Goal: Communication & Community: Ask a question

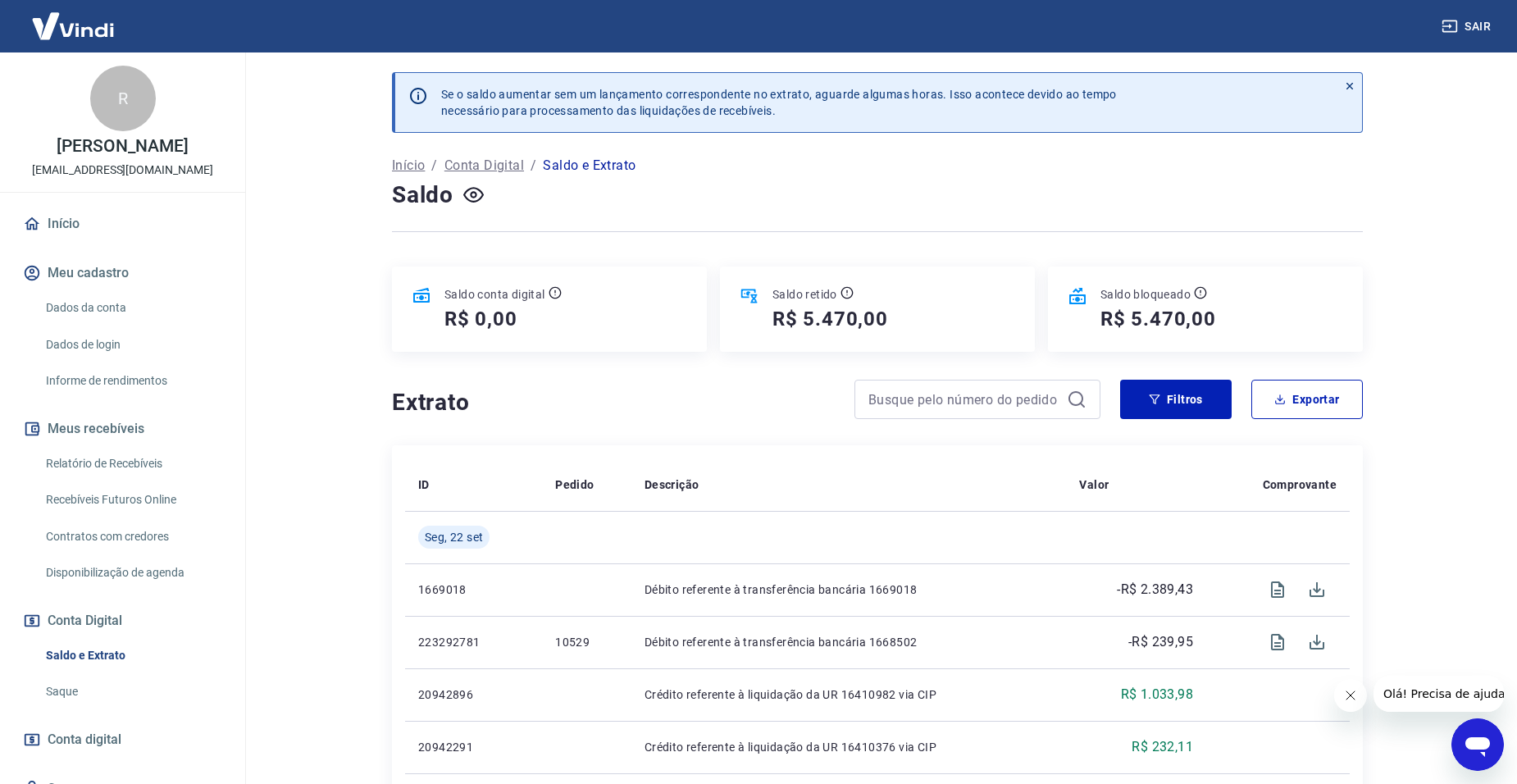
click at [103, 672] on link "Saldo e Extrato" at bounding box center [132, 655] width 186 height 34
click at [1467, 750] on icon "Abrir janela de mensagens" at bounding box center [1477, 744] width 29 height 29
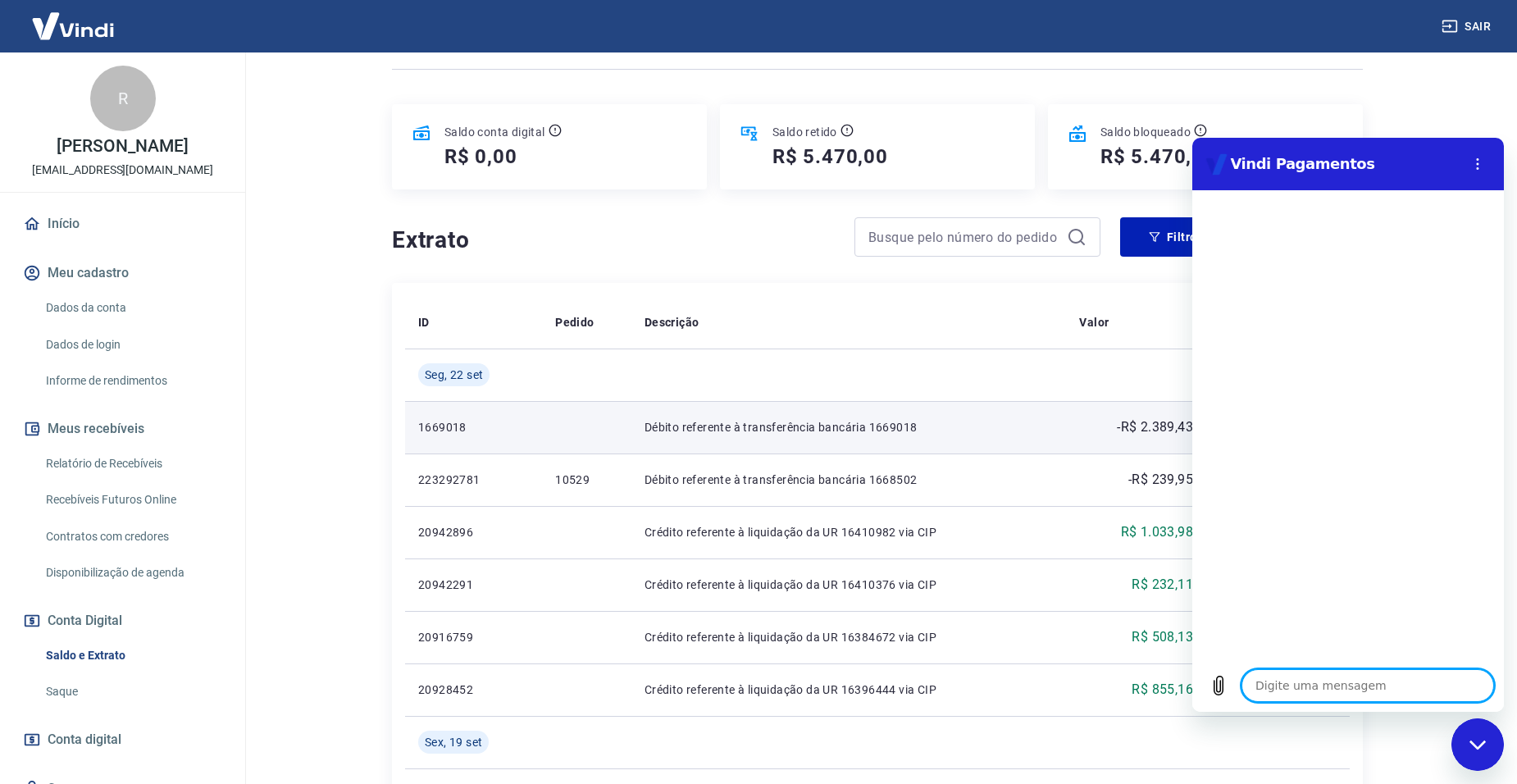
scroll to position [164, 0]
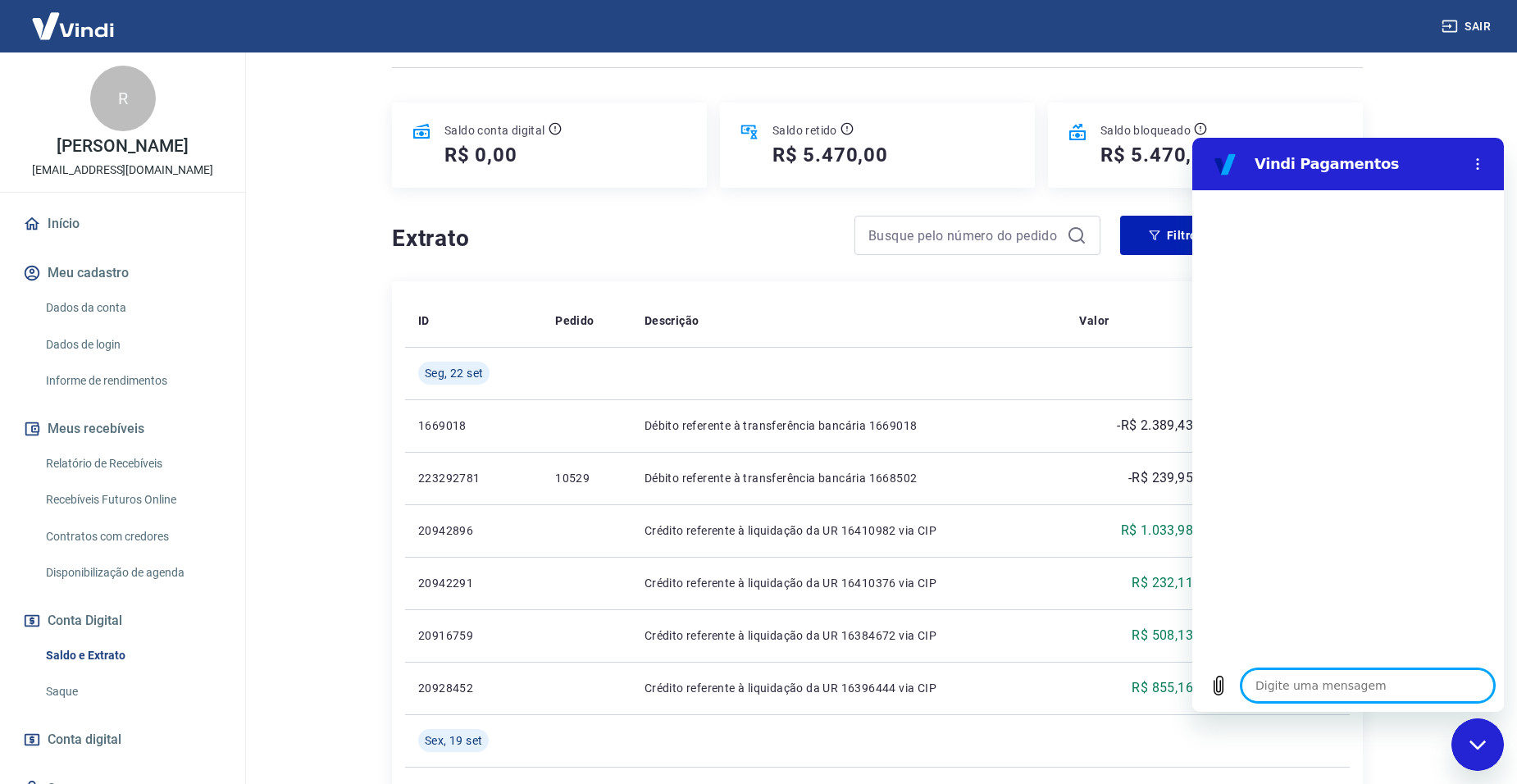
type textarea "B"
type textarea "x"
type textarea "Bo"
type textarea "x"
type textarea "Boa"
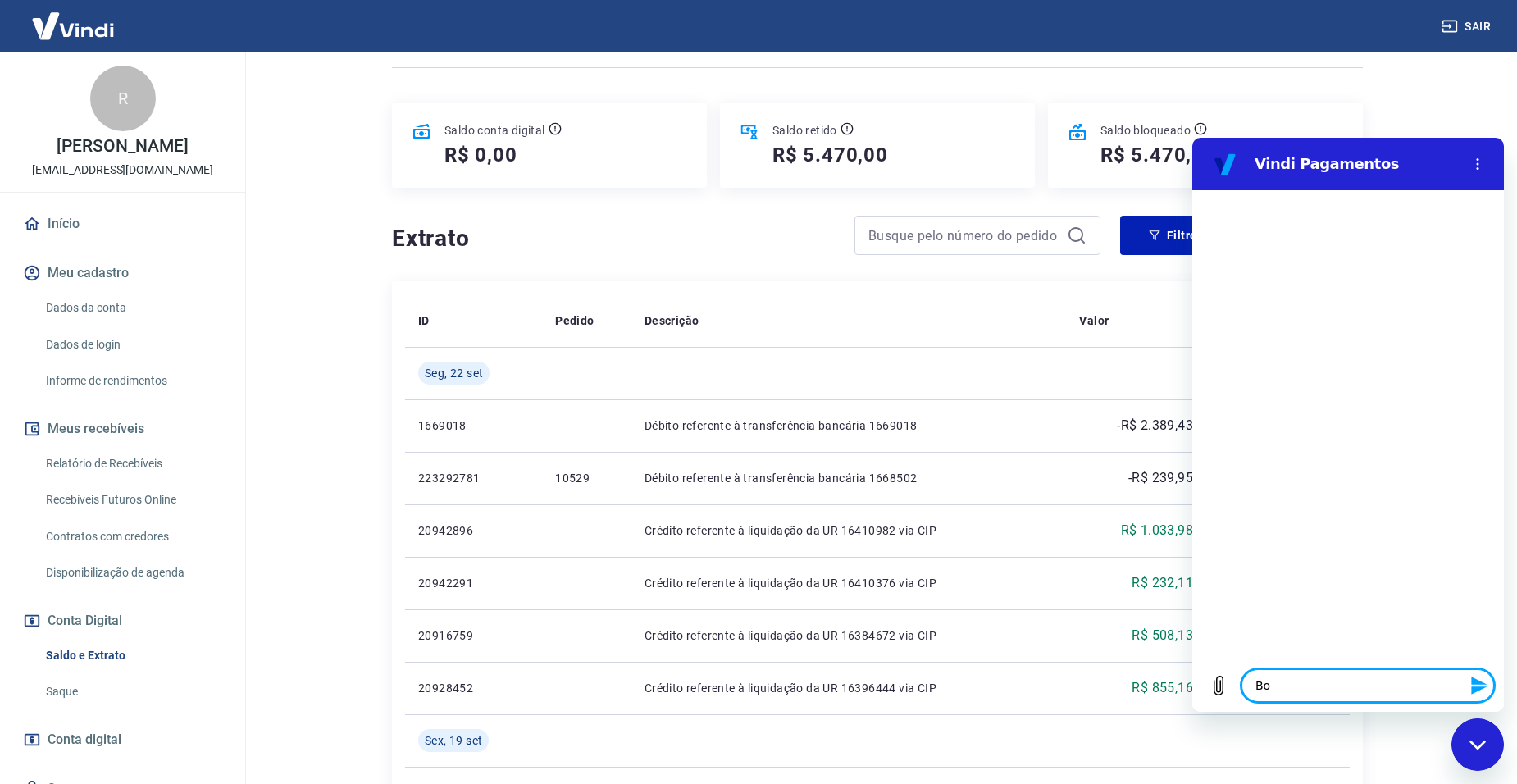
type textarea "x"
type textarea "Boa"
type textarea "x"
type textarea "Boa t"
type textarea "x"
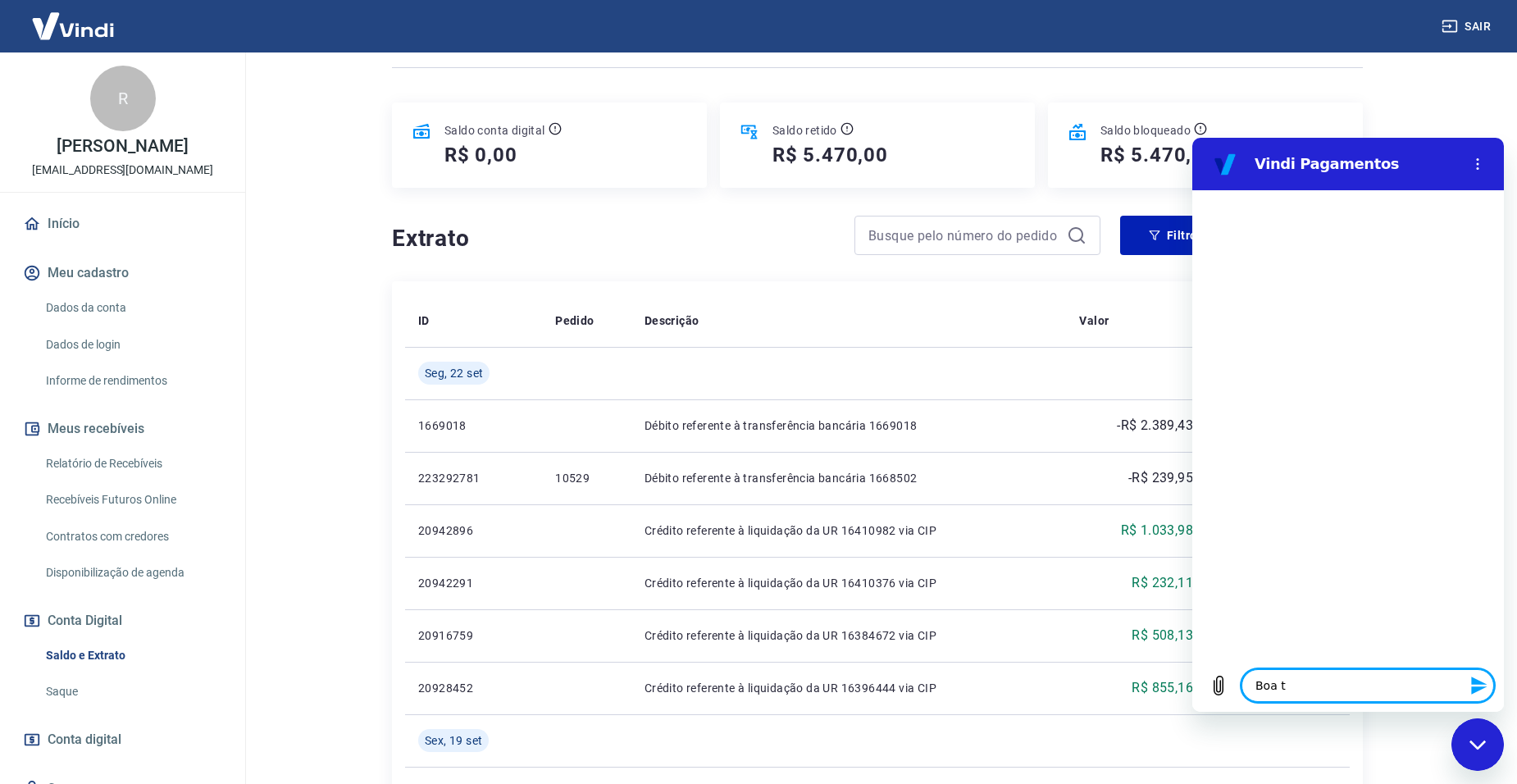
type textarea "Boa ta"
type textarea "x"
type textarea "Boa tar"
type textarea "x"
type textarea "Boa tard"
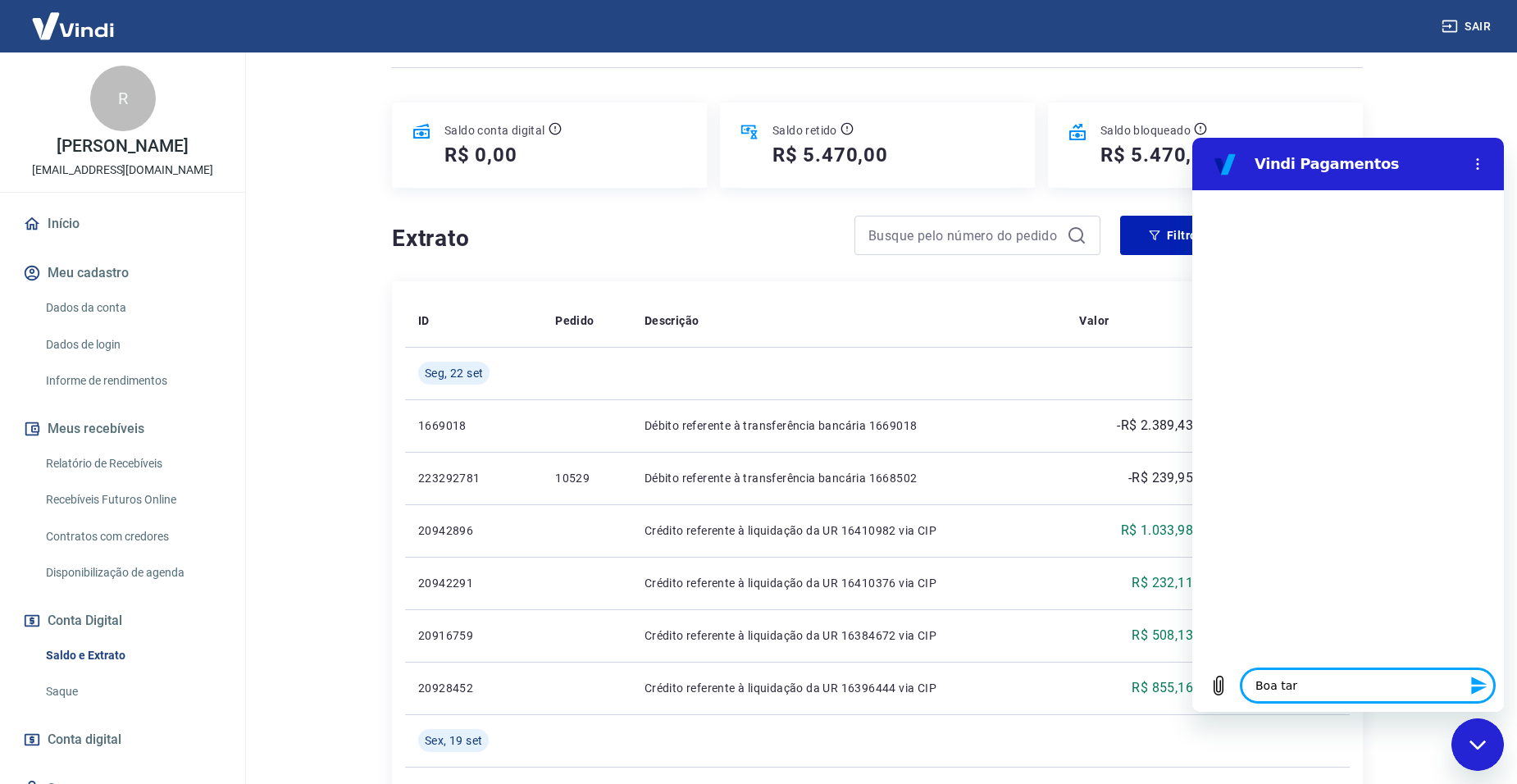
type textarea "x"
type textarea "Boa tarde"
type textarea "x"
type textarea "Boa tarde!"
type textarea "x"
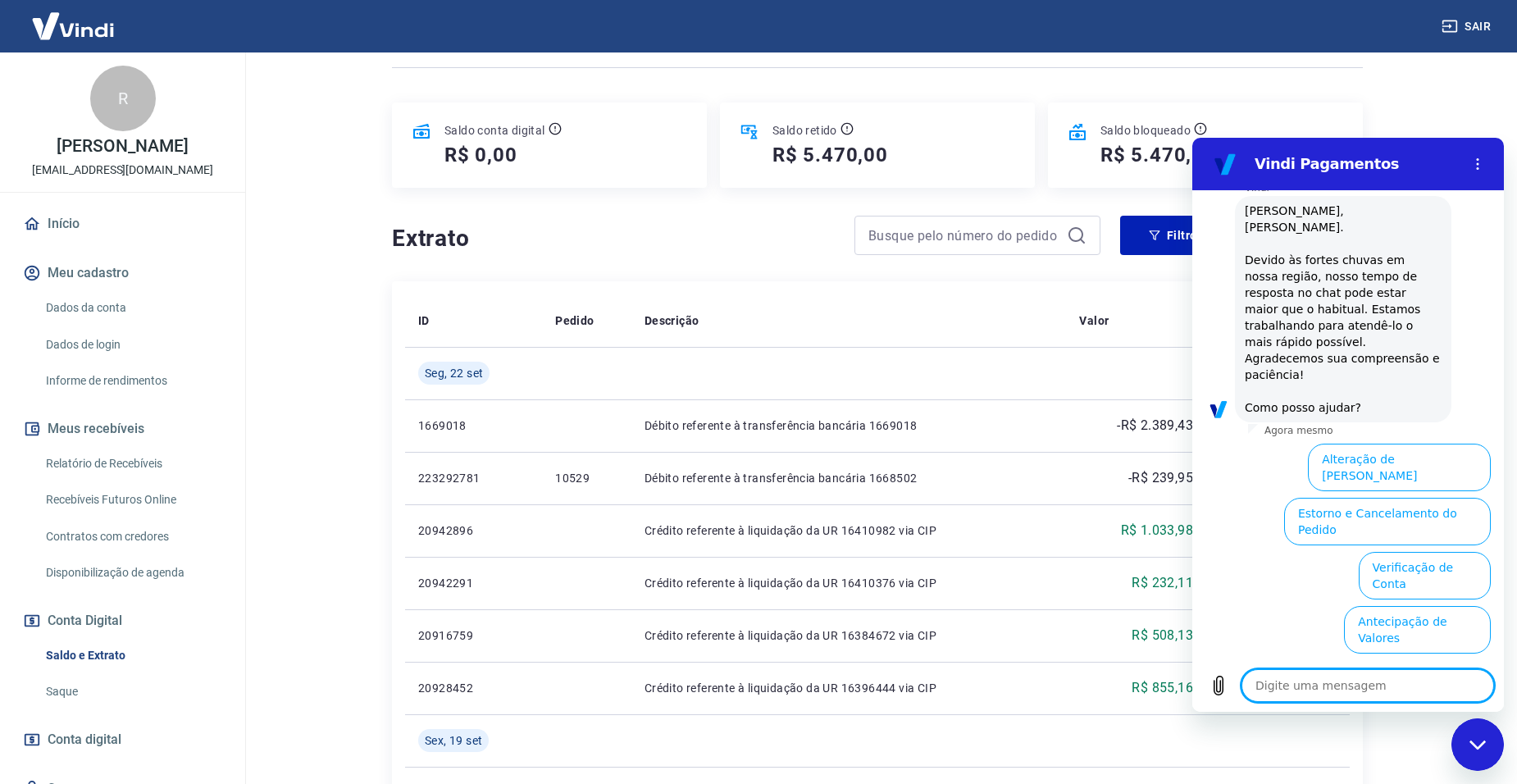
scroll to position [170, 0]
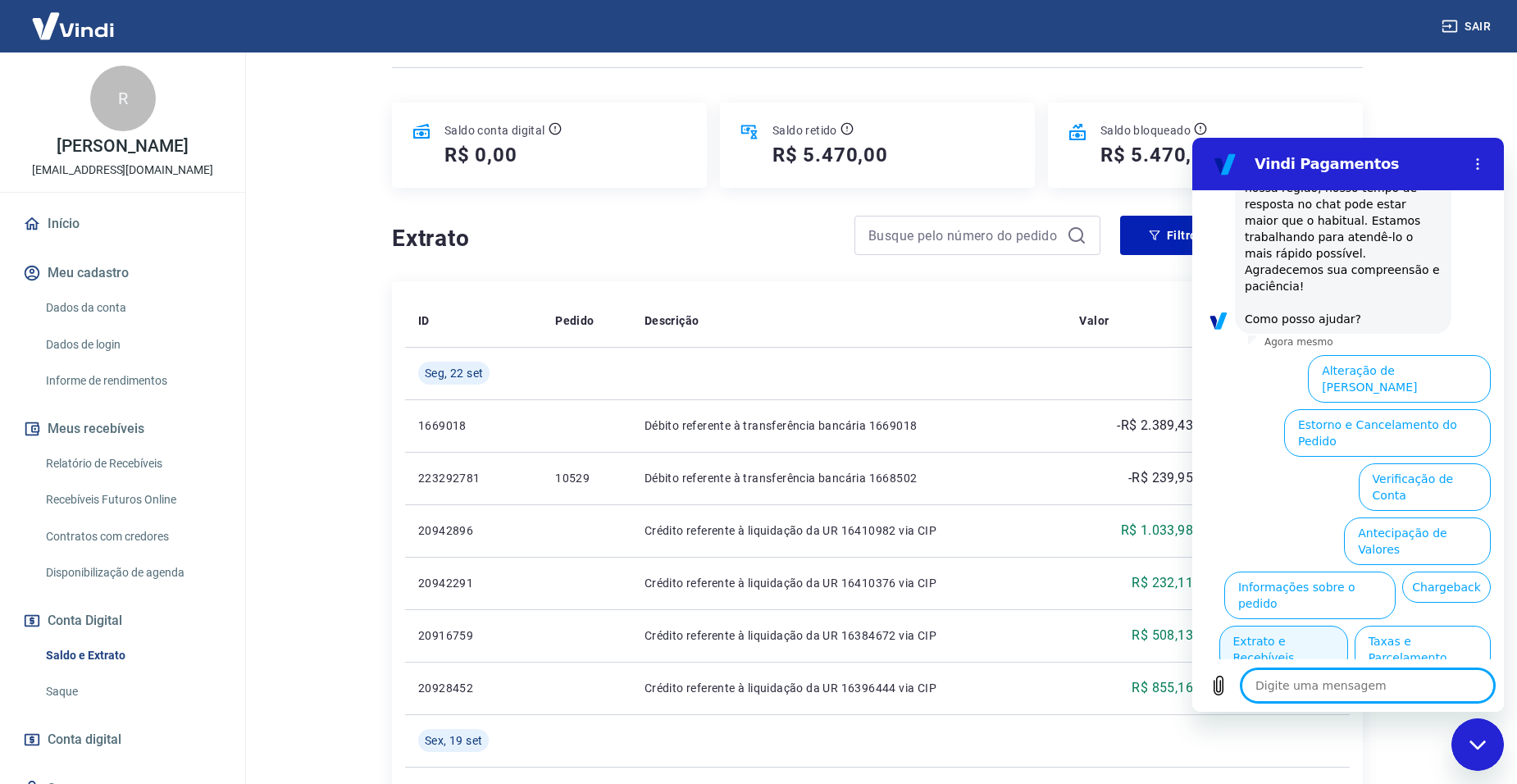
click at [1348, 625] on button "Extrato e Recebíveis" at bounding box center [1283, 649] width 129 height 48
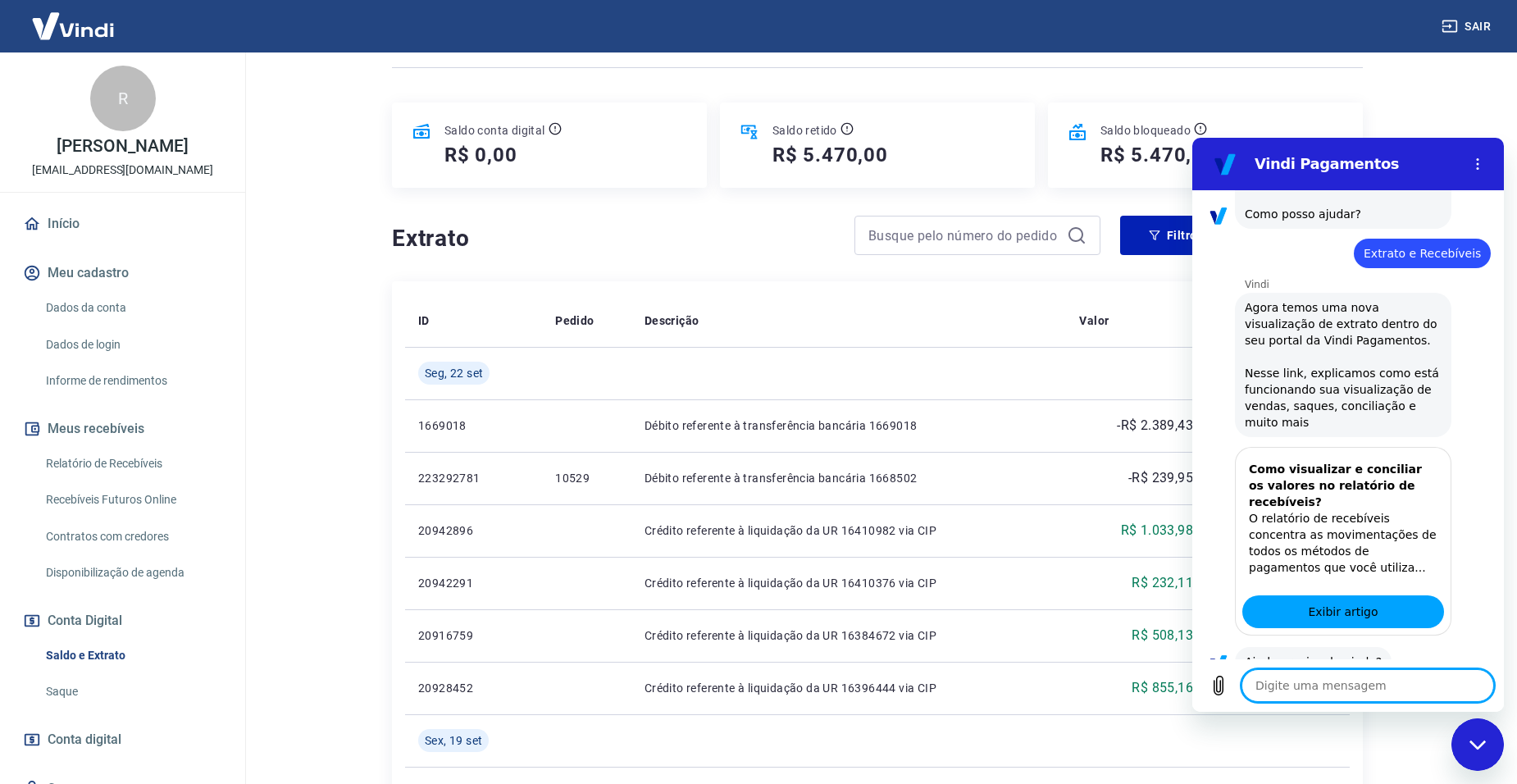
scroll to position [316, 0]
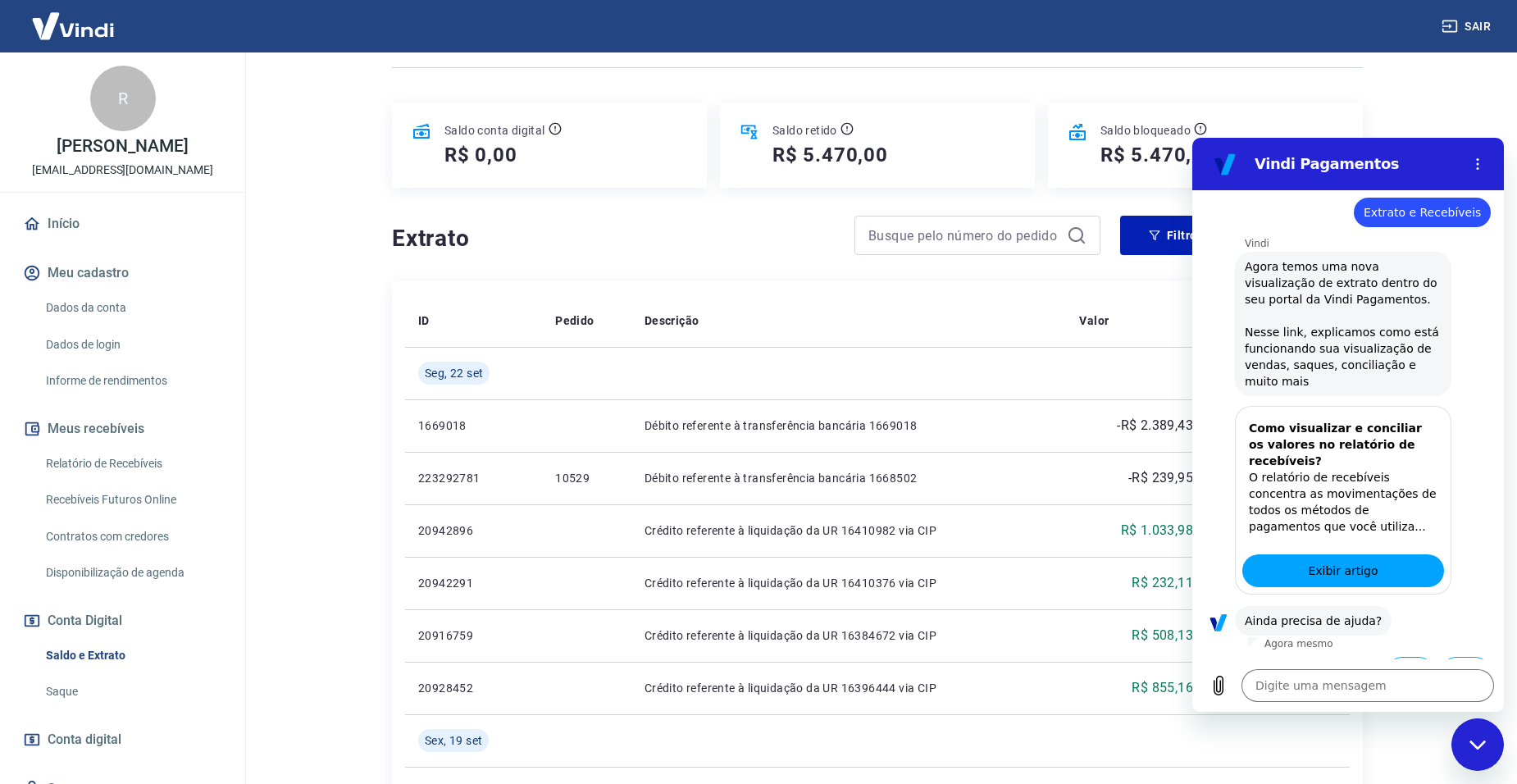
click at [1401, 656] on button "Sim" at bounding box center [1410, 671] width 48 height 31
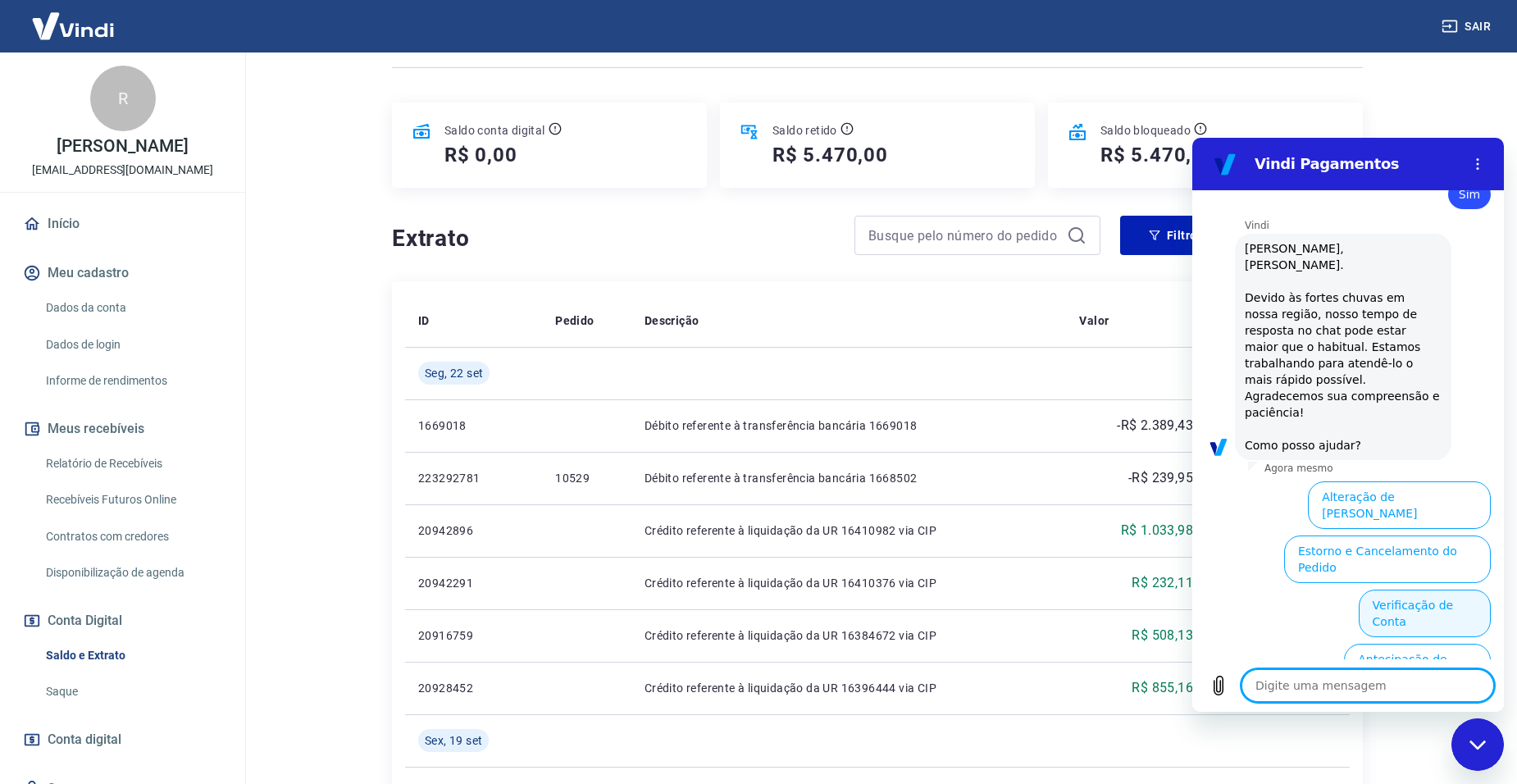
scroll to position [875, 0]
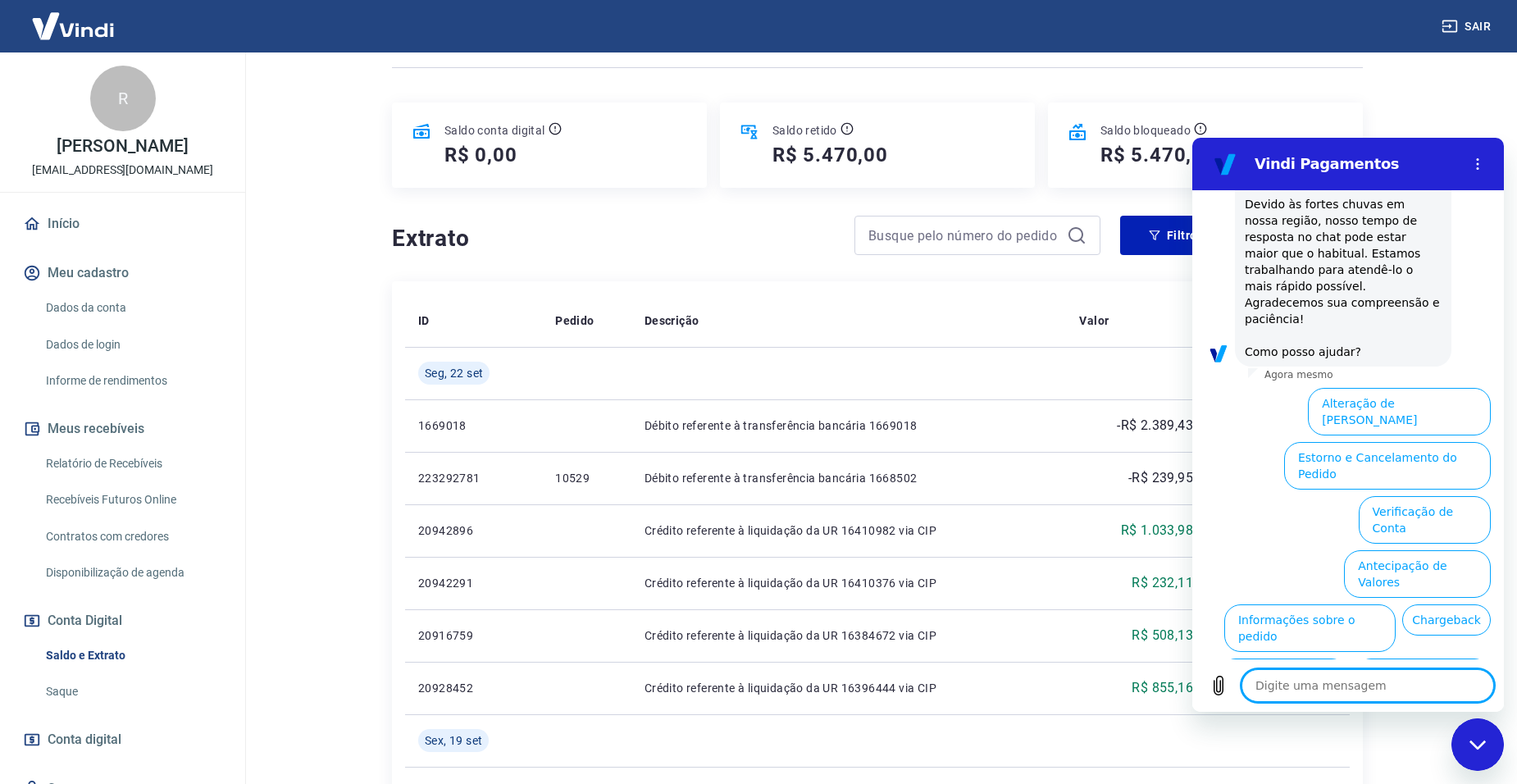
click at [1348, 658] on button "Extrato e Recebíveis" at bounding box center [1283, 681] width 129 height 48
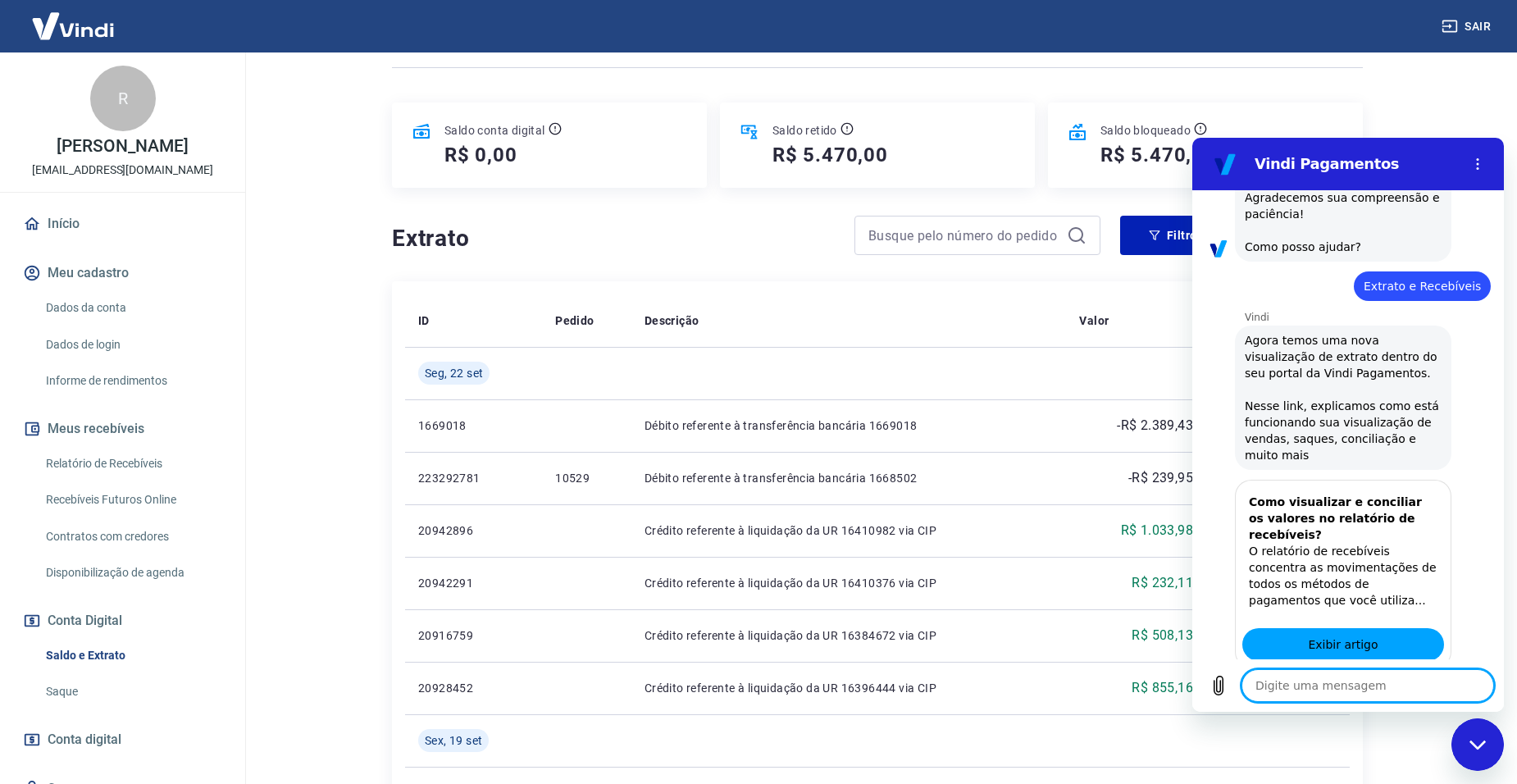
scroll to position [1021, 0]
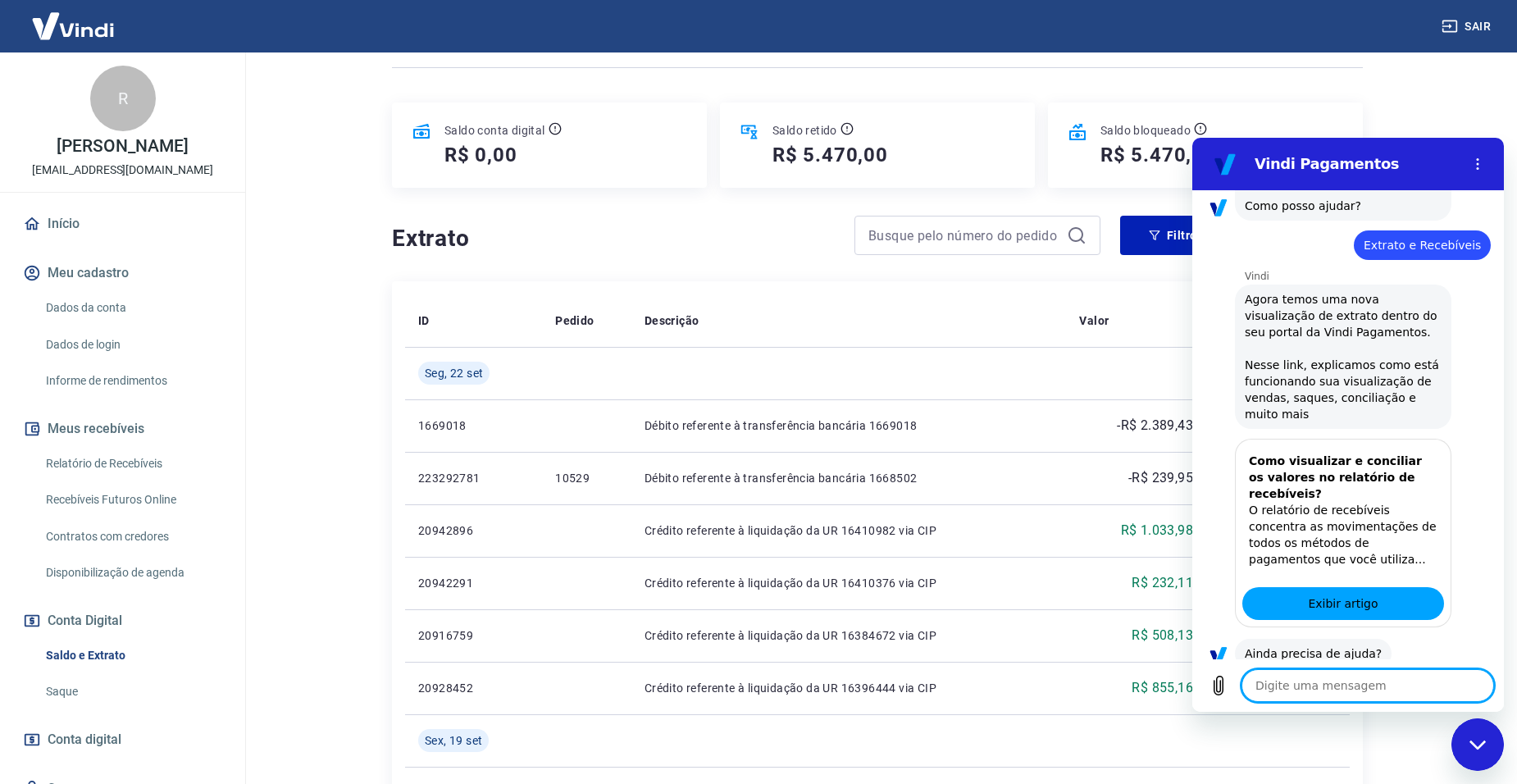
click at [1391, 690] on button "Sim" at bounding box center [1410, 705] width 48 height 31
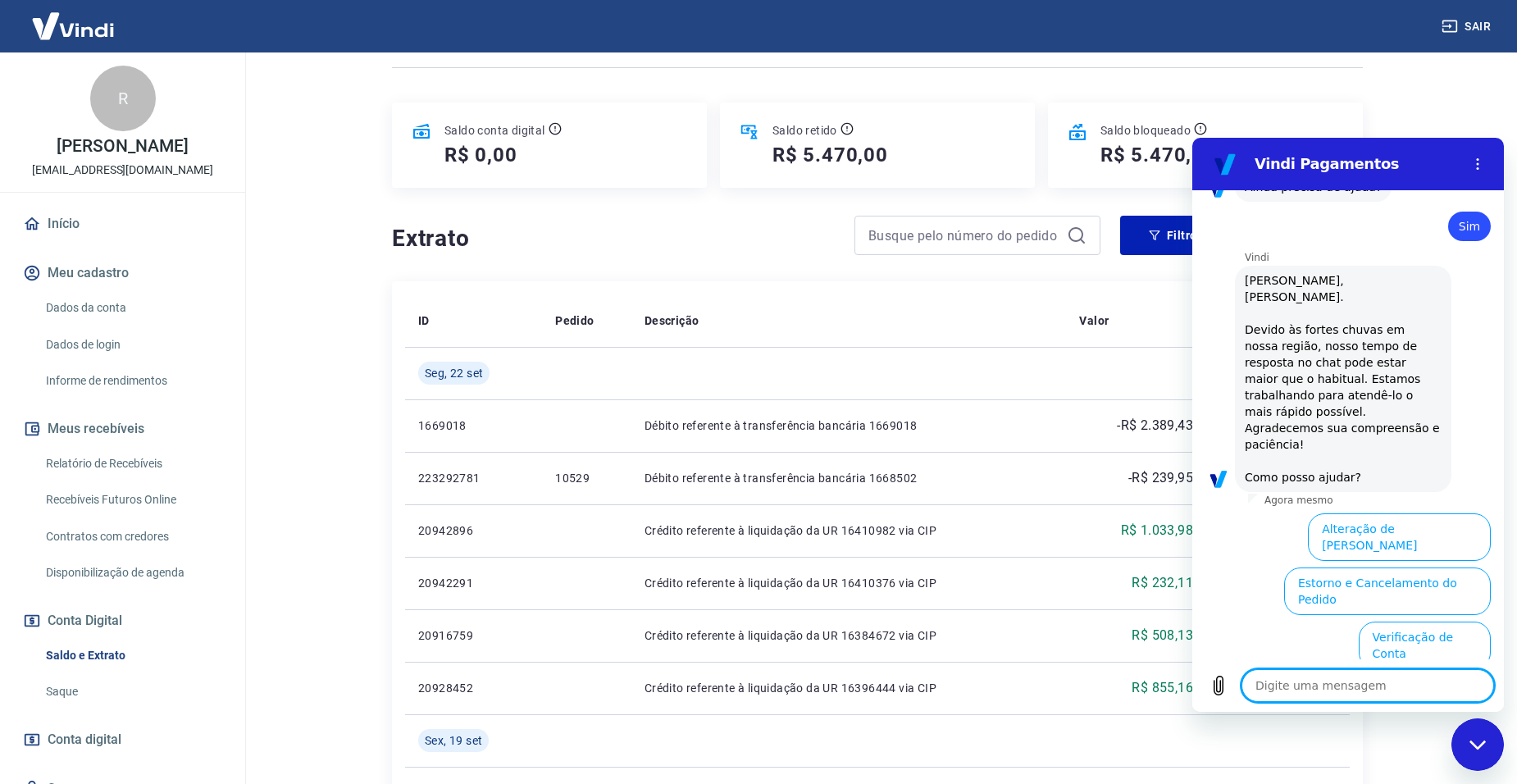
scroll to position [1580, 0]
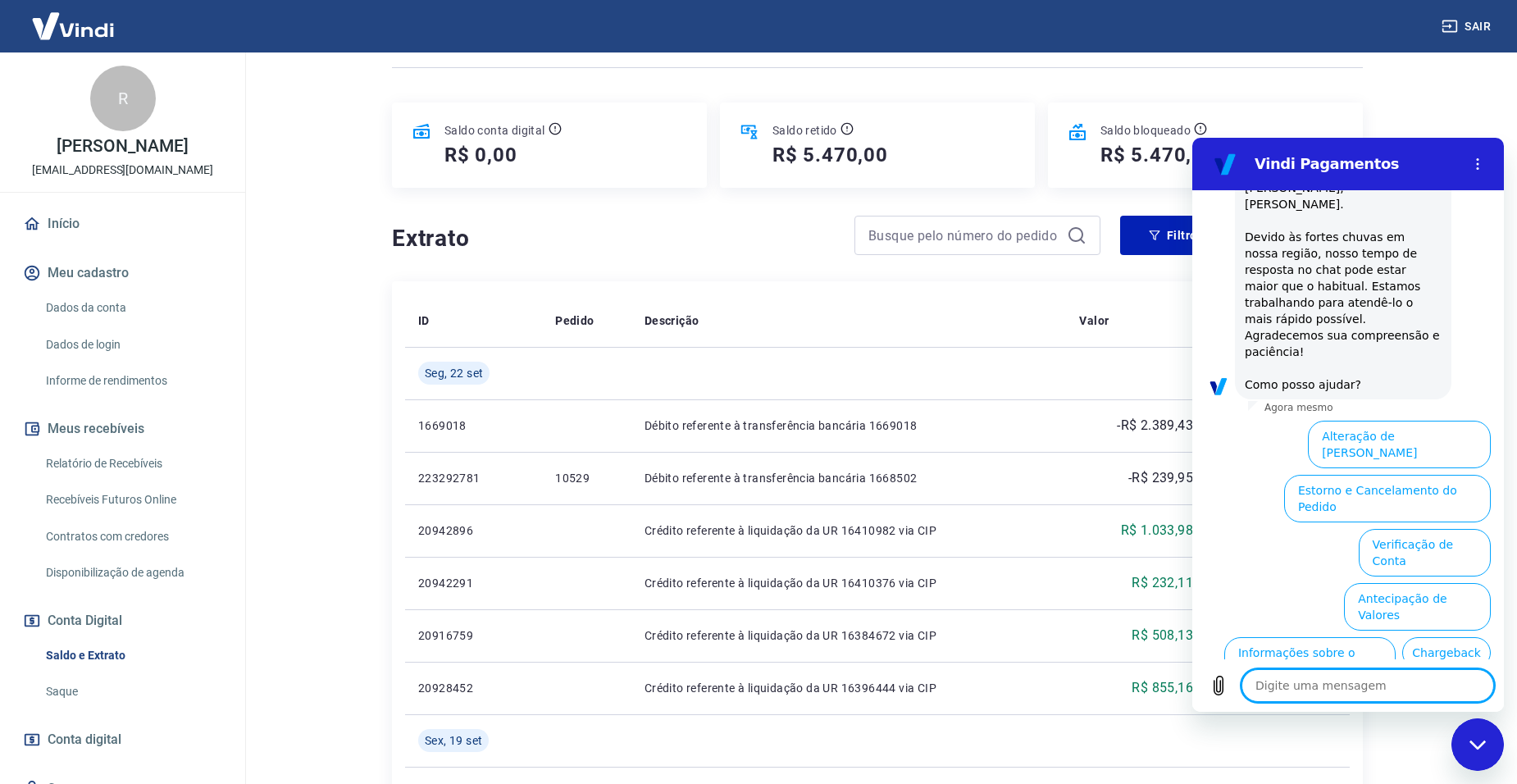
click at [1348, 691] on button "Extrato e Recebíveis" at bounding box center [1283, 714] width 129 height 48
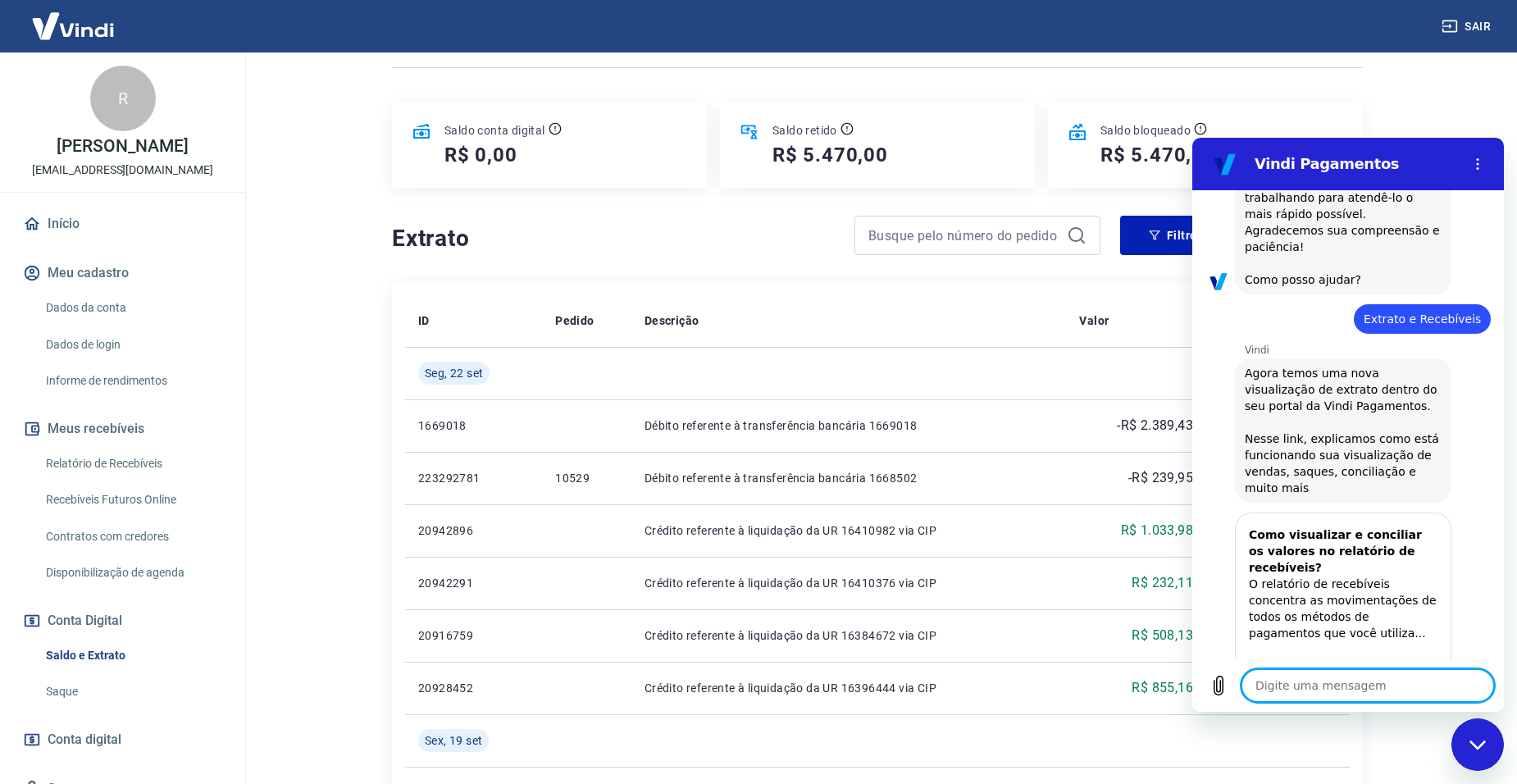
scroll to position [1726, 0]
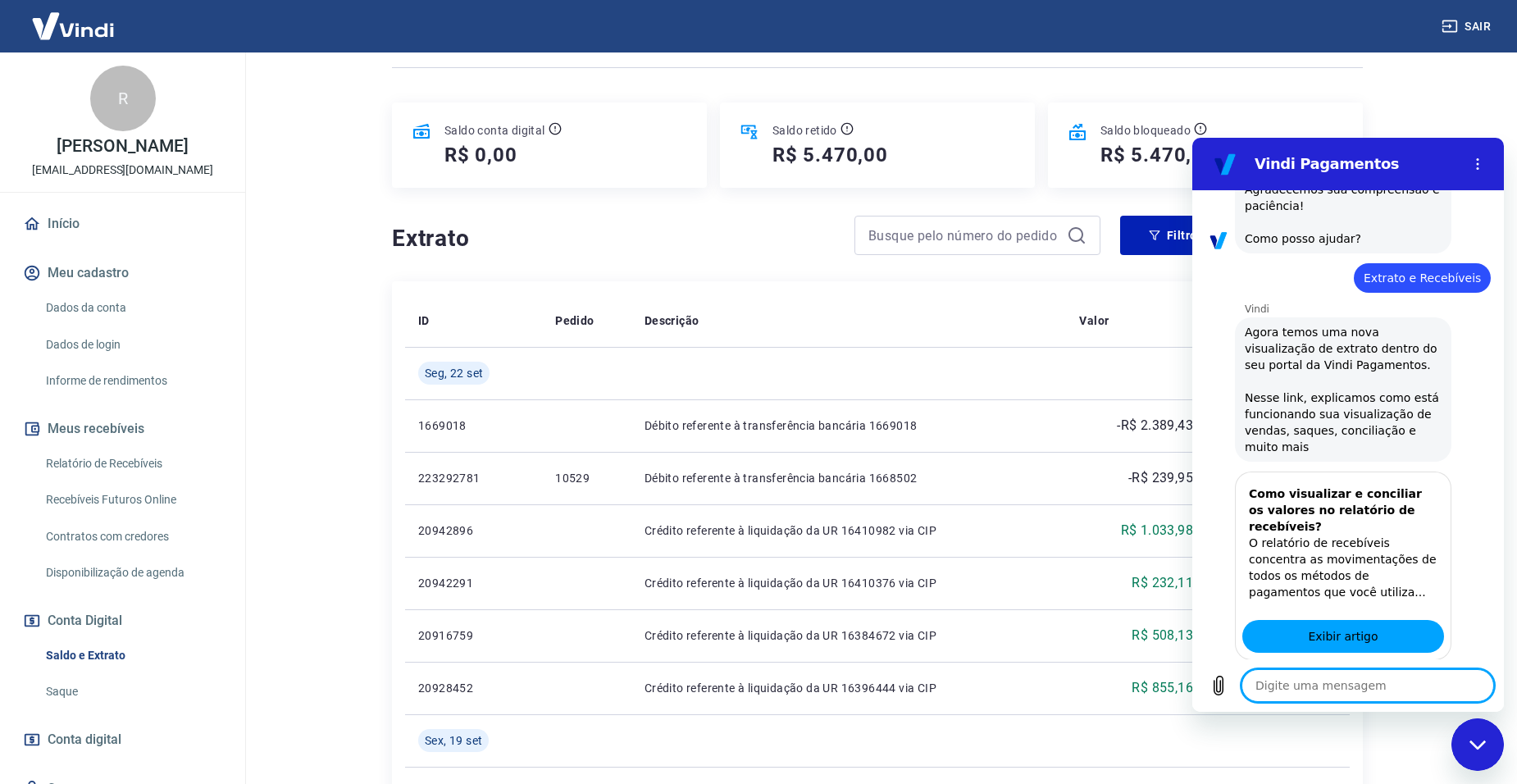
click at [1387, 723] on button "Sim" at bounding box center [1410, 738] width 48 height 31
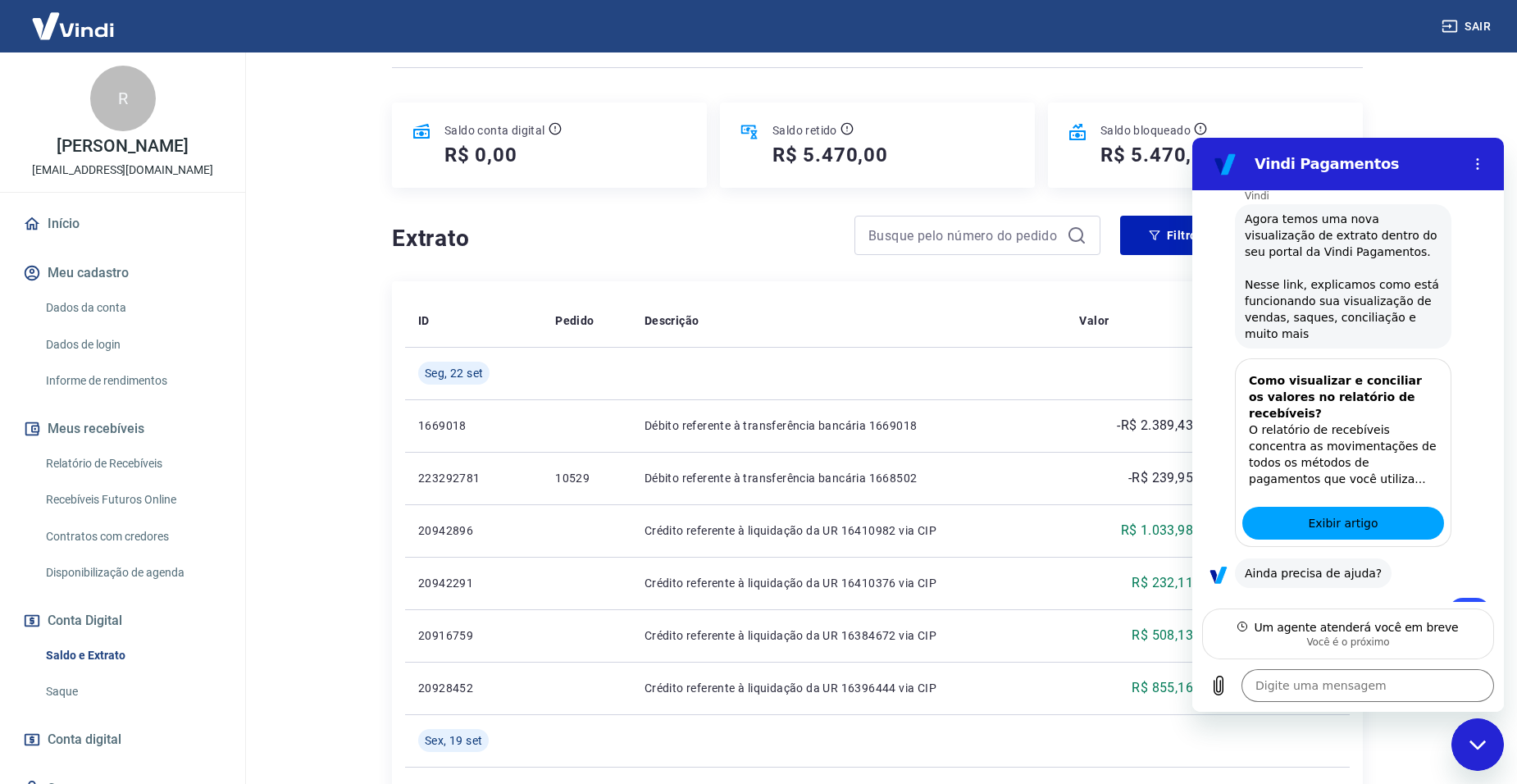
scroll to position [1842, 0]
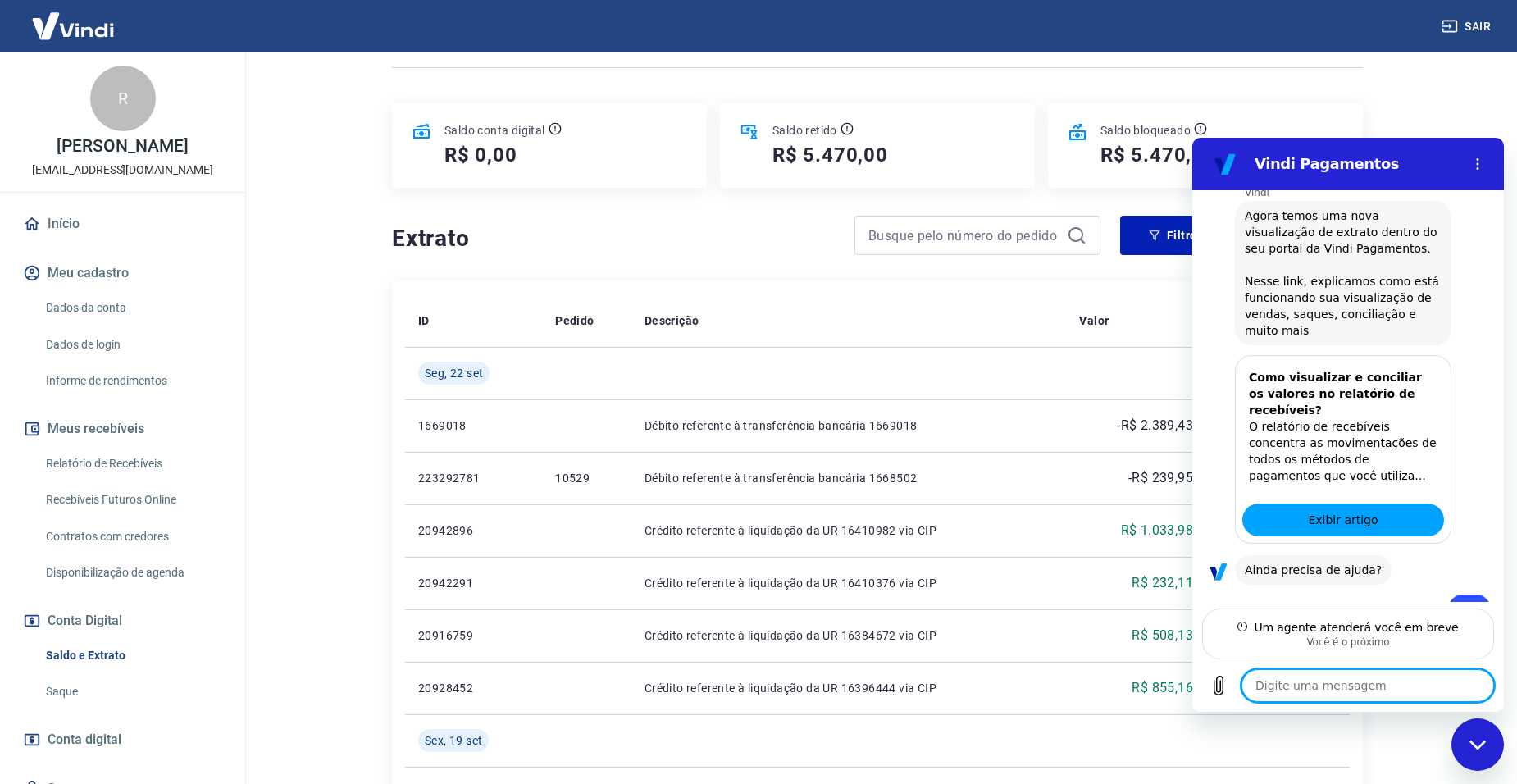
click at [1339, 684] on textarea at bounding box center [1367, 685] width 252 height 33
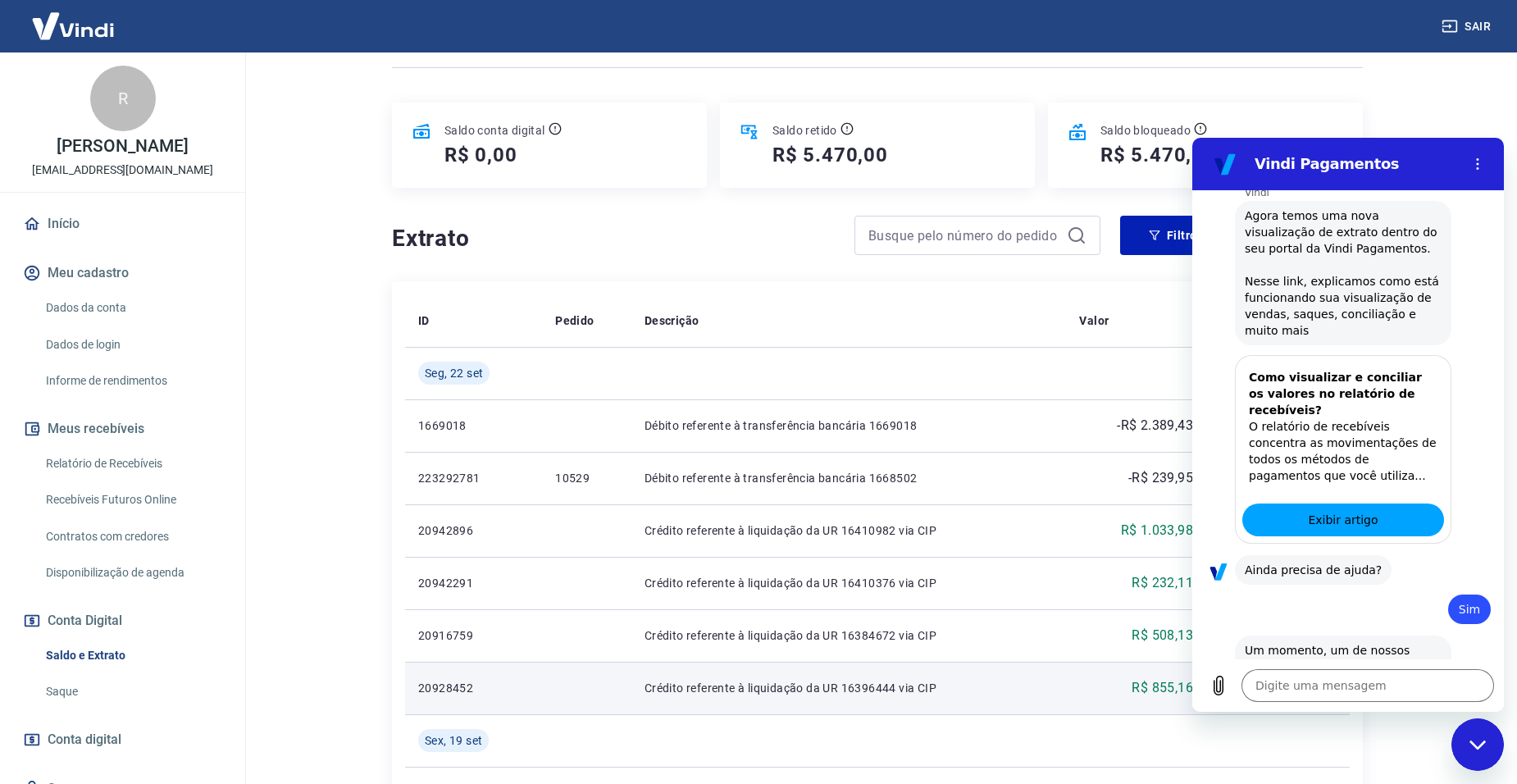
type textarea "x"
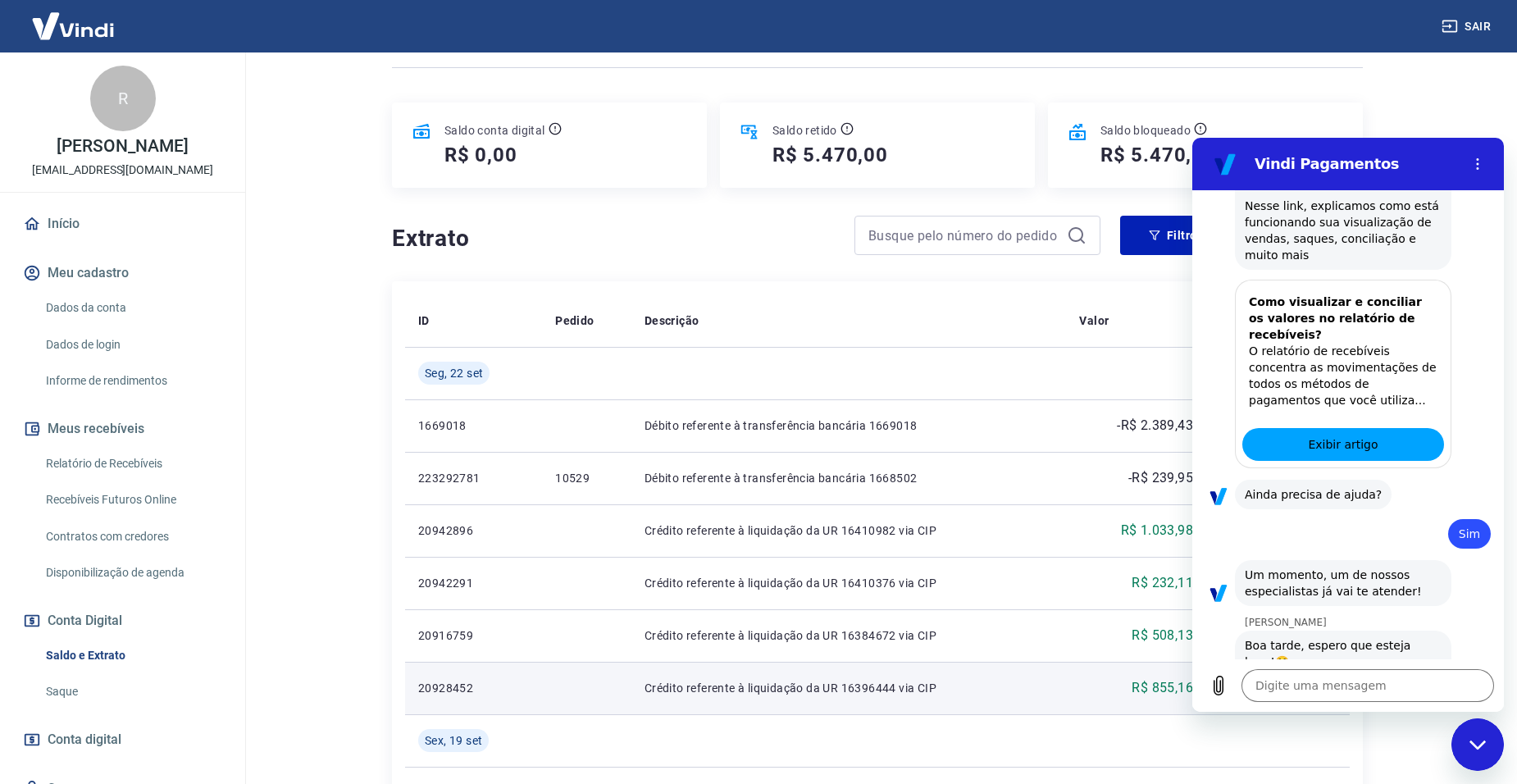
scroll to position [1921, 0]
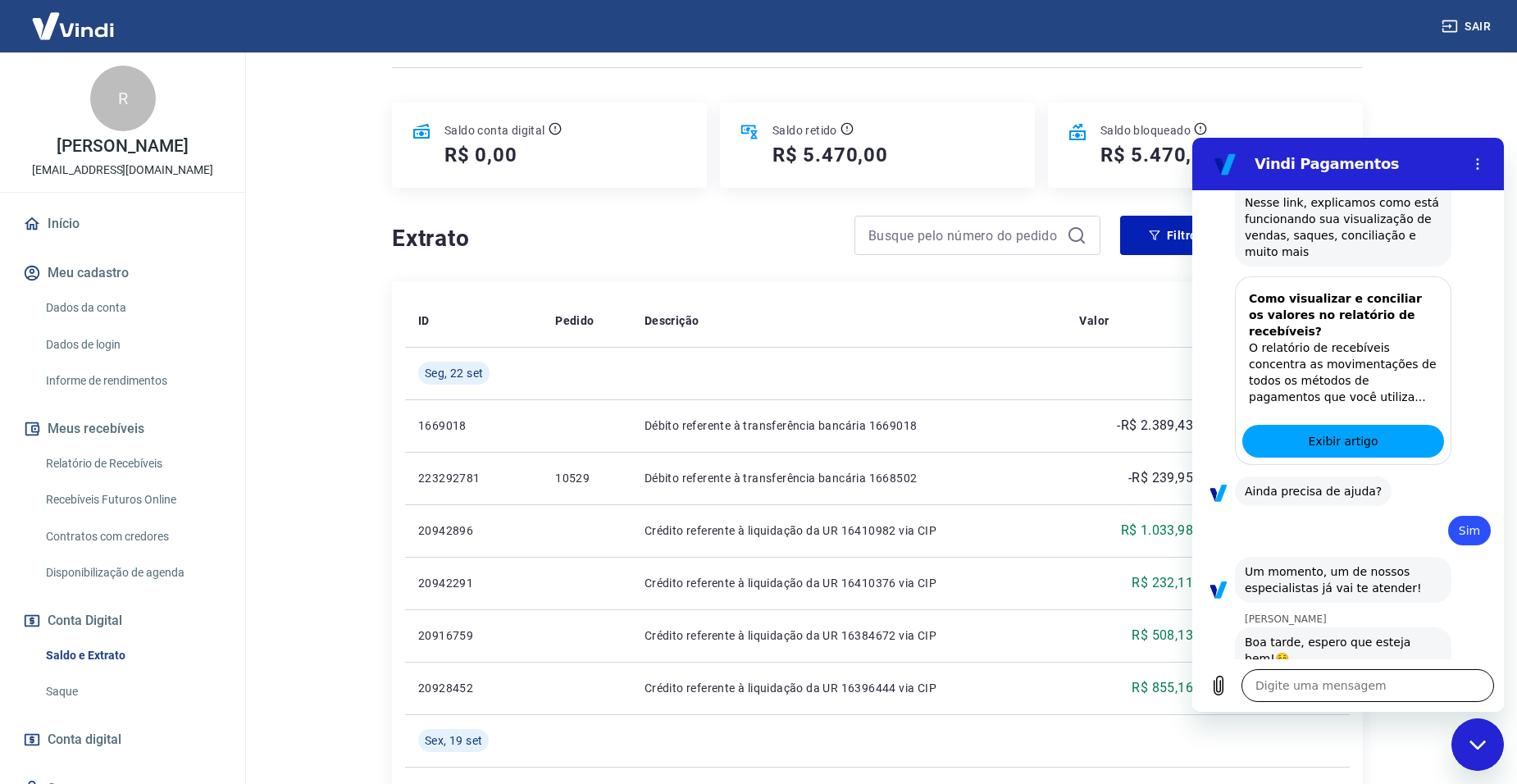
click at [1360, 686] on textarea at bounding box center [1367, 685] width 252 height 33
type textarea "B"
type textarea "x"
type textarea "Bo"
type textarea "x"
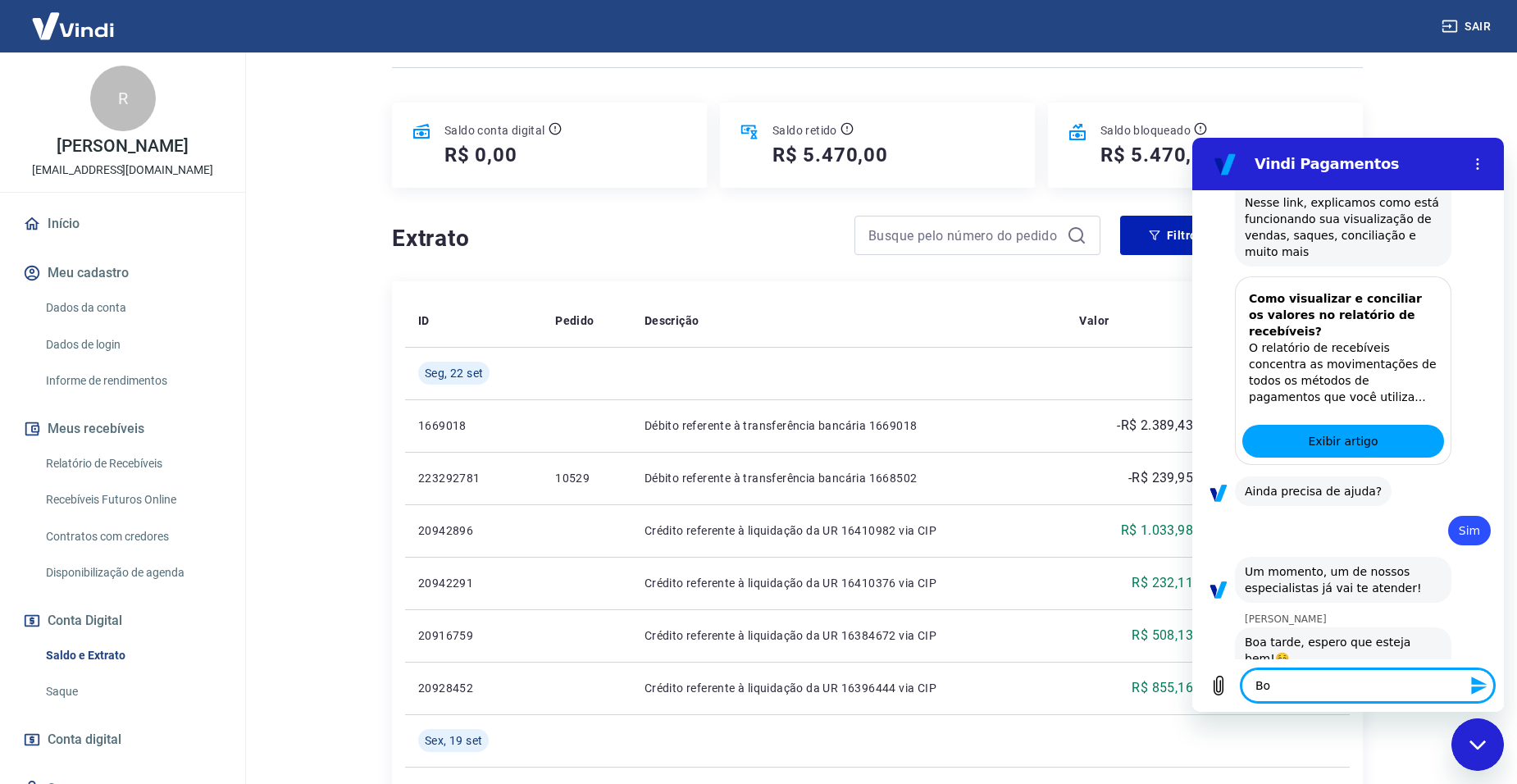
type textarea "Boa"
type textarea "x"
type textarea "Boa"
type textarea "x"
type textarea "Boa T"
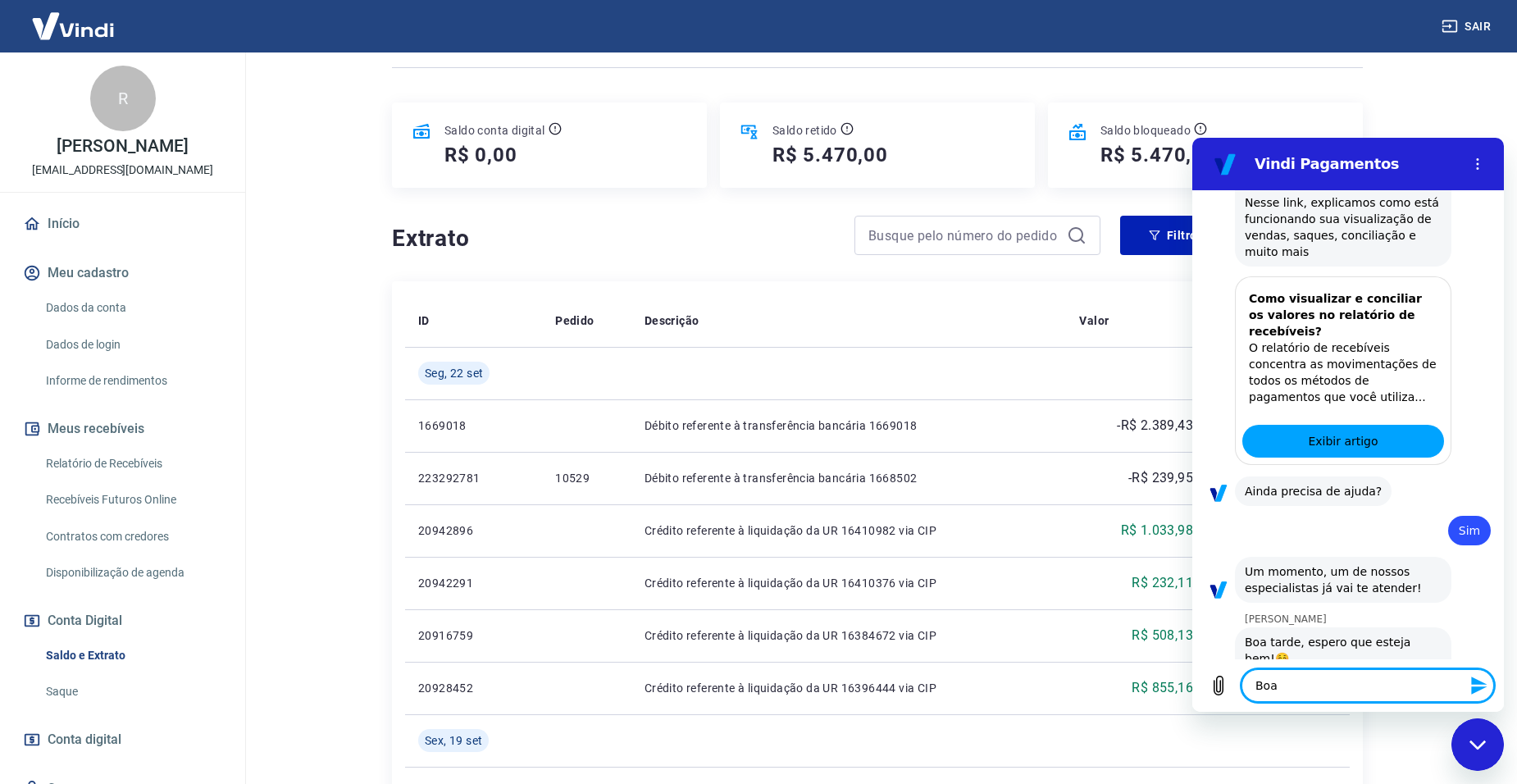
type textarea "x"
type textarea "Boa Ta"
type textarea "x"
type textarea "Boa Tar"
type textarea "x"
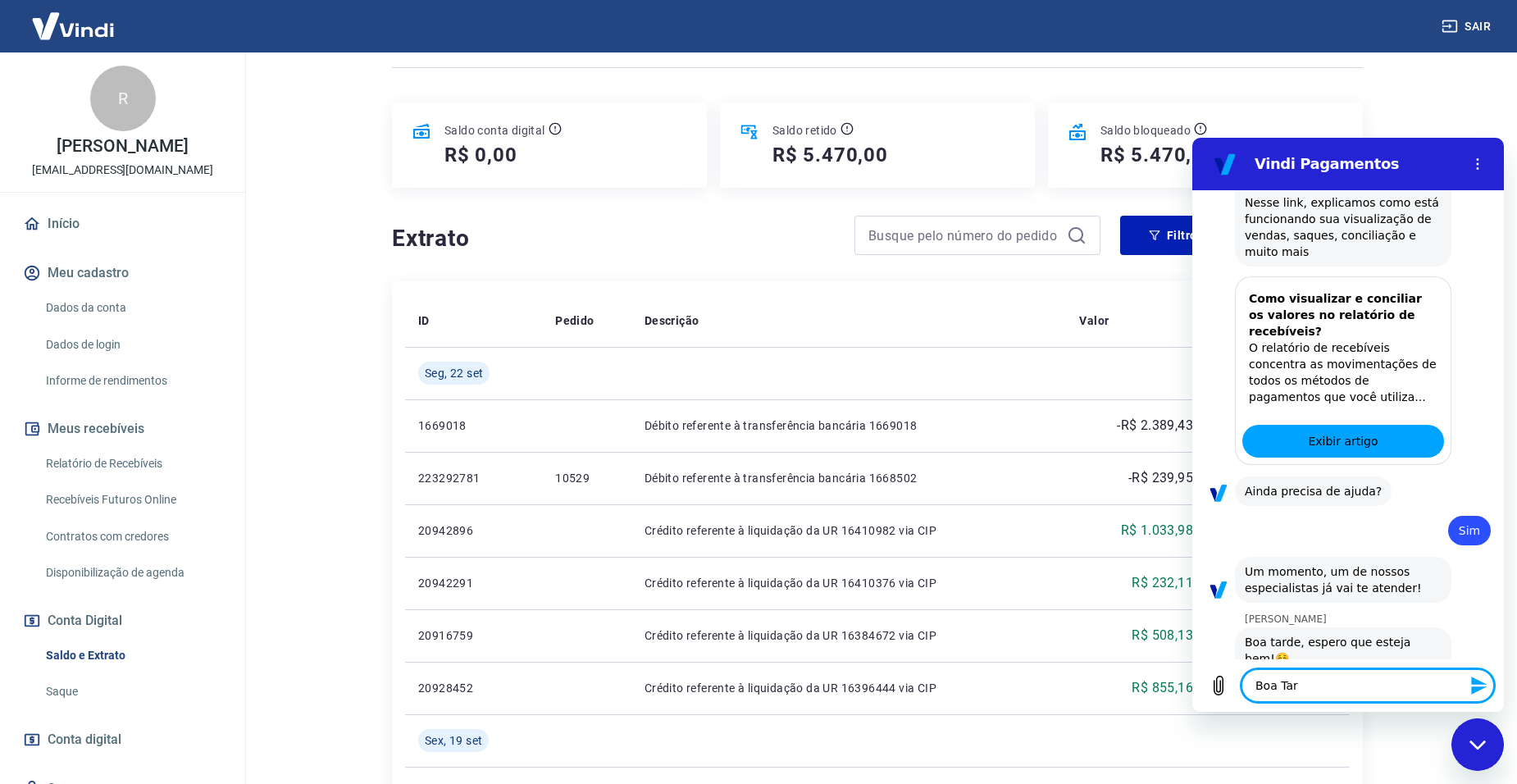
type textarea "Boa Tard"
type textarea "x"
type textarea "Boa Tarde"
type textarea "x"
type textarea "Boa Tarde"
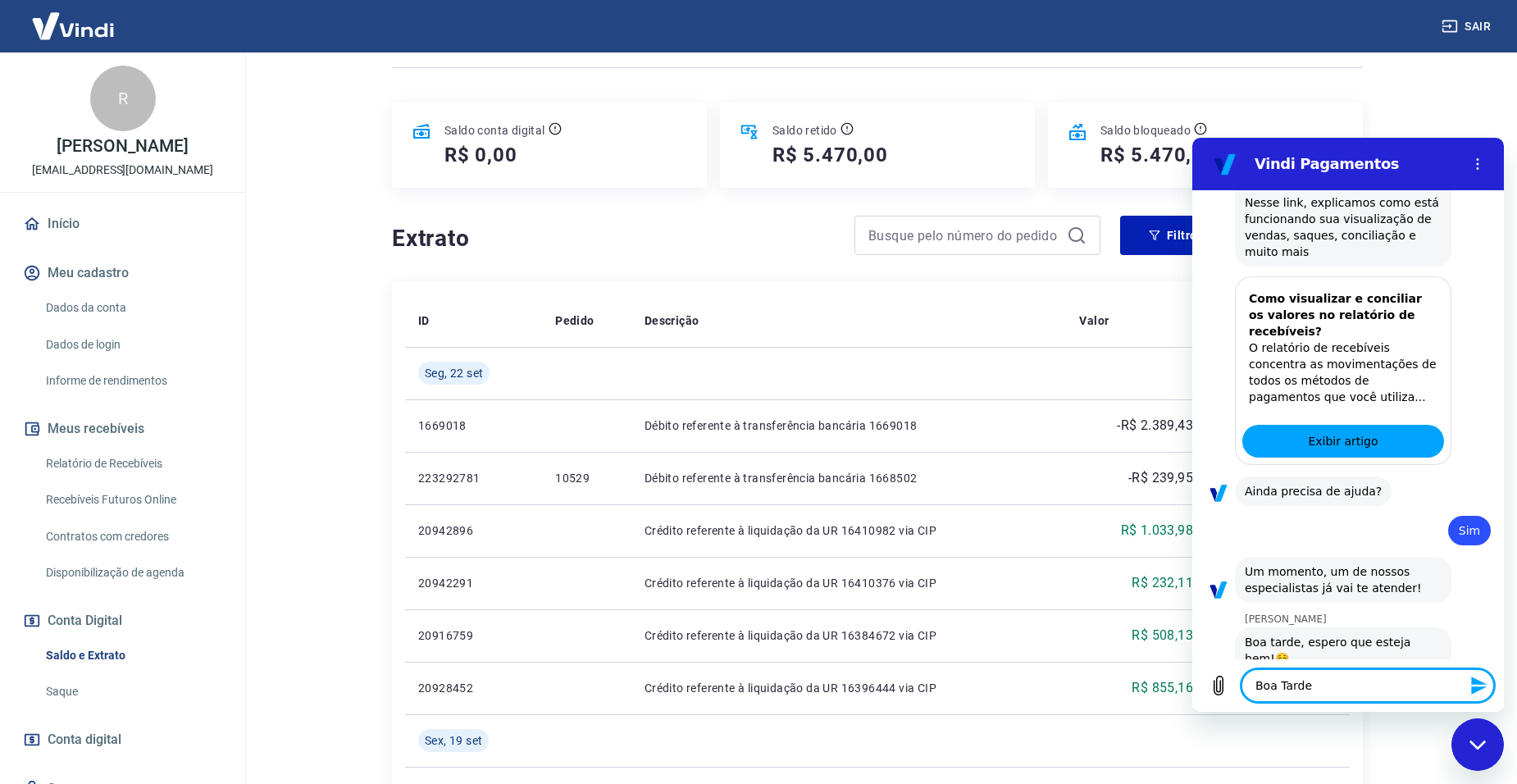
type textarea "x"
type textarea "Boa Tarde G"
type textarea "x"
type textarea "Boa Tarde Ga"
type textarea "x"
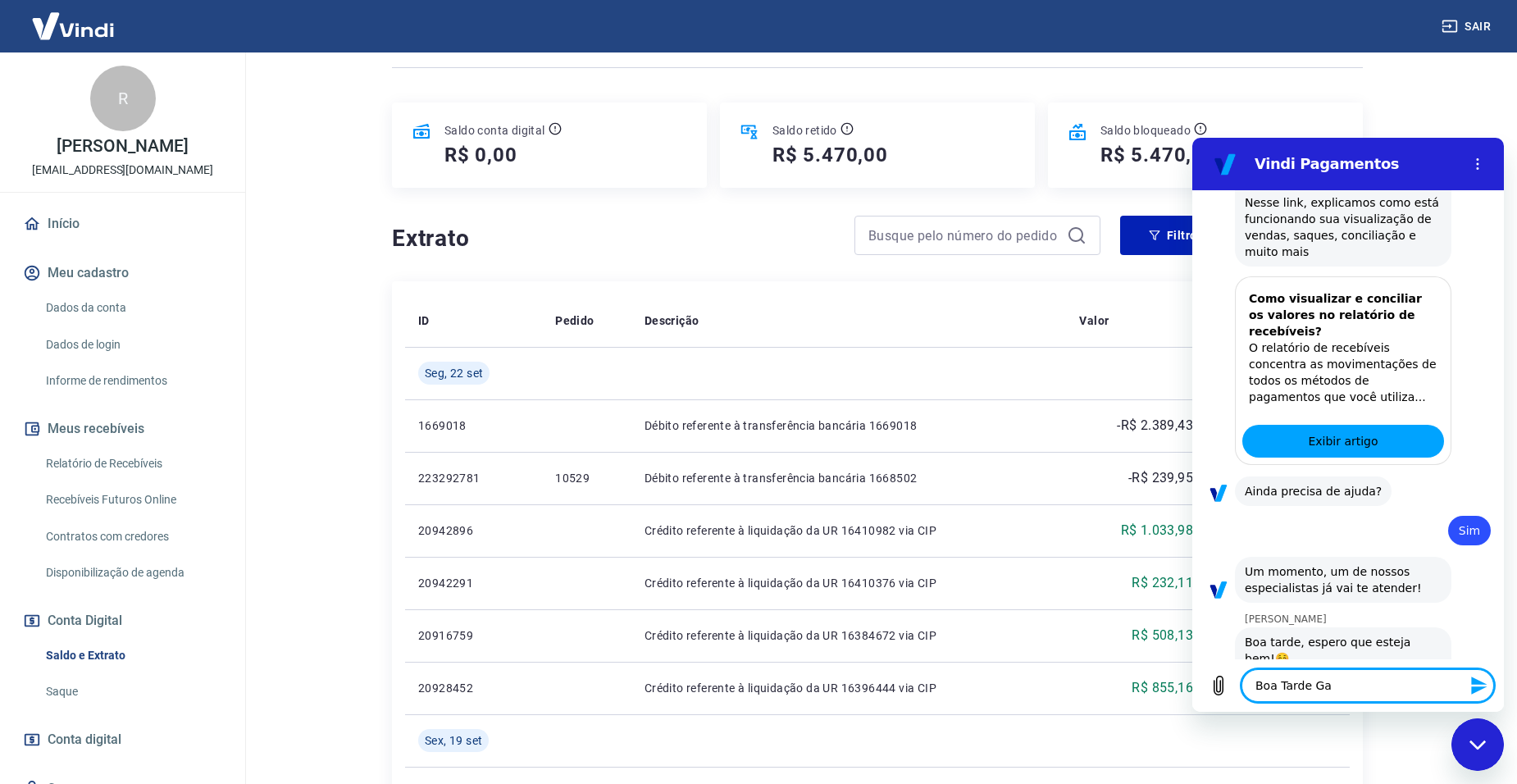
type textarea "Boa Tarde Gab"
type textarea "x"
type textarea "Boa Tarde Gabr"
type textarea "x"
type textarea "Boa Tarde Gabri"
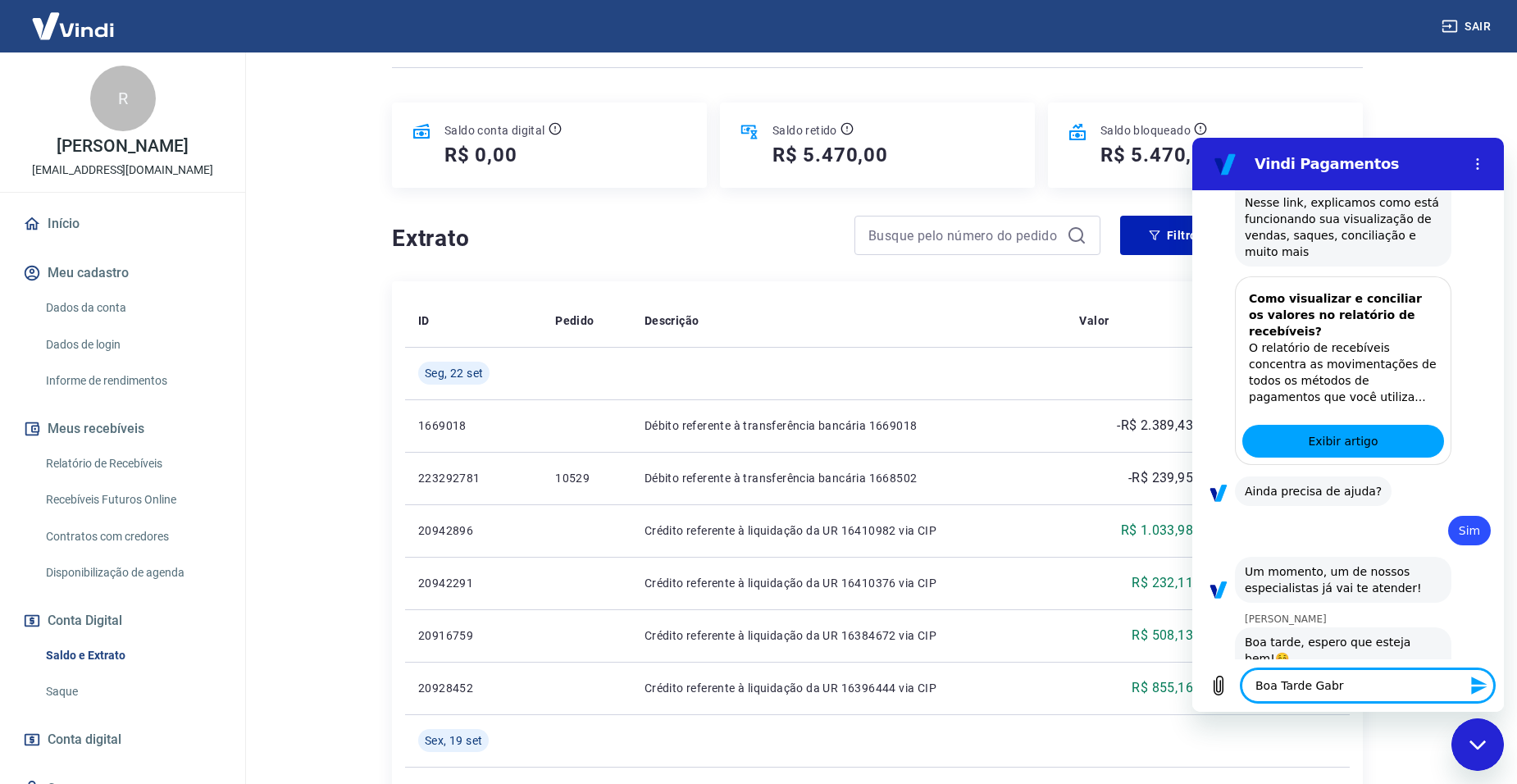
type textarea "x"
type textarea "Boa Tarde Gabrie"
type textarea "x"
type textarea "Boa Tarde Gabriel"
type textarea "x"
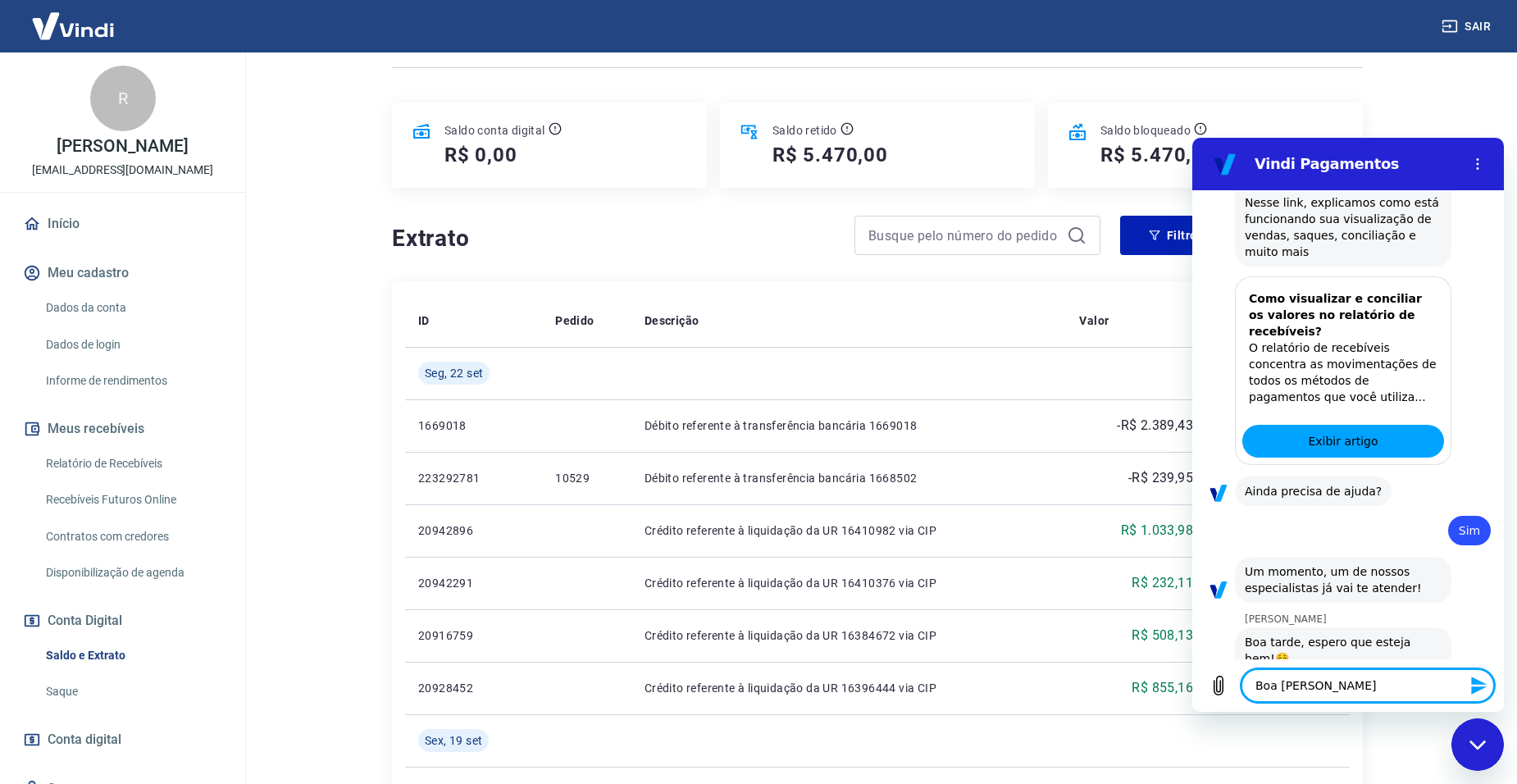
type textarea "Boa Tarde Gabriell"
type textarea "x"
type textarea "Boa Tarde [PERSON_NAME]"
type textarea "x"
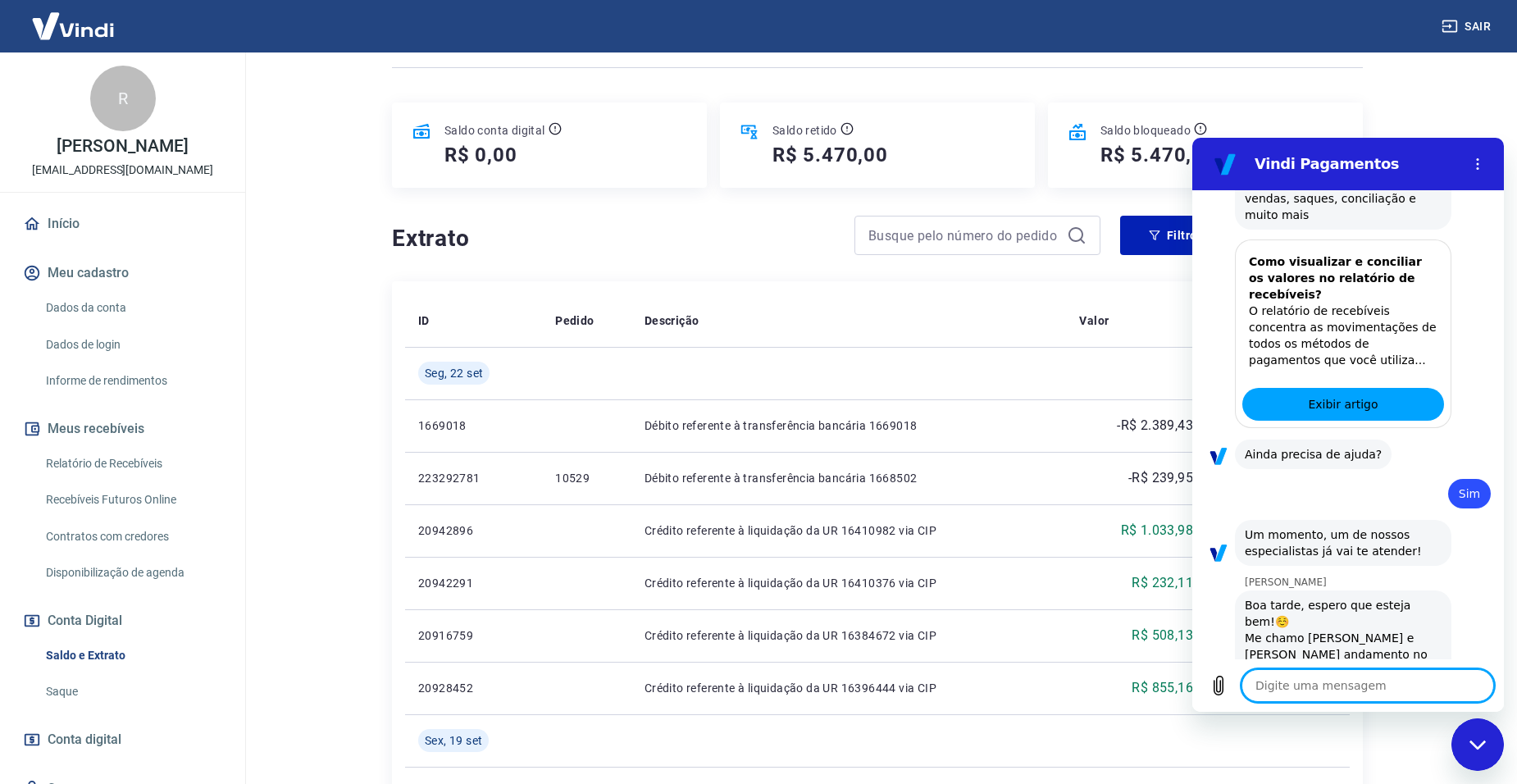
type textarea "x"
type textarea "R"
type textarea "x"
type textarea "Re"
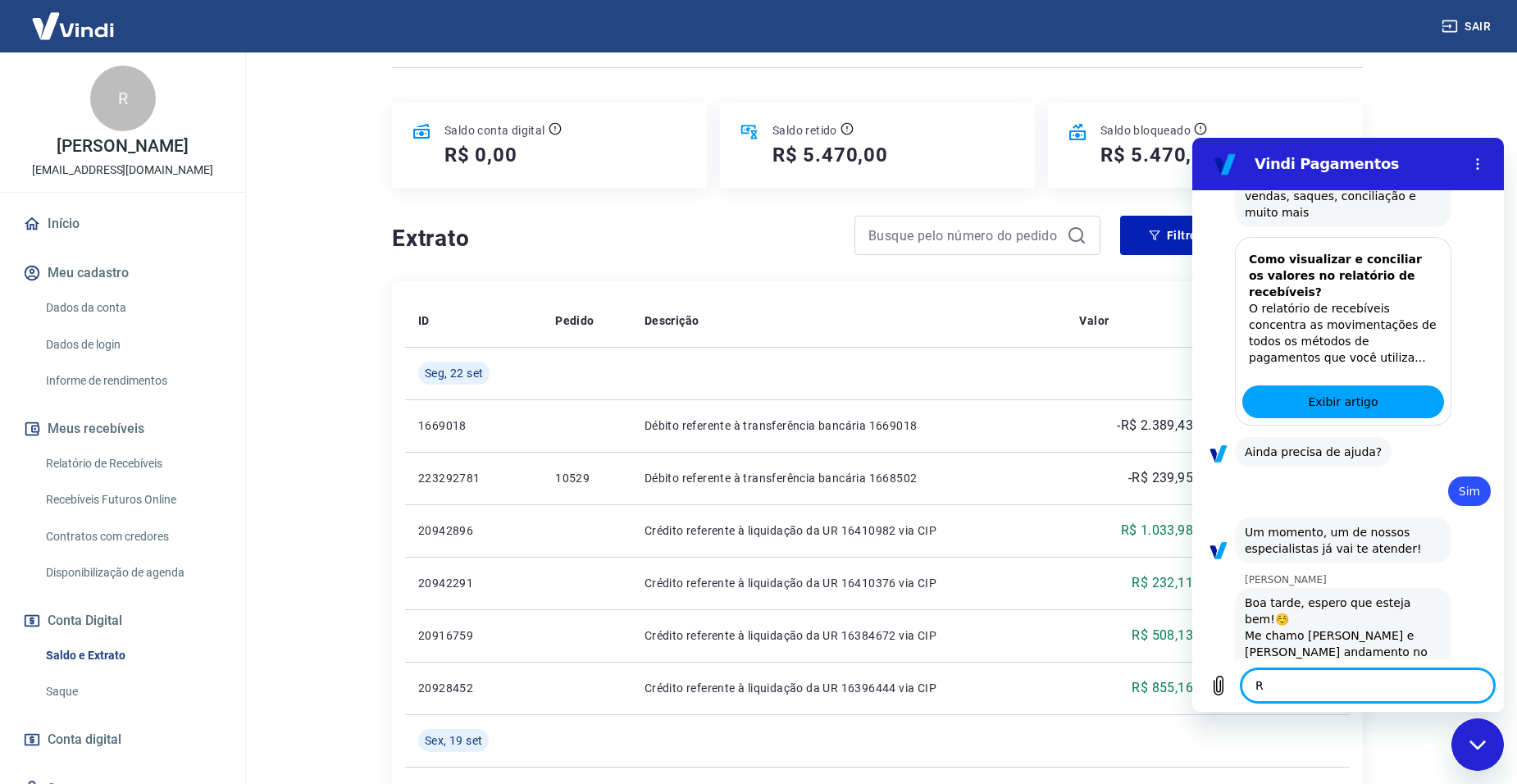
type textarea "x"
type textarea "Renb"
type textarea "x"
type textarea "Renba"
type textarea "x"
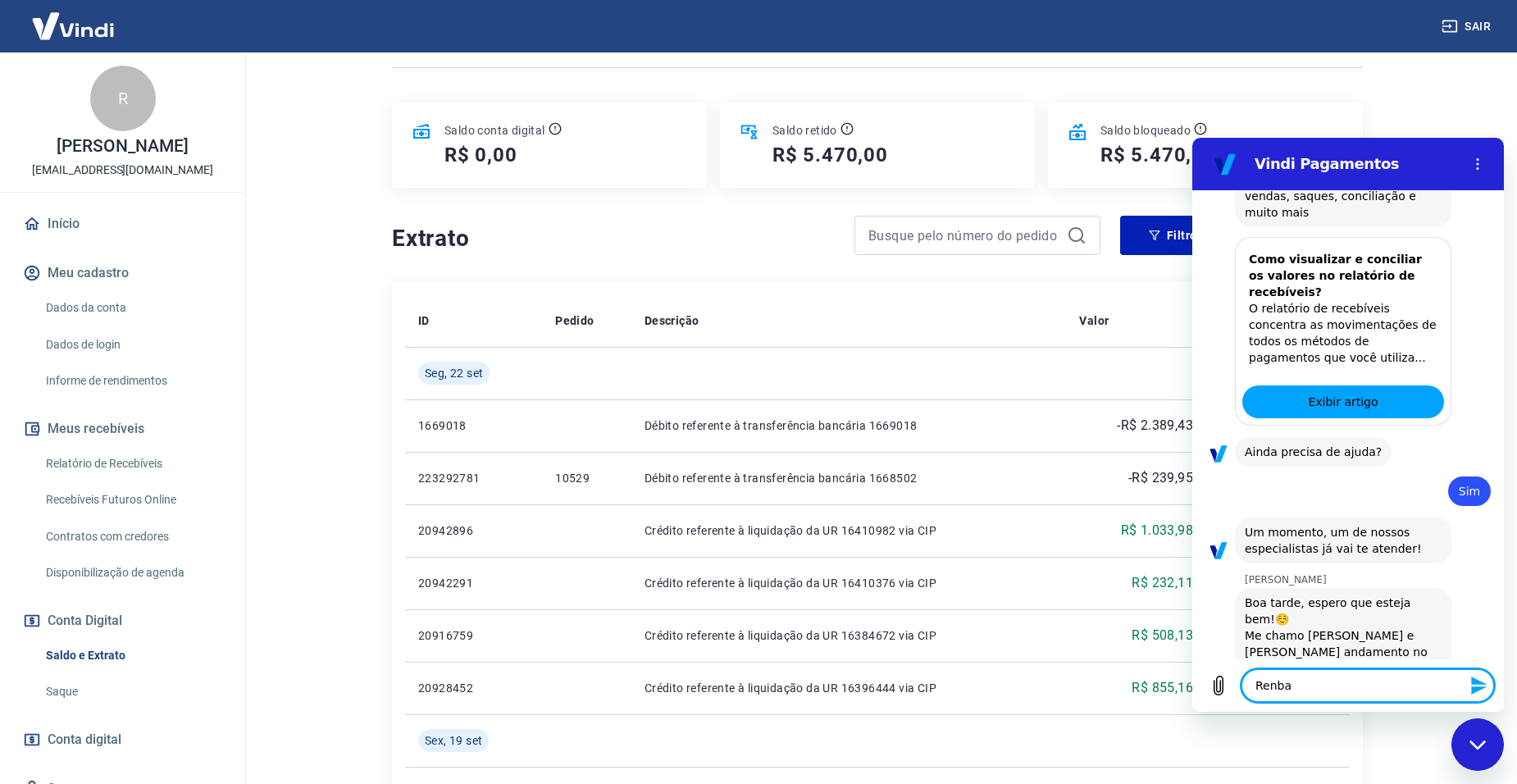
type textarea "Renb"
type textarea "x"
type textarea "Ren"
type textarea "x"
type textarea "Rena"
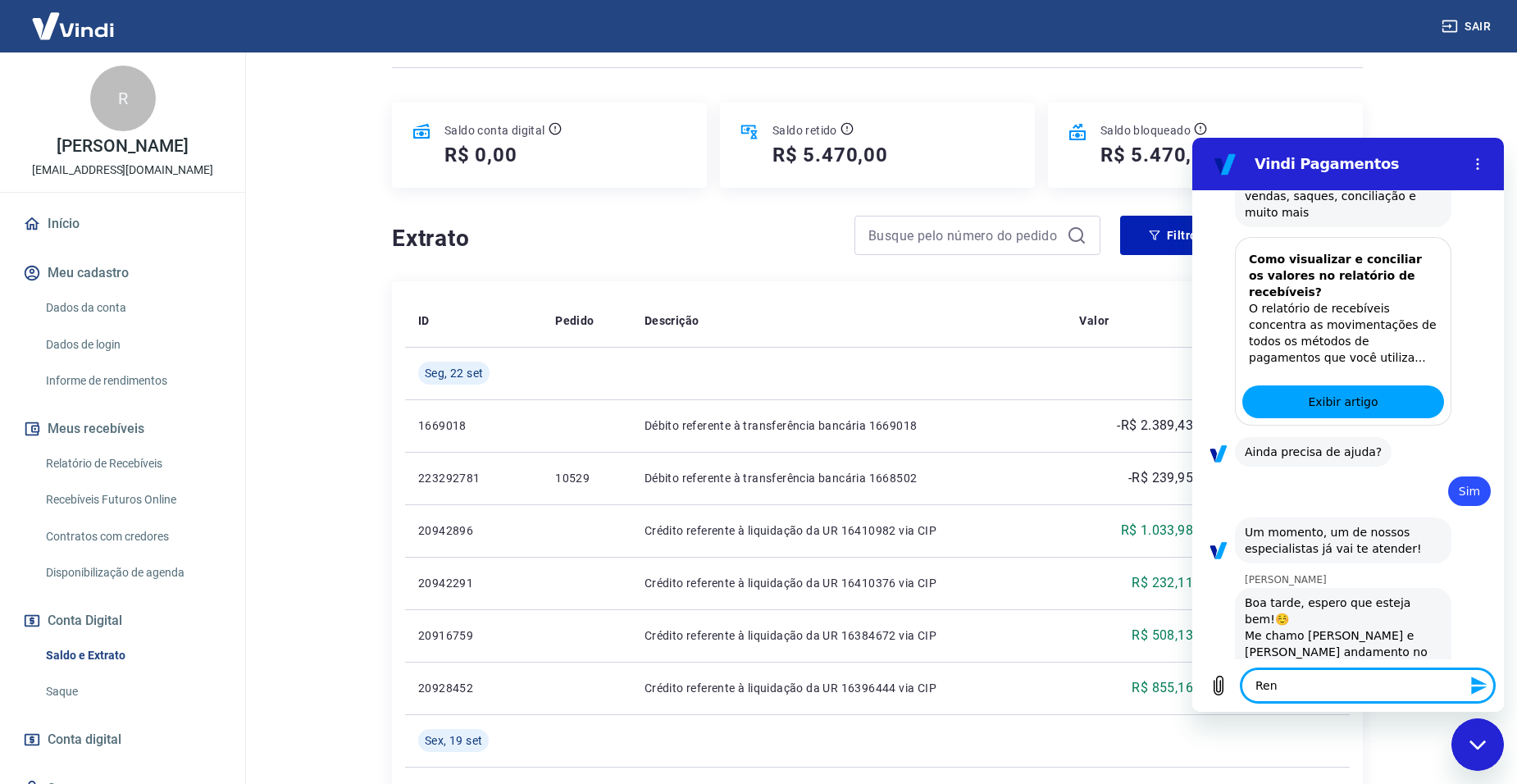
type textarea "x"
type textarea "Renat"
type textarea "x"
type textarea "Renata"
type textarea "x"
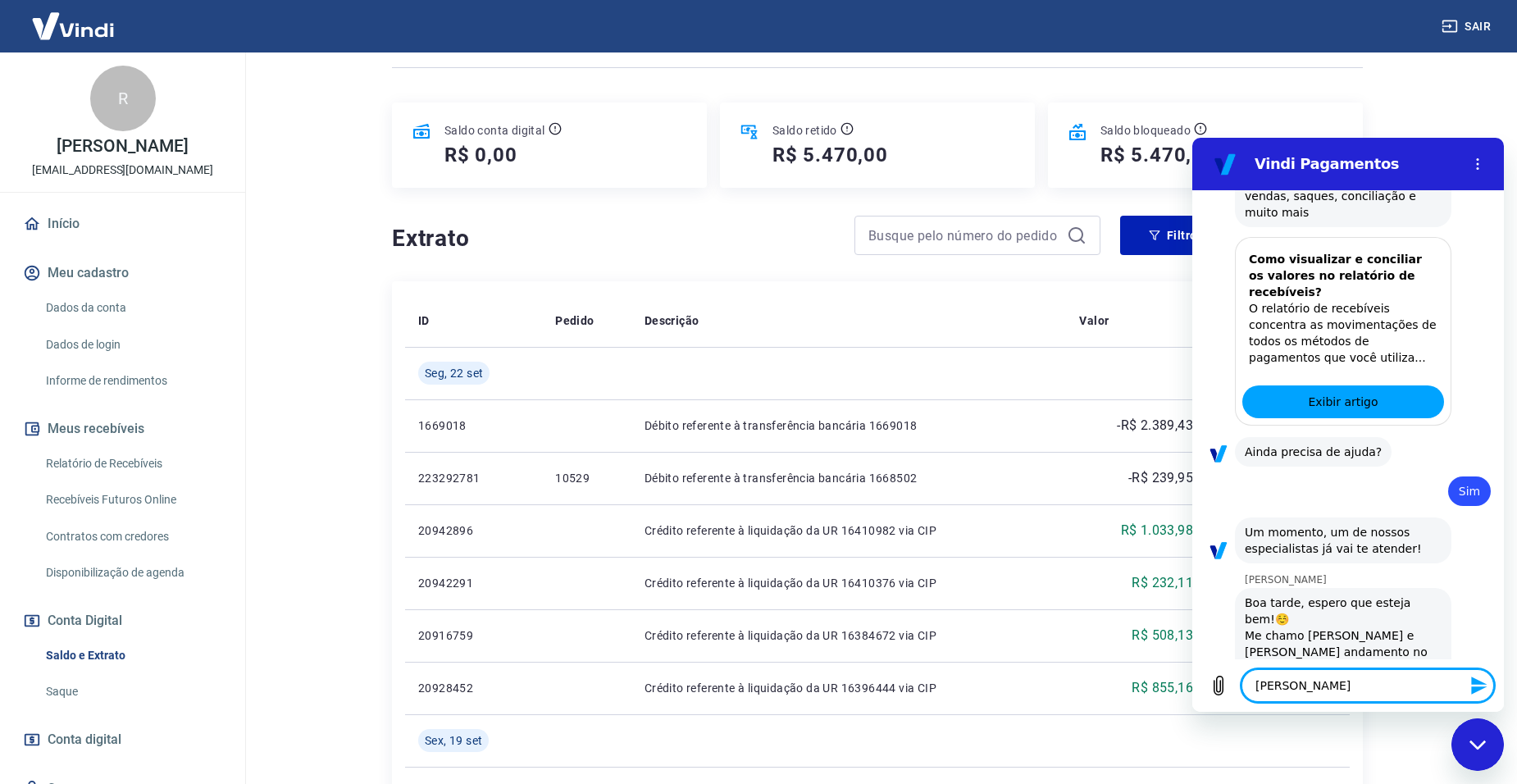
type textarea "Renat"
type textarea "x"
type textarea "Rena"
type textarea "x"
type textarea "Ren"
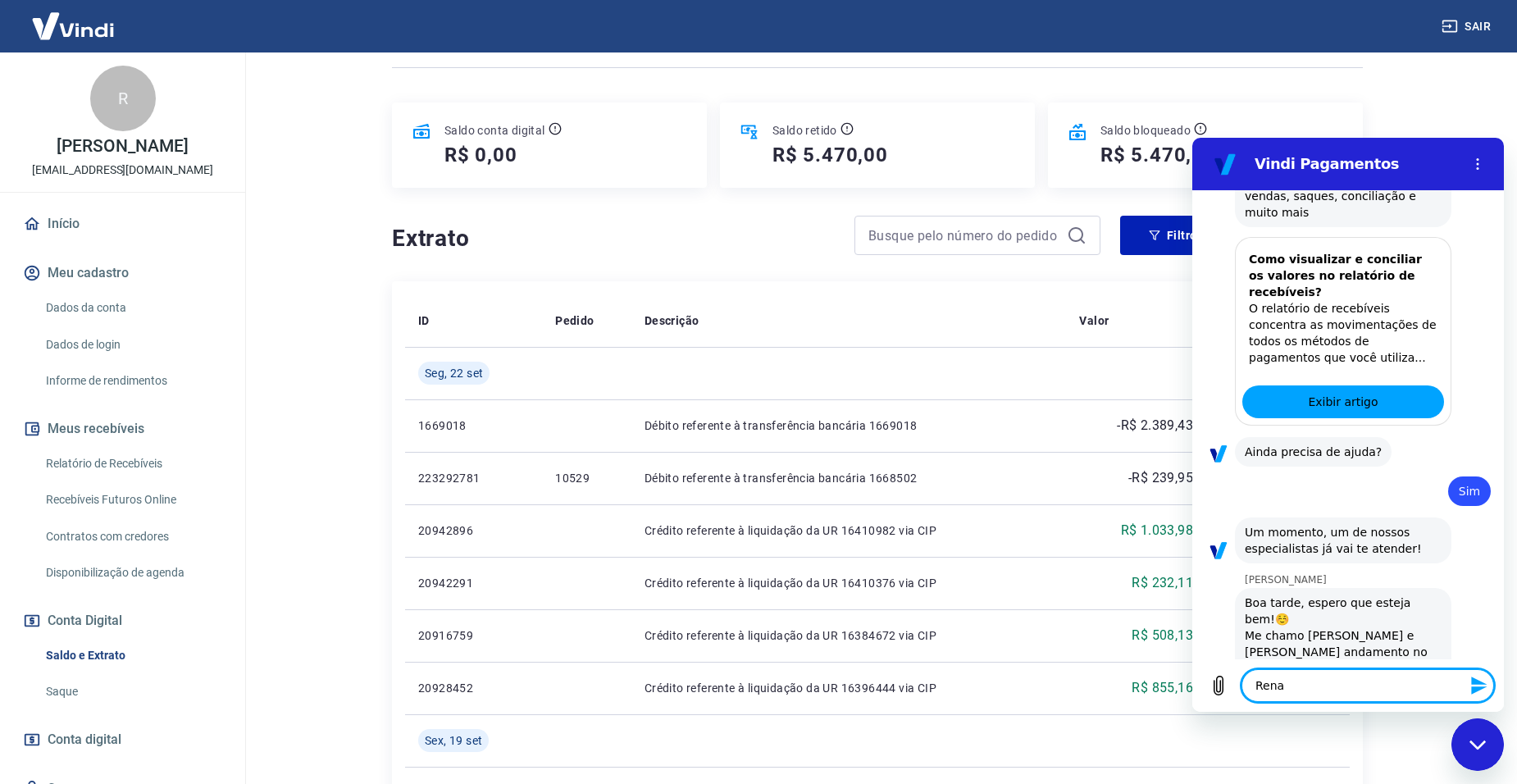
type textarea "x"
type textarea "Re"
type textarea "x"
type textarea "R"
type textarea "x"
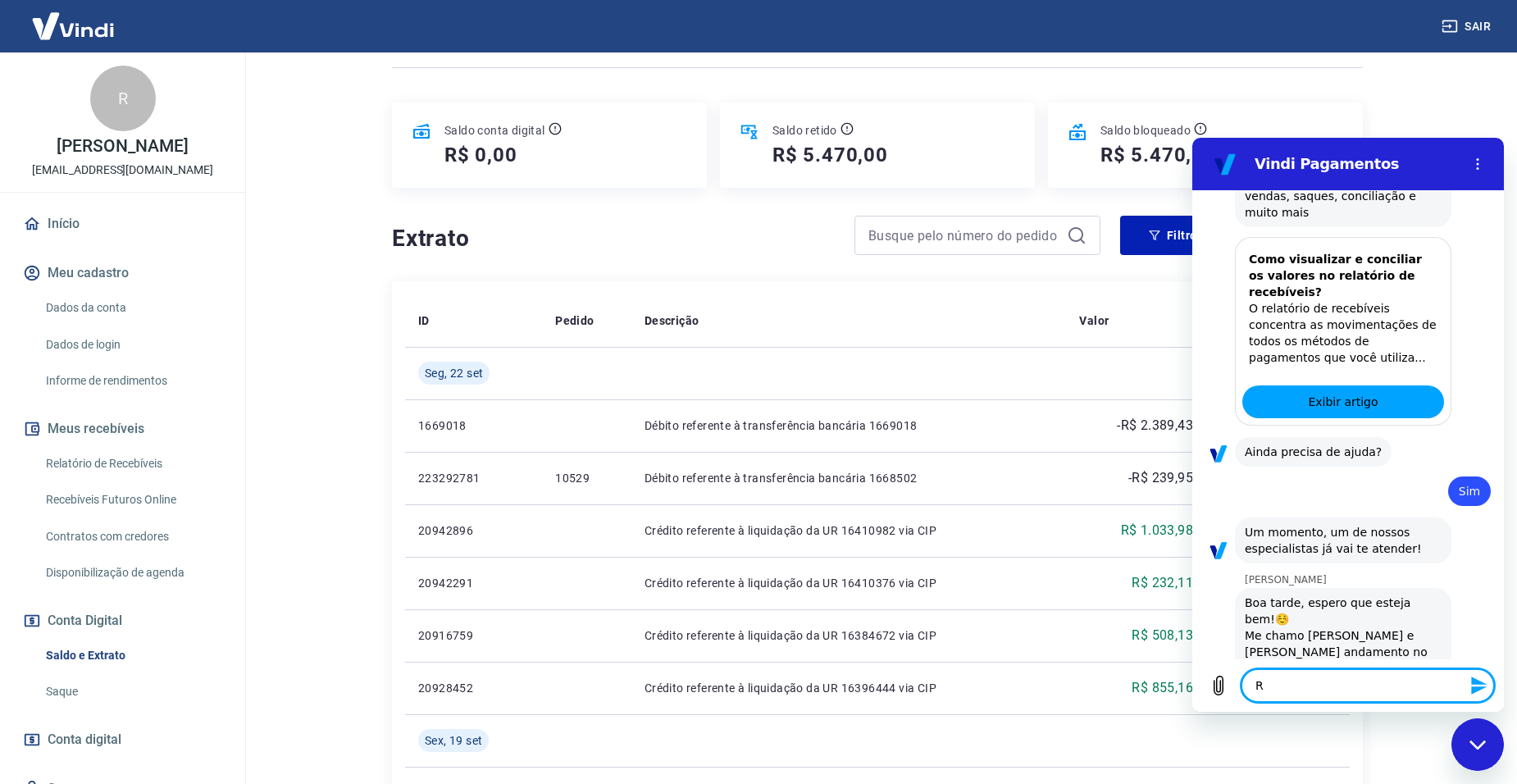
type textarea "x"
type textarea "G"
type textarea "x"
type textarea "Ga"
type textarea "x"
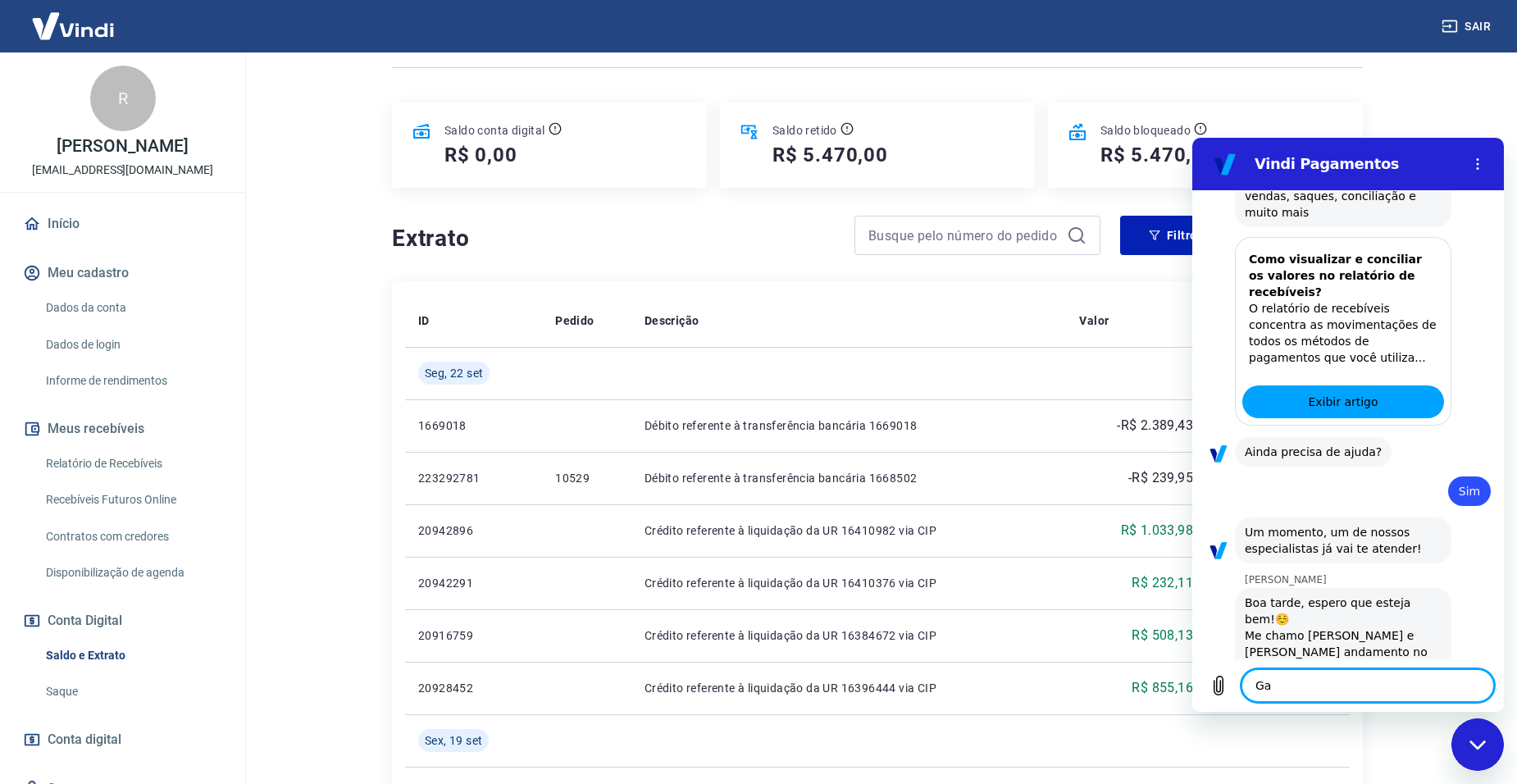
type textarea "Gab"
type textarea "x"
type textarea "Gabr"
type textarea "x"
type textarea "Gabri"
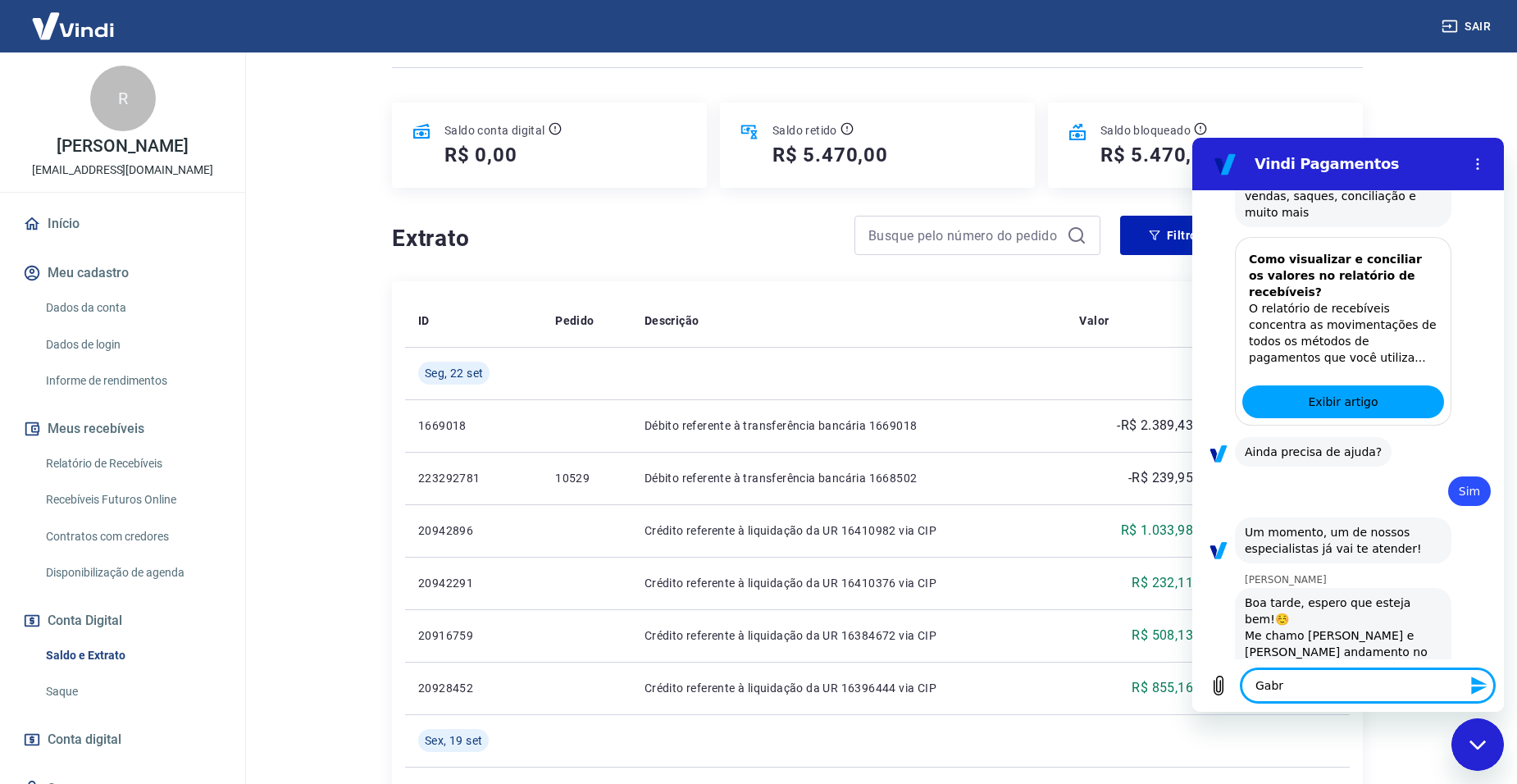
type textarea "x"
type textarea "Gabrie"
type textarea "x"
type textarea "Gabriel"
type textarea "x"
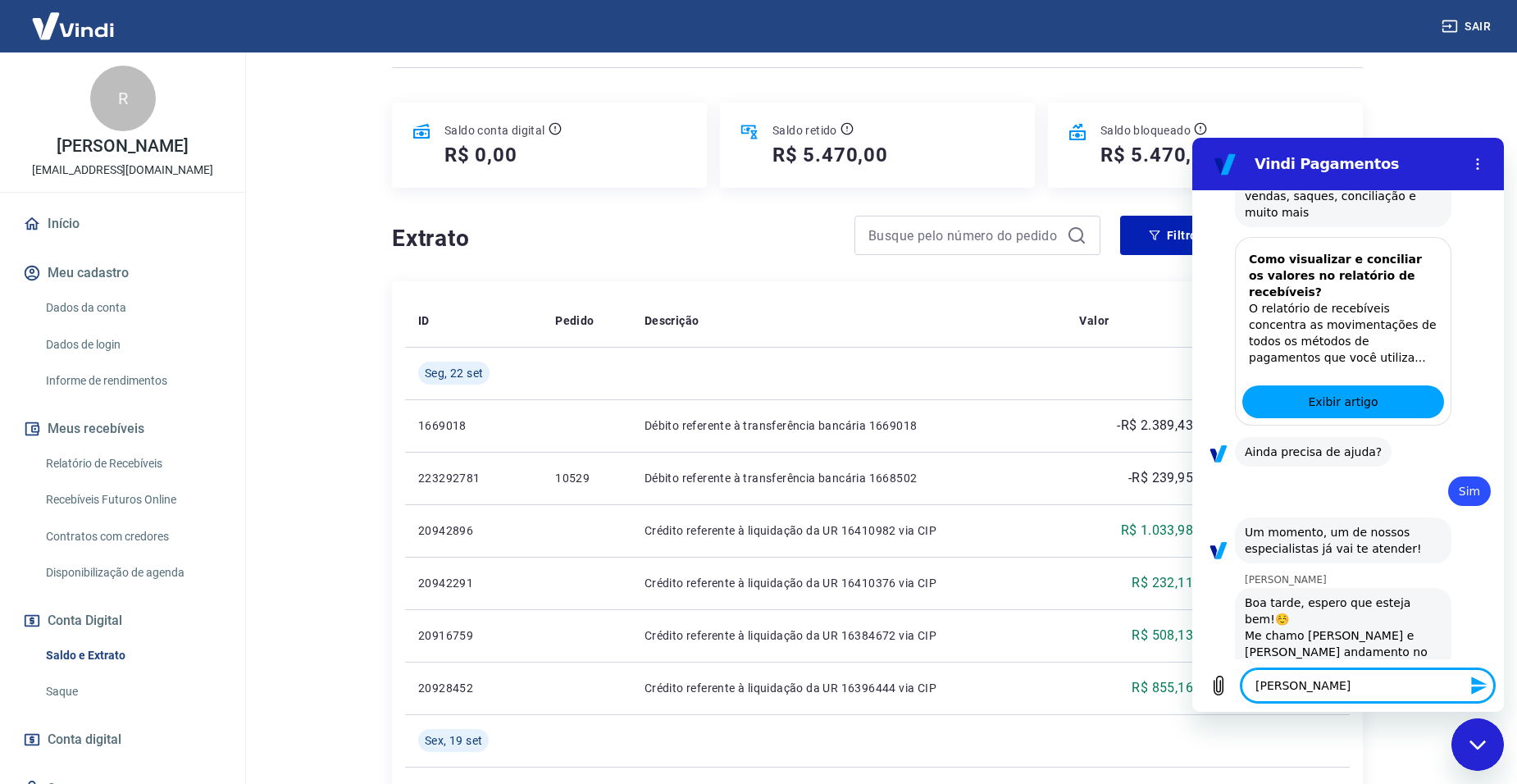
type textarea "Gabriele"
type textarea "x"
type textarea "Gabriel"
type textarea "x"
type textarea "Gabriell"
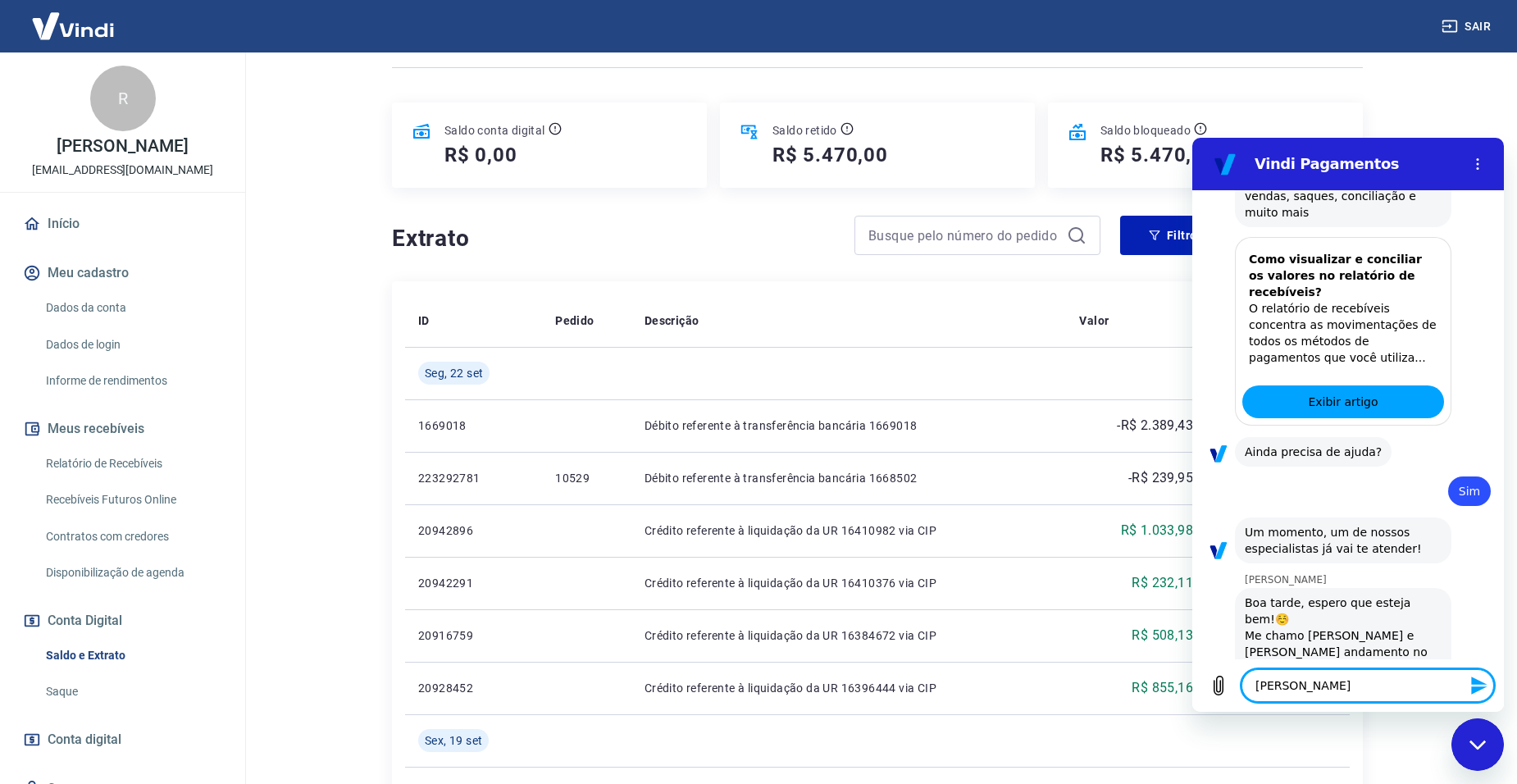
type textarea "x"
type textarea "Gabrielle"
type textarea "x"
type textarea "Gabrielle,"
type textarea "x"
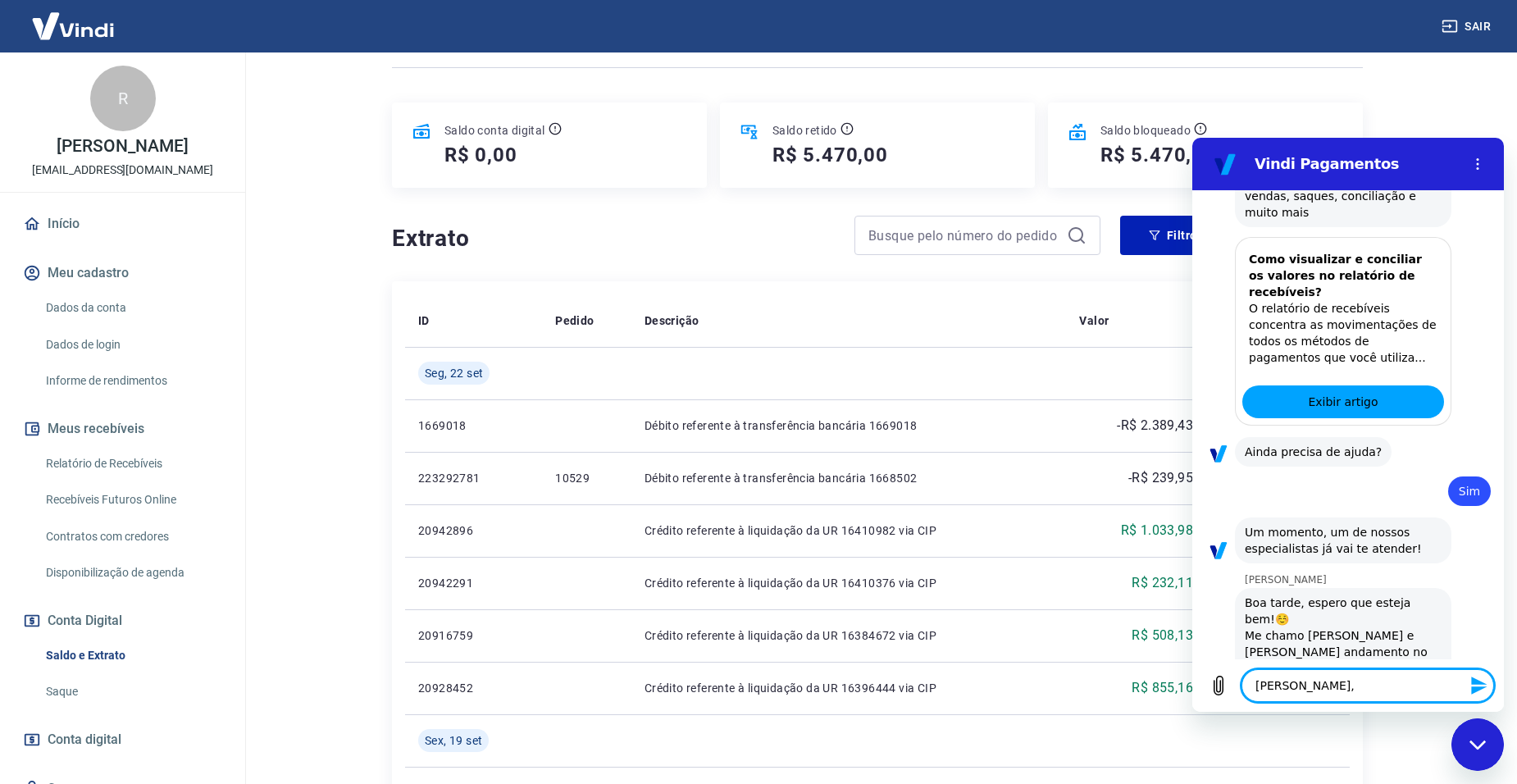
type textarea "Gabrielle,"
type textarea "x"
type textarea "Gabrielle, h"
type textarea "x"
type textarea "Gabrielle, ho"
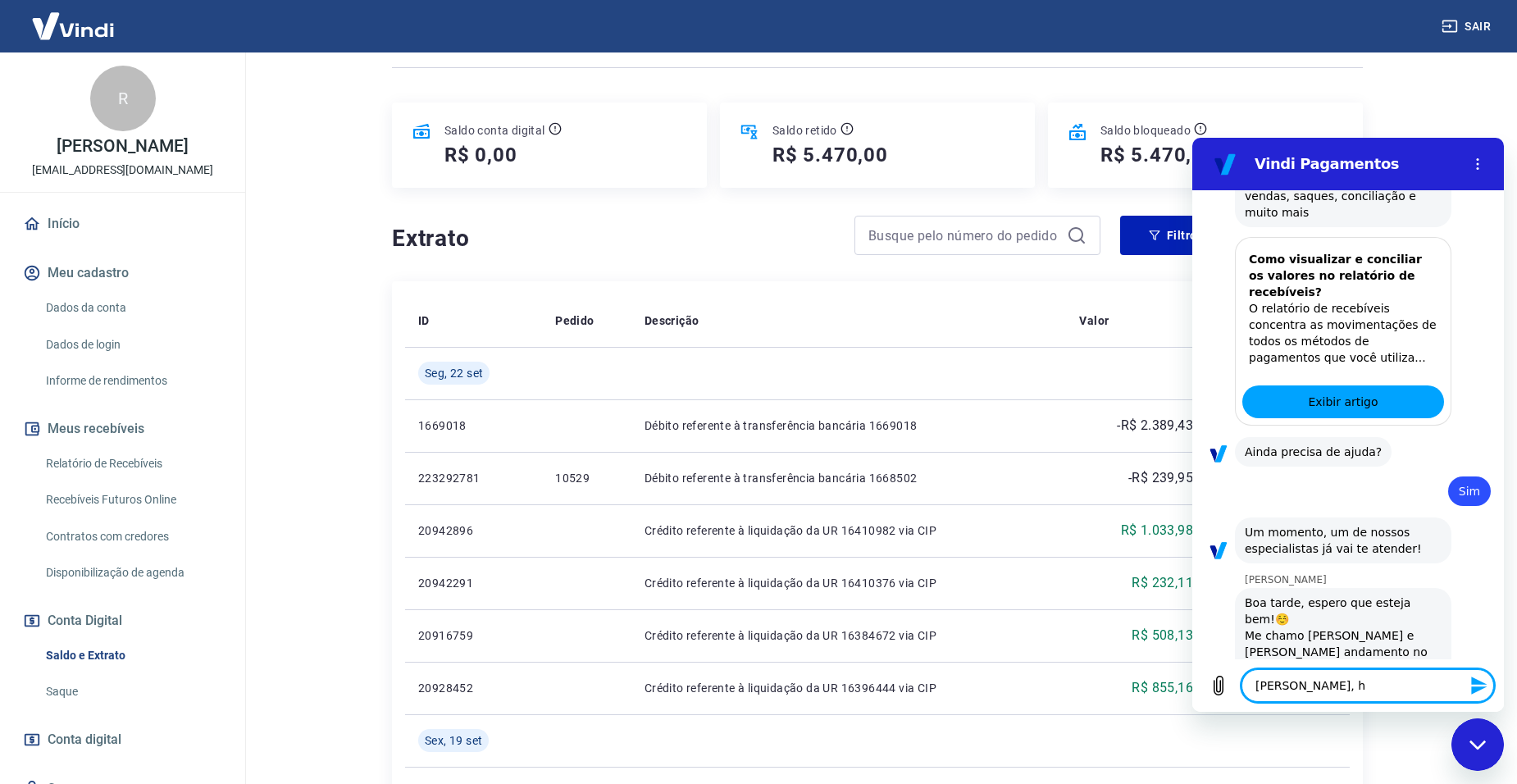
type textarea "x"
type textarea "Gabrielle, hos"
type textarea "x"
type textarea "Gabrielle, ho"
type textarea "x"
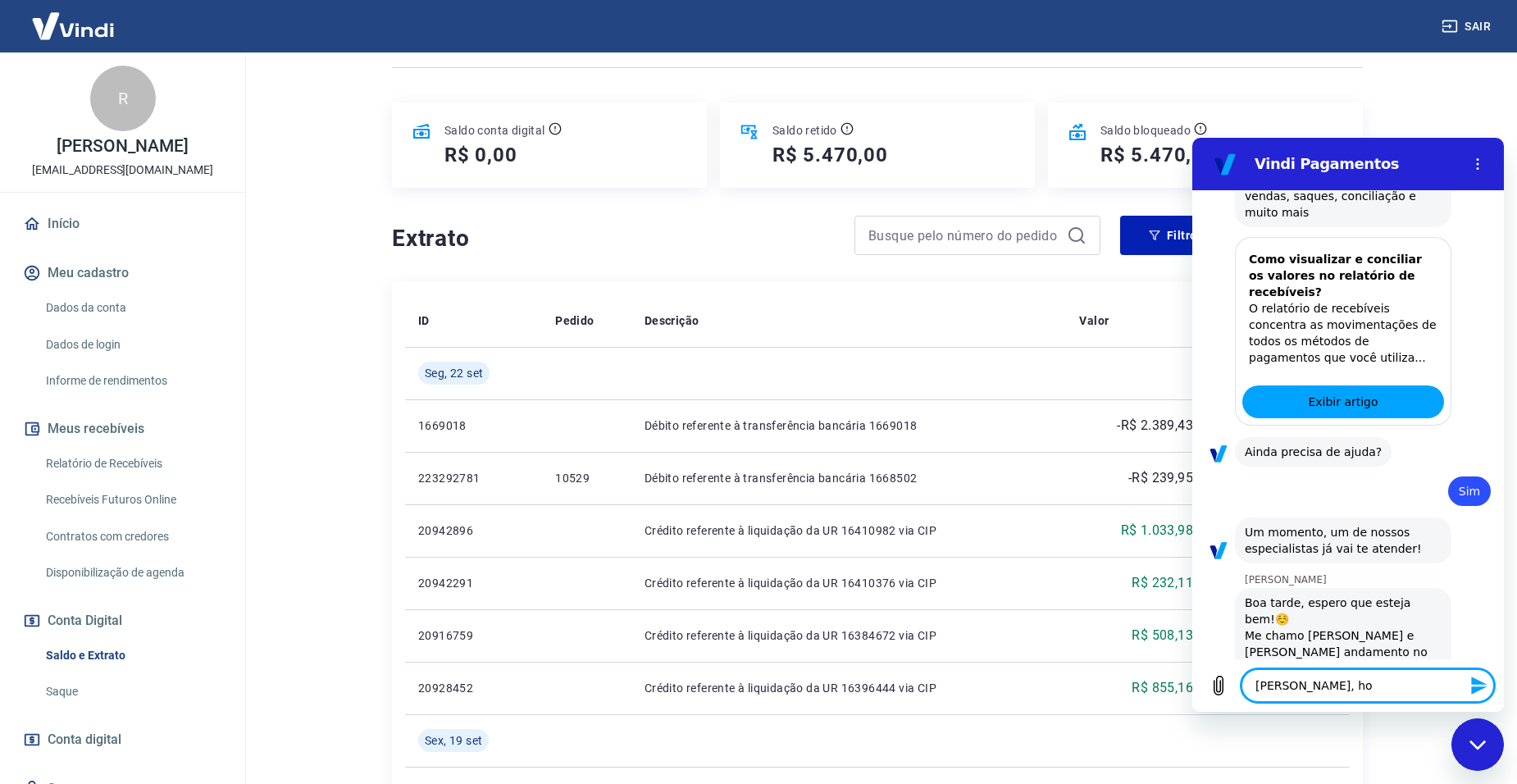
type textarea "Gabrielle, h"
type textarea "x"
type textarea "Gabrielle,"
type textarea "x"
type textarea "Gabrielle, g"
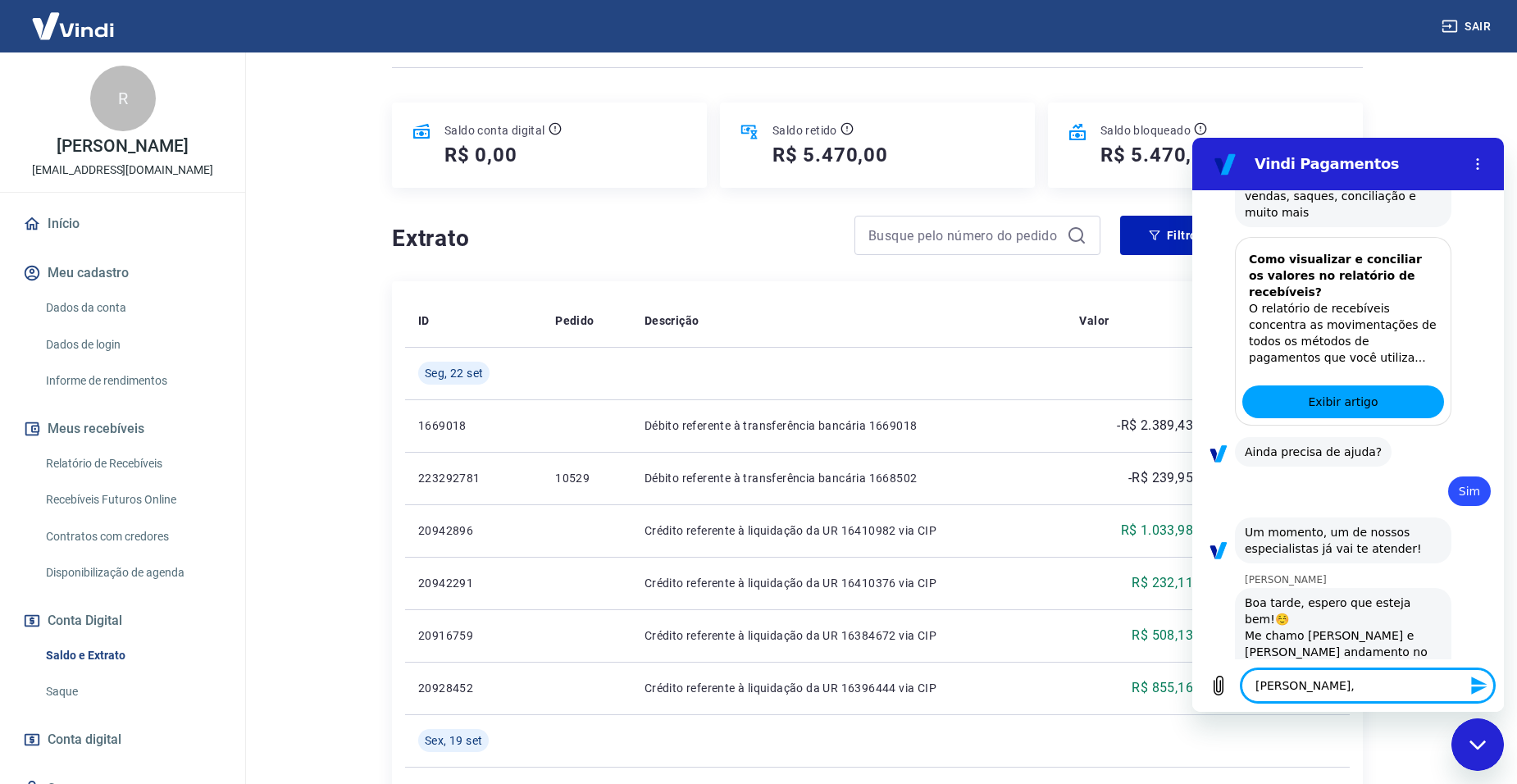
type textarea "x"
type textarea "Gabrielle, go"
type textarea "x"
type textarea "Gabrielle, gos"
type textarea "x"
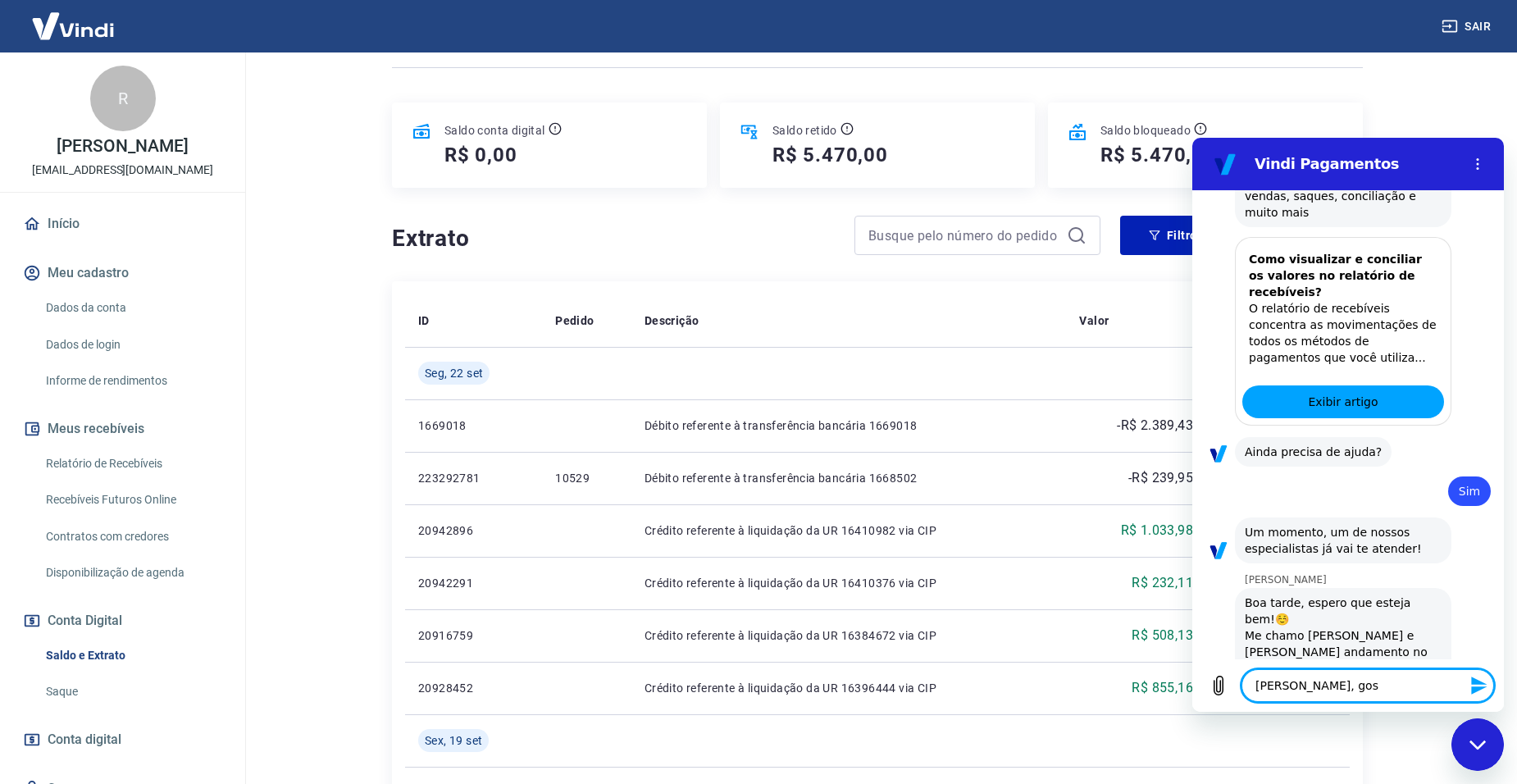
type textarea "Gabrielle, gost"
type textarea "x"
type textarea "Gabrielle, gosta"
type textarea "x"
type textarea "Gabrielle, gostar"
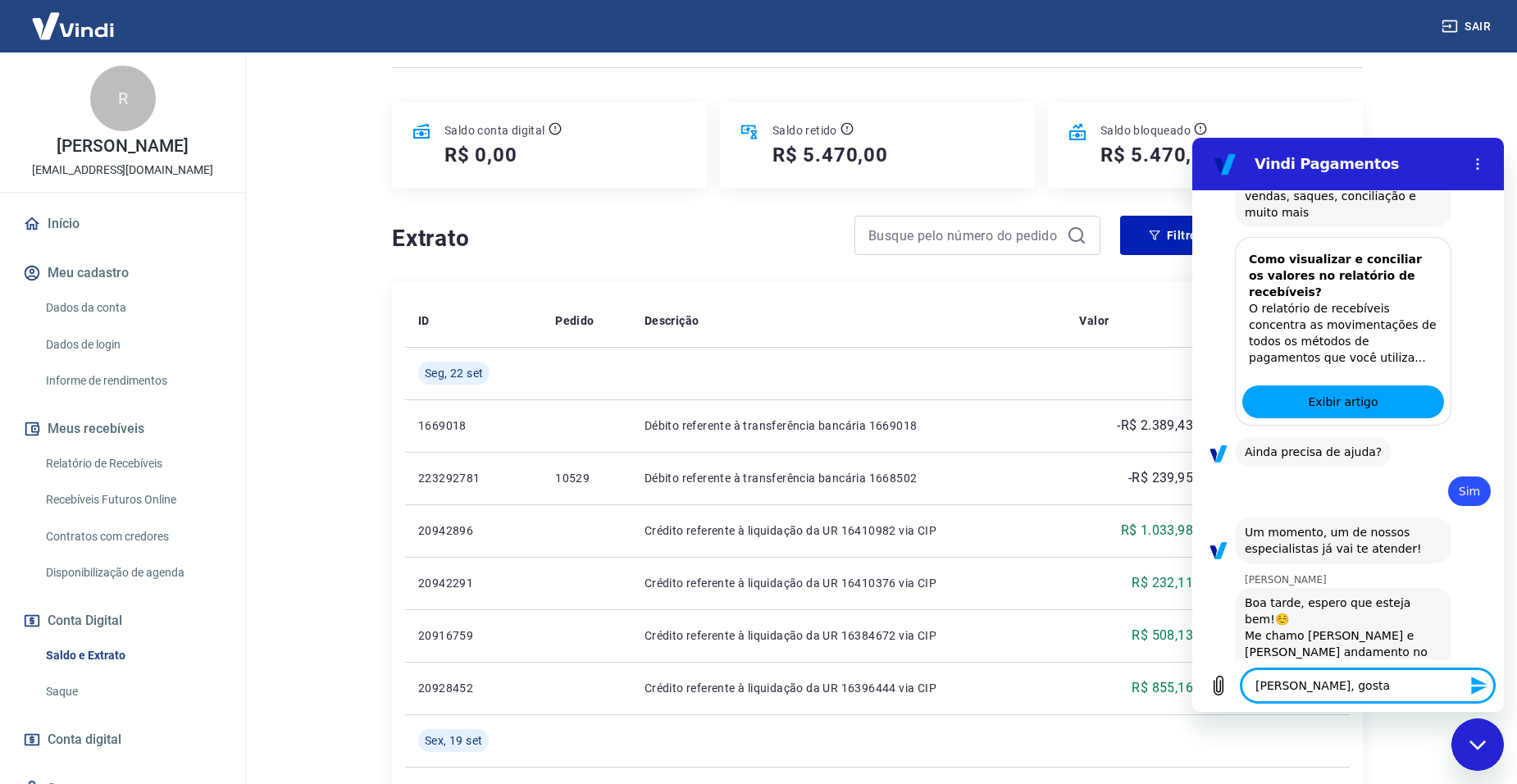
type textarea "x"
type textarea "Gabrielle, gostari"
type textarea "x"
type textarea "Gabrielle, gostaria"
type textarea "x"
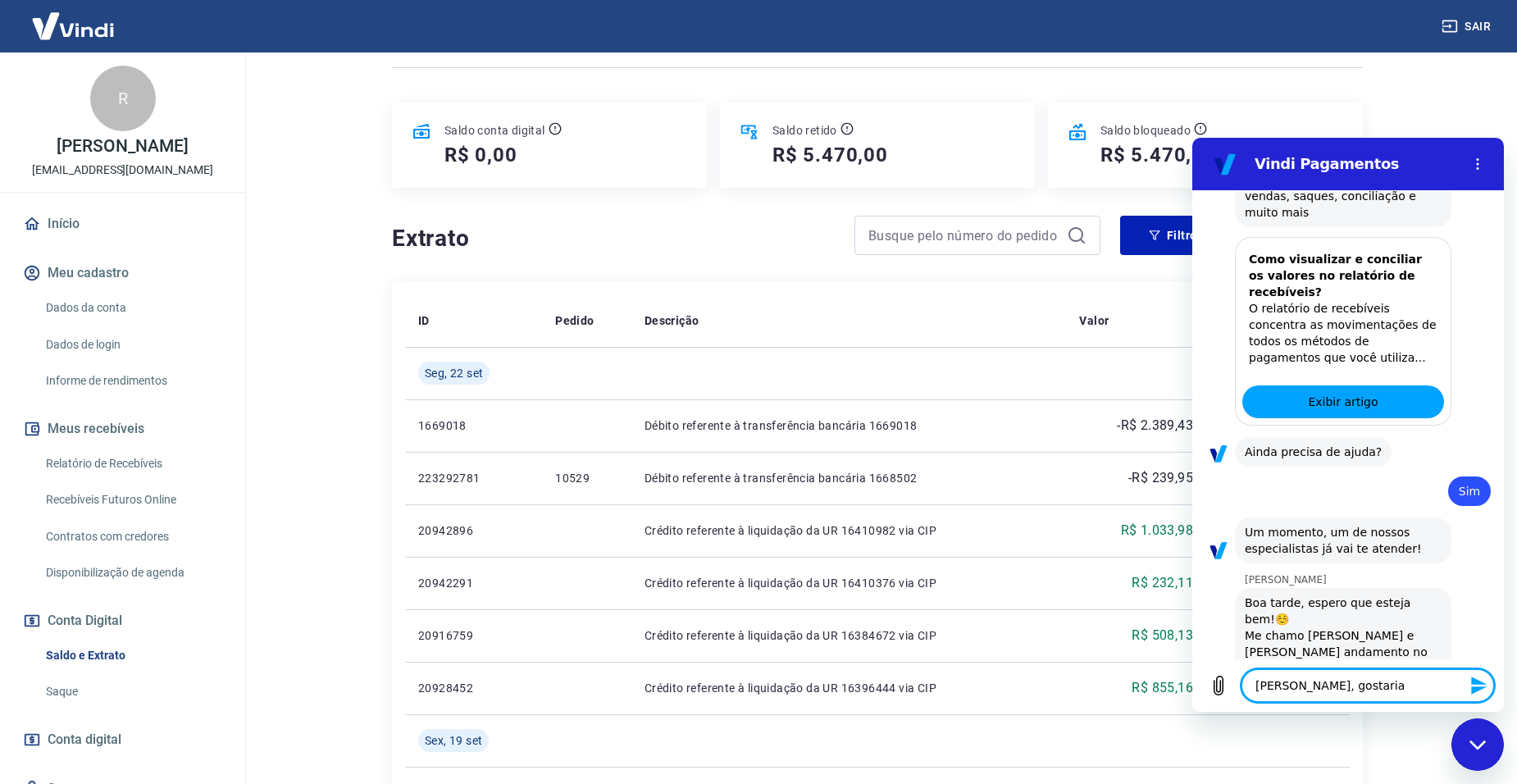
type textarea "Gabrielle, gostaria"
type textarea "x"
type textarea "Gabrielle, gostaria d"
type textarea "x"
type textarea "Gabrielle, gostaria de"
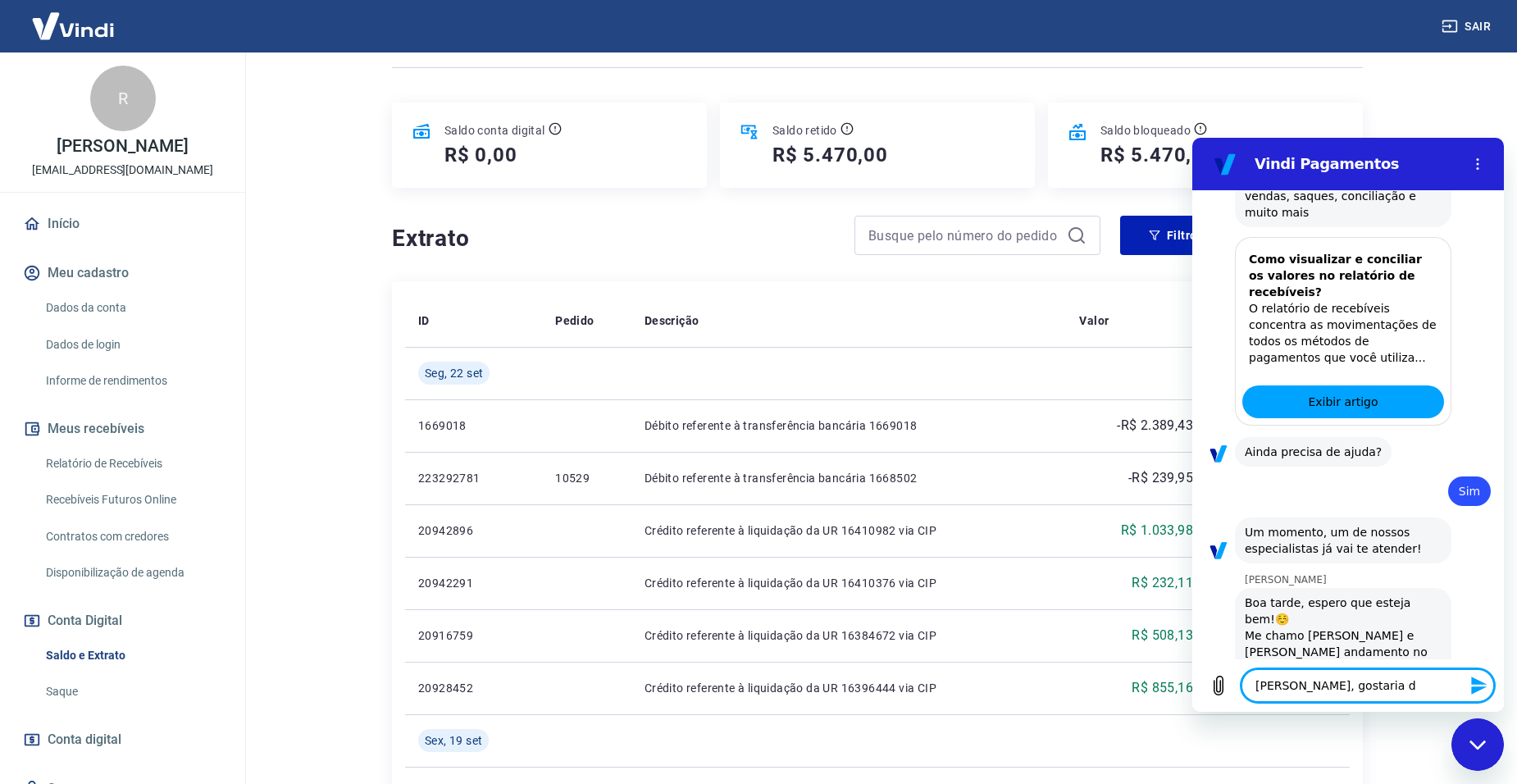
type textarea "x"
type textarea "Gabrielle, gostaria de"
type textarea "x"
type textarea "Gabrielle, gostaria de vb"
type textarea "x"
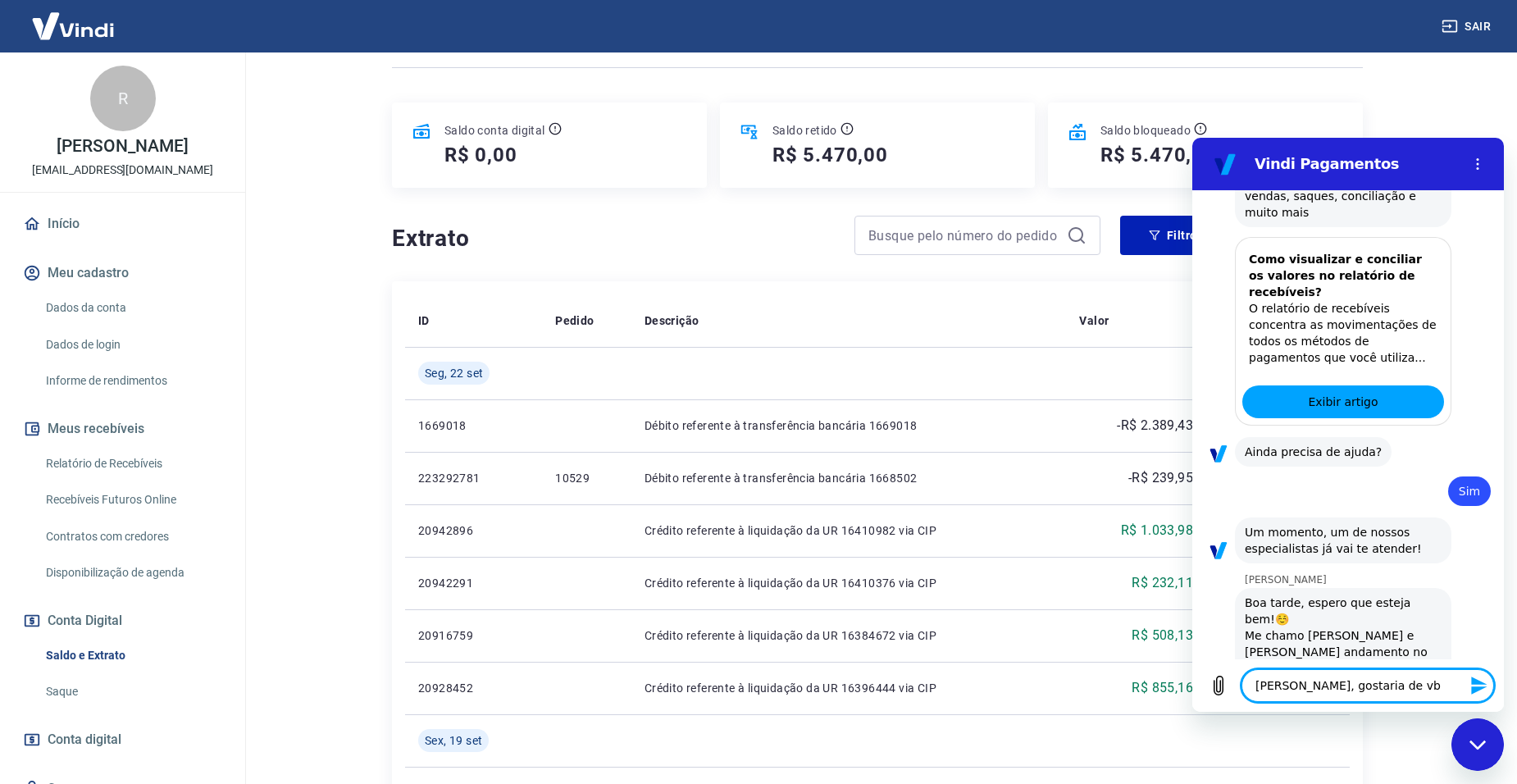
type textarea "Gabrielle, gostaria de vbe"
type textarea "x"
type textarea "Gabrielle, gostaria de vber"
type textarea "x"
type textarea "Gabrielle, gostaria de vber"
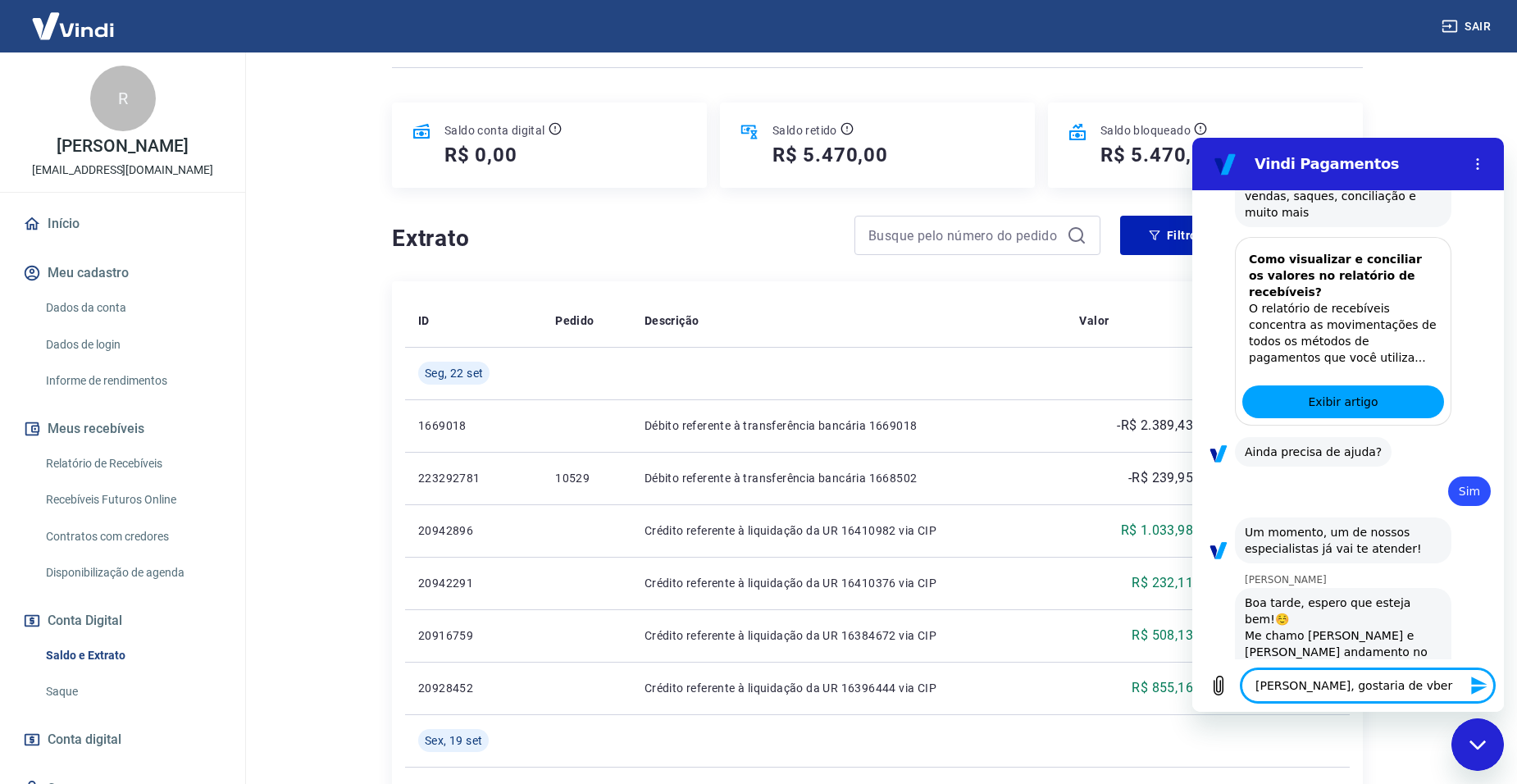
type textarea "x"
type textarea "Gabrielle, gostaria de vber a"
type textarea "x"
type textarea "Gabrielle, gostaria de vber a"
type textarea "x"
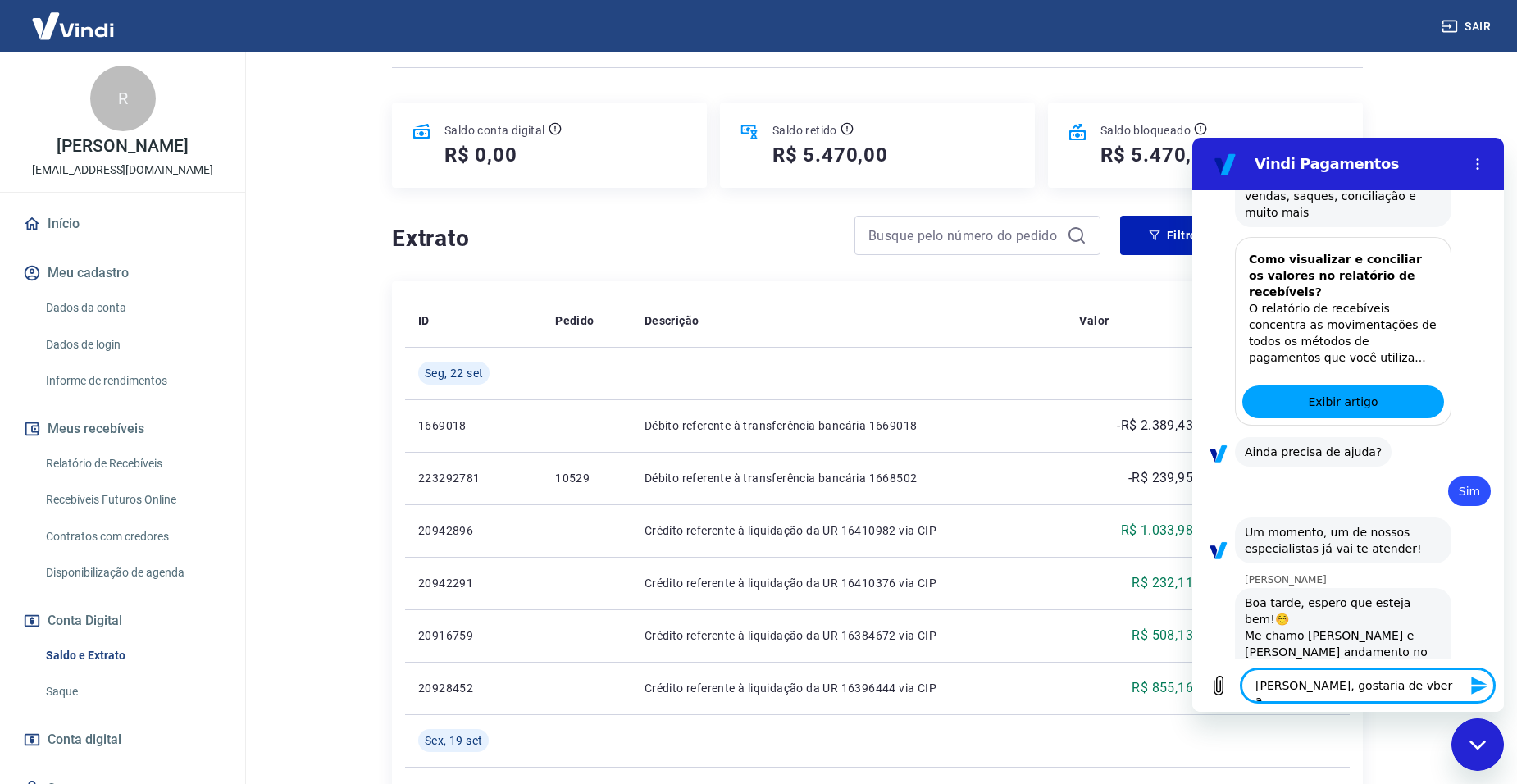
type textarea "Gabrielle, gostaria de vber a r"
type textarea "x"
type textarea "Gabrielle, gostaria de vber a re"
type textarea "x"
type textarea "Gabrielle, gostaria de vber a r"
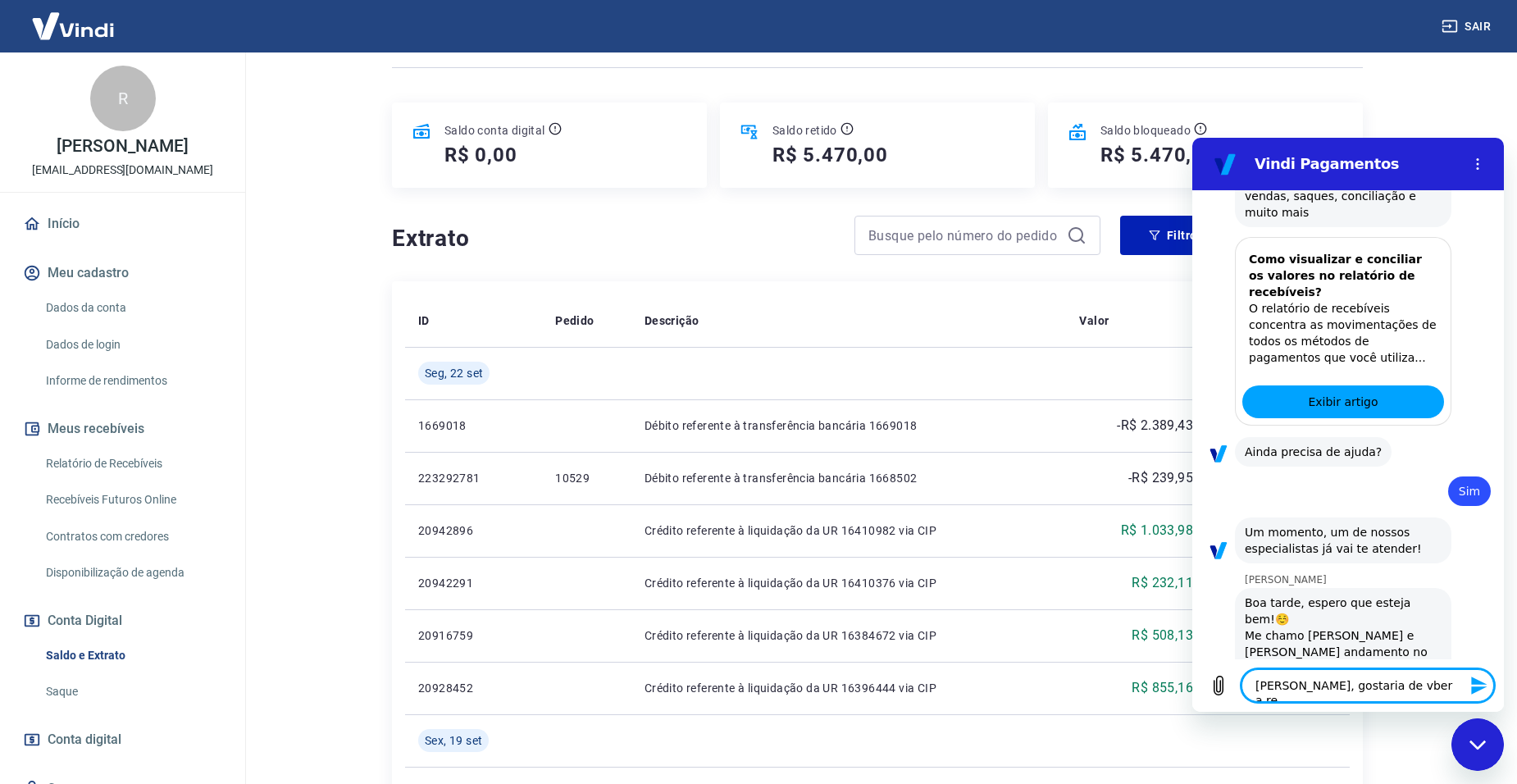
type textarea "x"
type textarea "Gabrielle, gostaria de vber a"
type textarea "x"
type textarea "Gabrielle, gostaria de vber a"
type textarea "x"
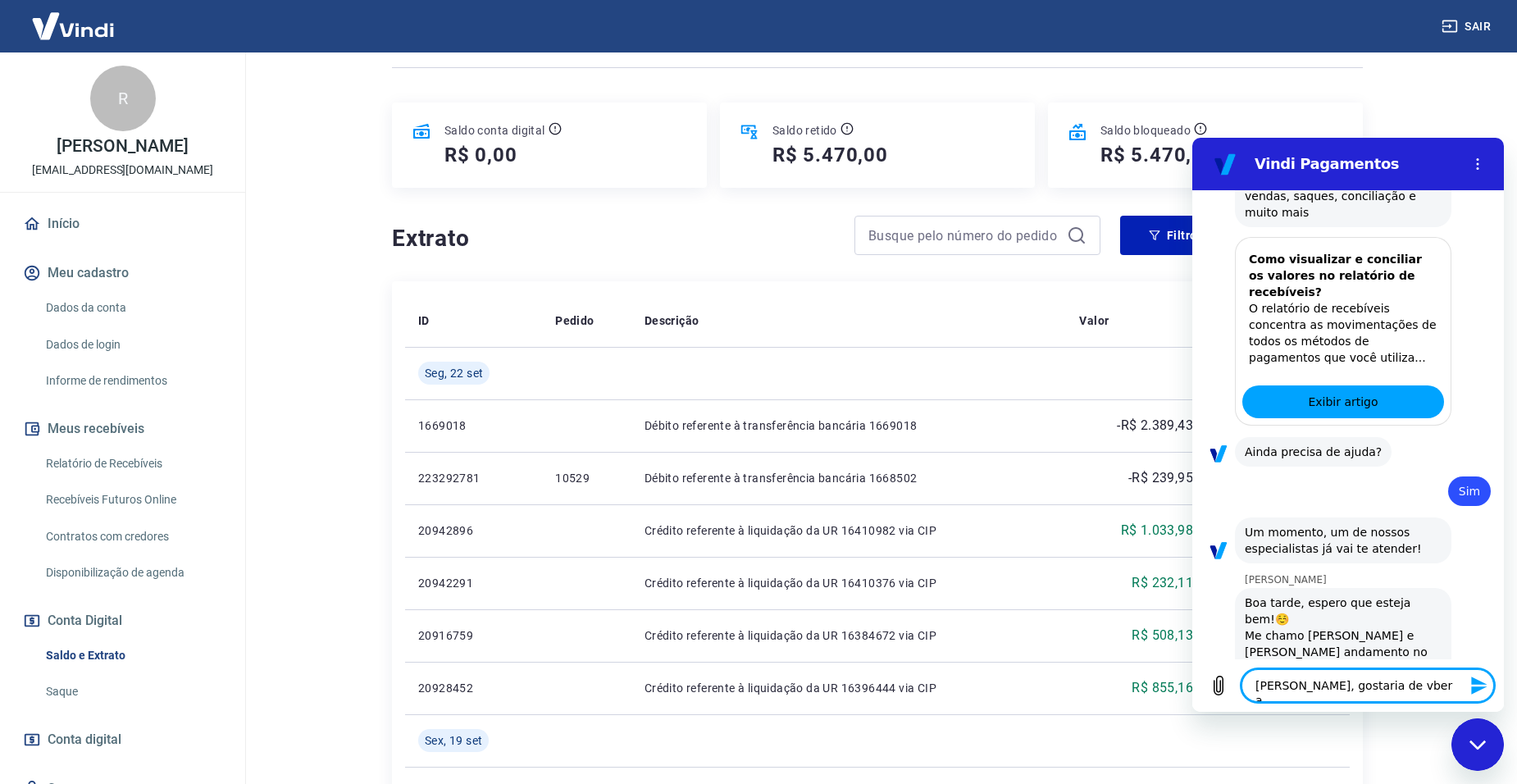
type textarea "Gabrielle, gostaria de vber"
type textarea "x"
type textarea "Gabrielle, gostaria de vber"
type textarea "x"
type textarea "Gabrielle, gostaria de vbe"
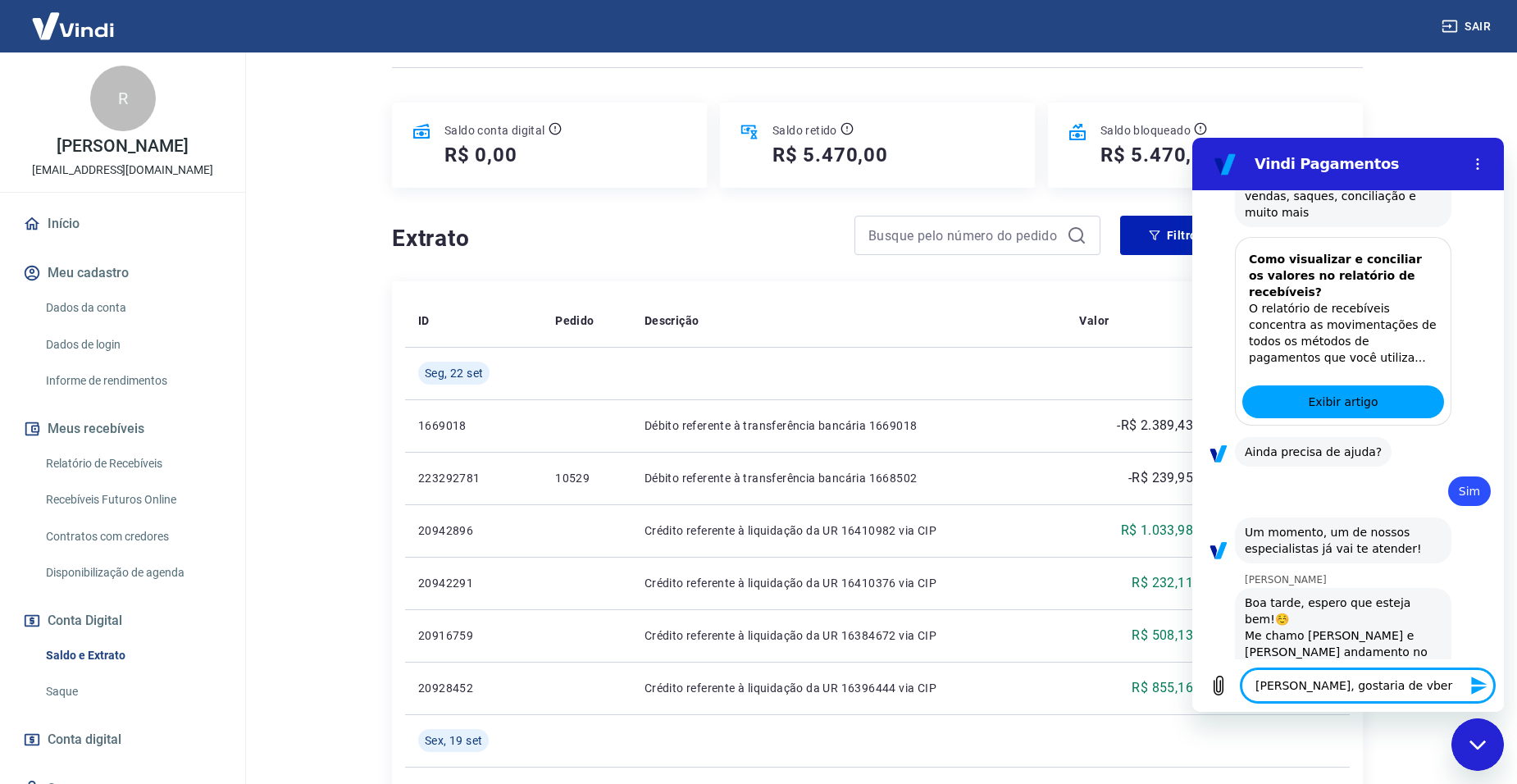
type textarea "x"
type textarea "Gabrielle, gostaria de vb"
type textarea "x"
type textarea "Gabrielle, gostaria de v"
type textarea "x"
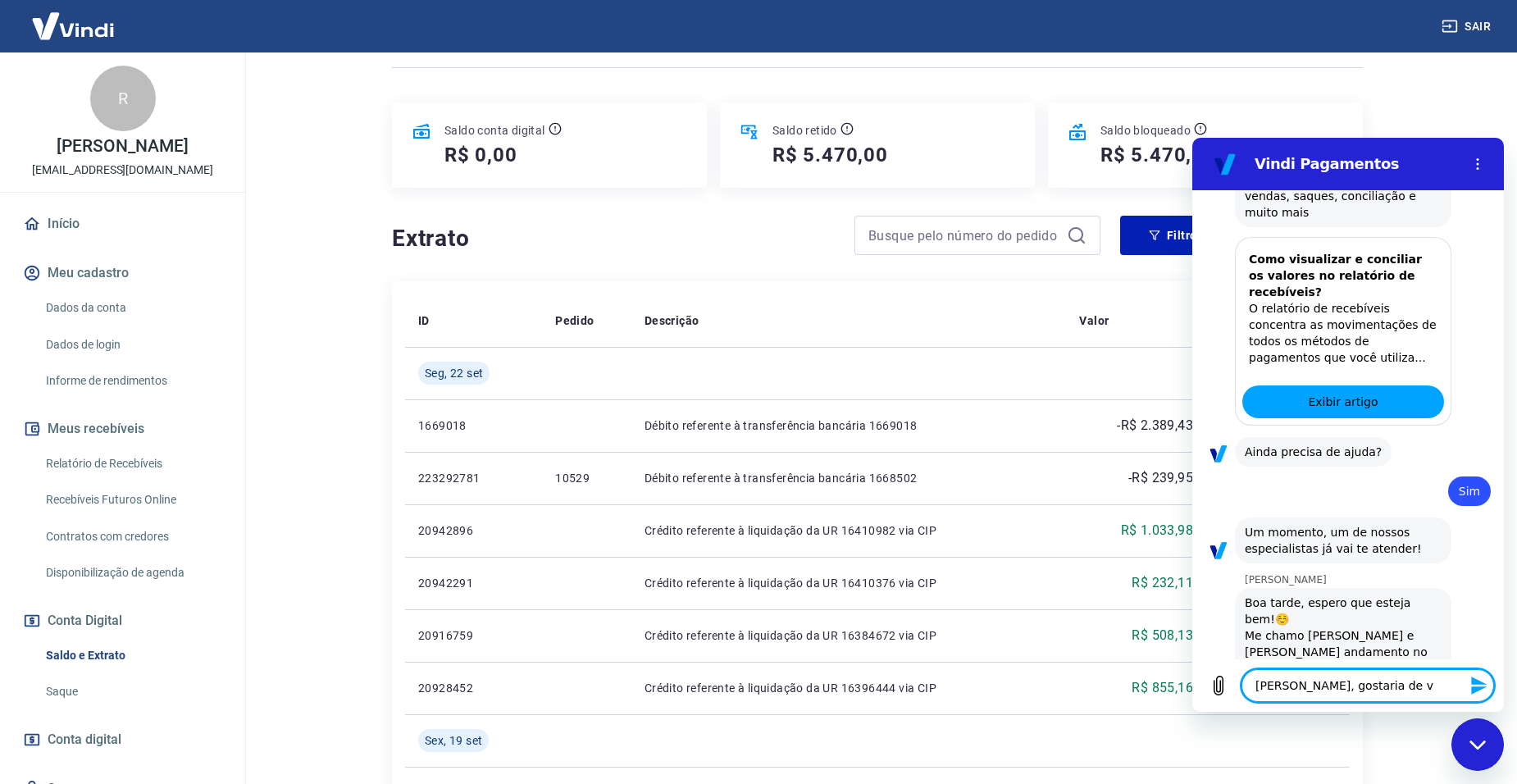
type textarea "Gabrielle, gostaria de ve"
type textarea "x"
type textarea "Gabrielle, gostaria de ver"
type textarea "x"
type textarea "Gabrielle, gostaria de ver"
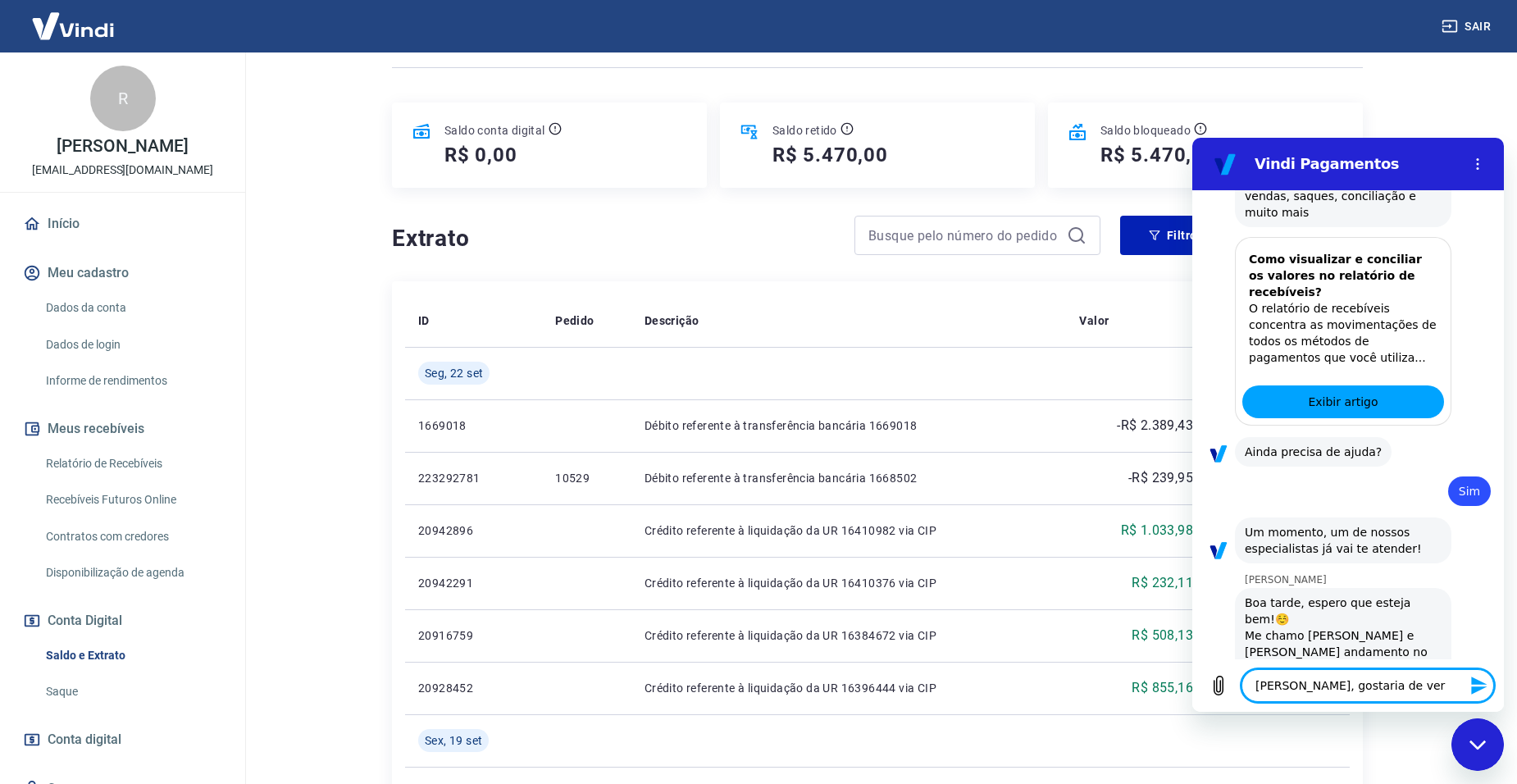
type textarea "x"
type textarea "Gabrielle, gostaria de ver a"
type textarea "x"
type textarea "Gabrielle, gostaria de ver a"
type textarea "x"
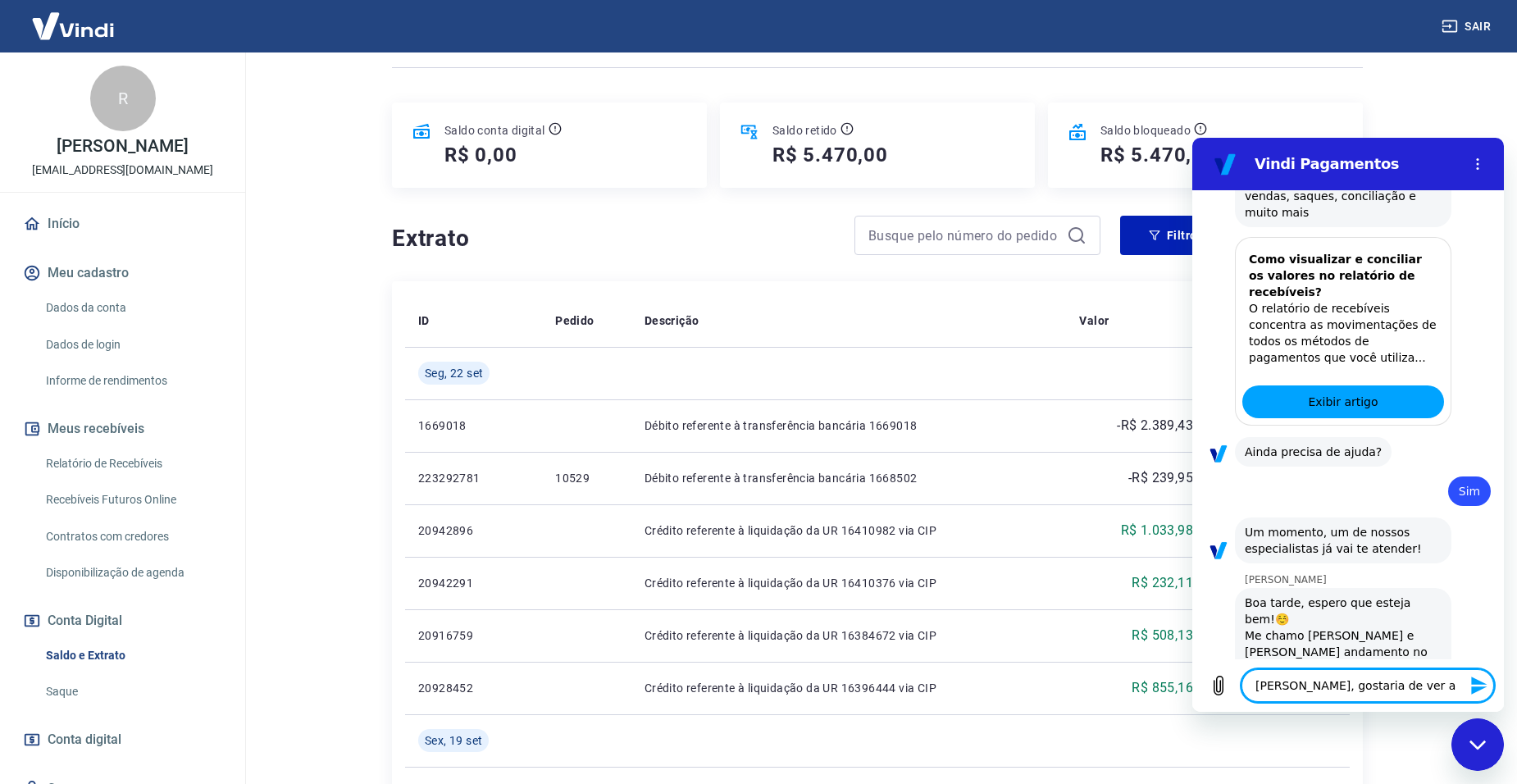
type textarea "Gabrielle, gostaria de ver a r"
type textarea "x"
type textarea "Gabrielle, gostaria de ver a re"
type textarea "x"
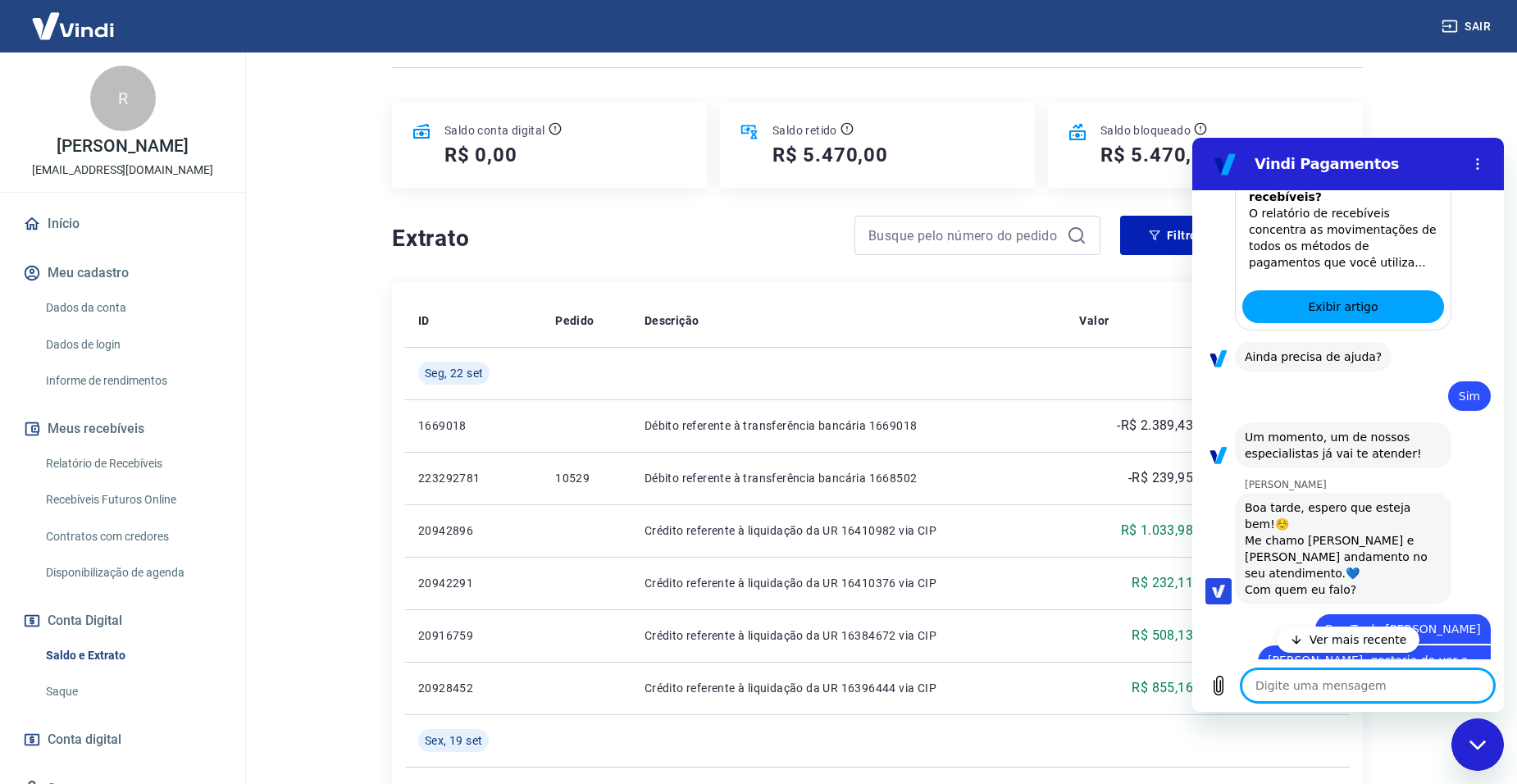
scroll to position [2157, 0]
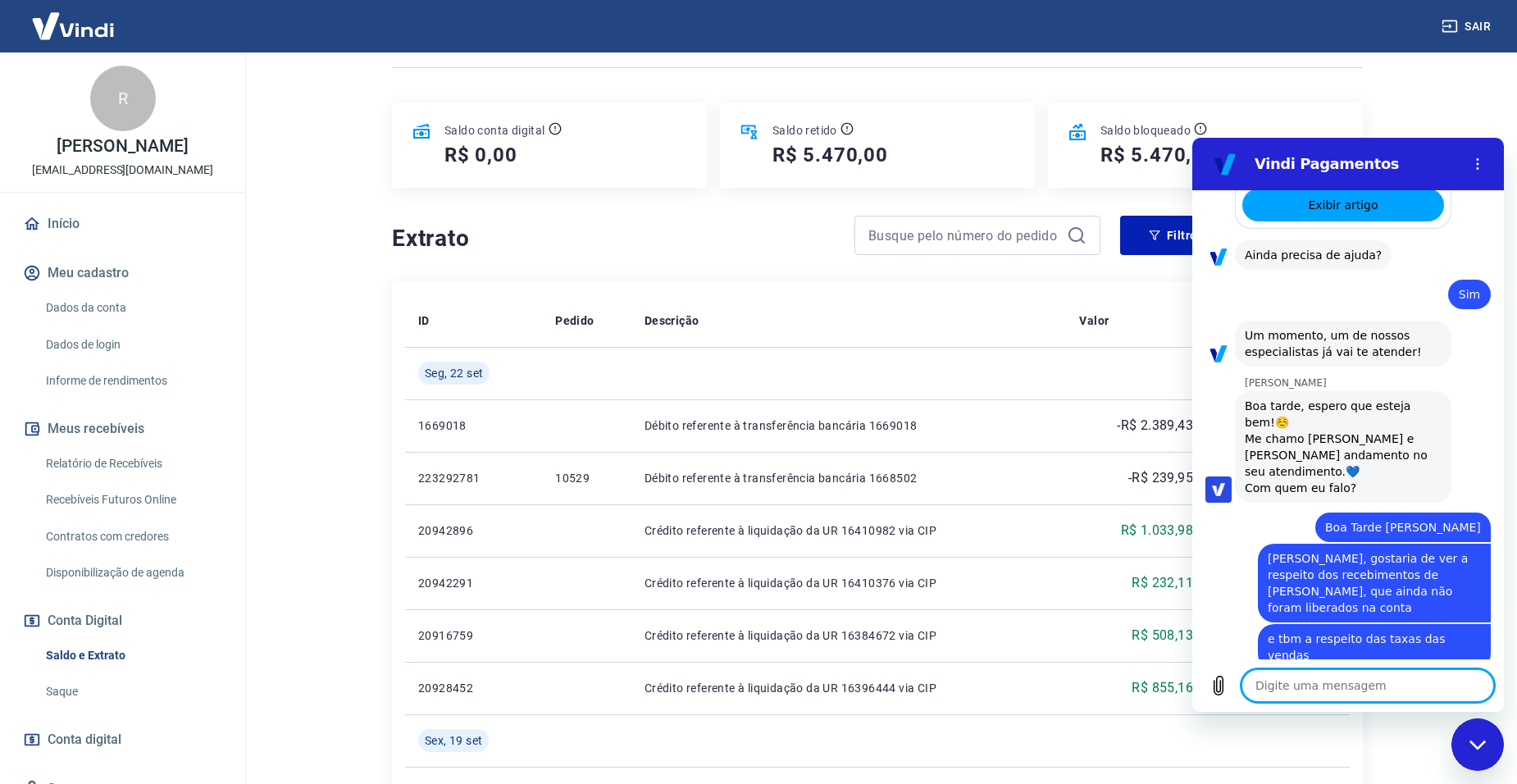
click at [1330, 688] on textarea at bounding box center [1367, 685] width 252 height 33
paste textarea "10715"
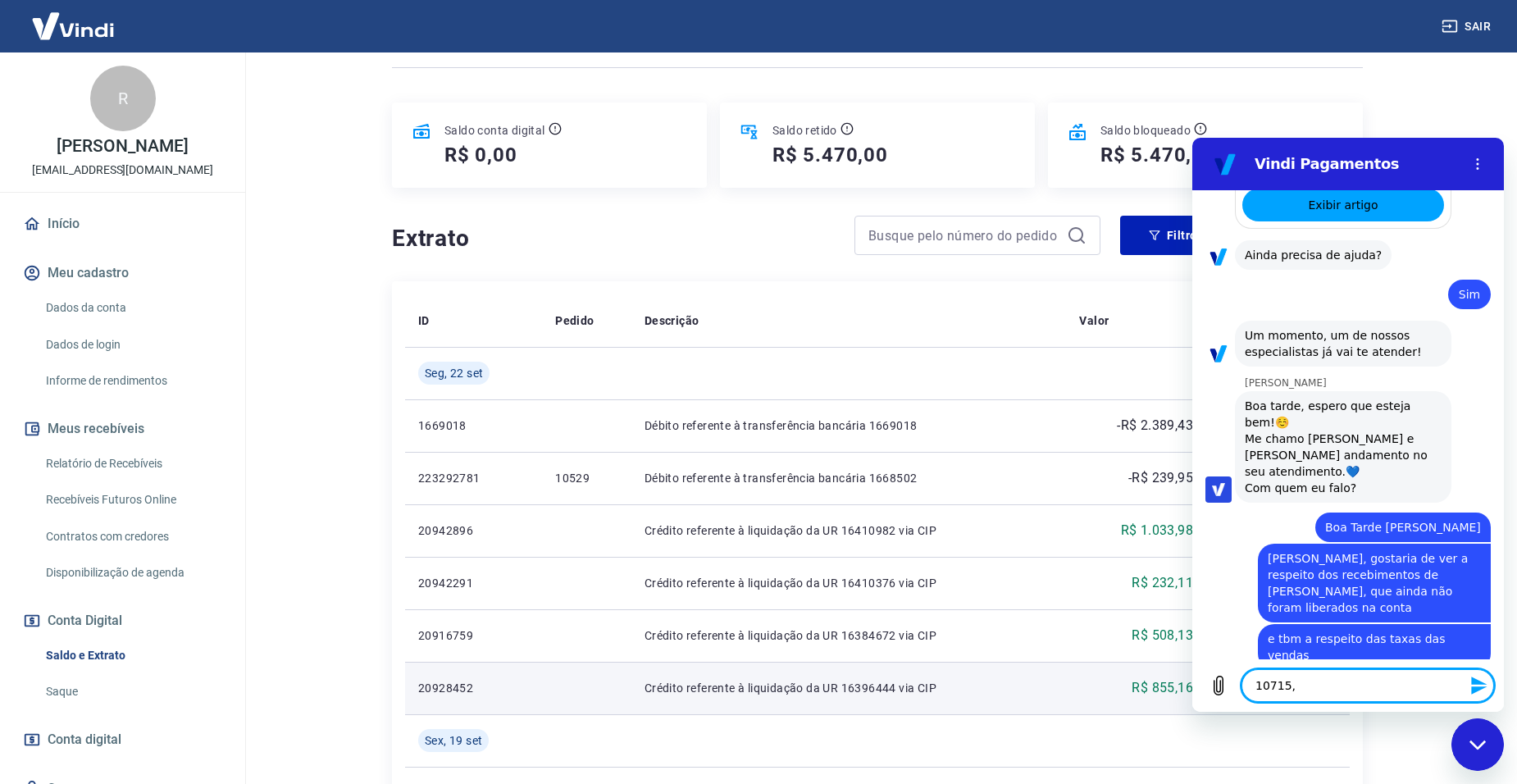
paste textarea "10705"
paste textarea "10707"
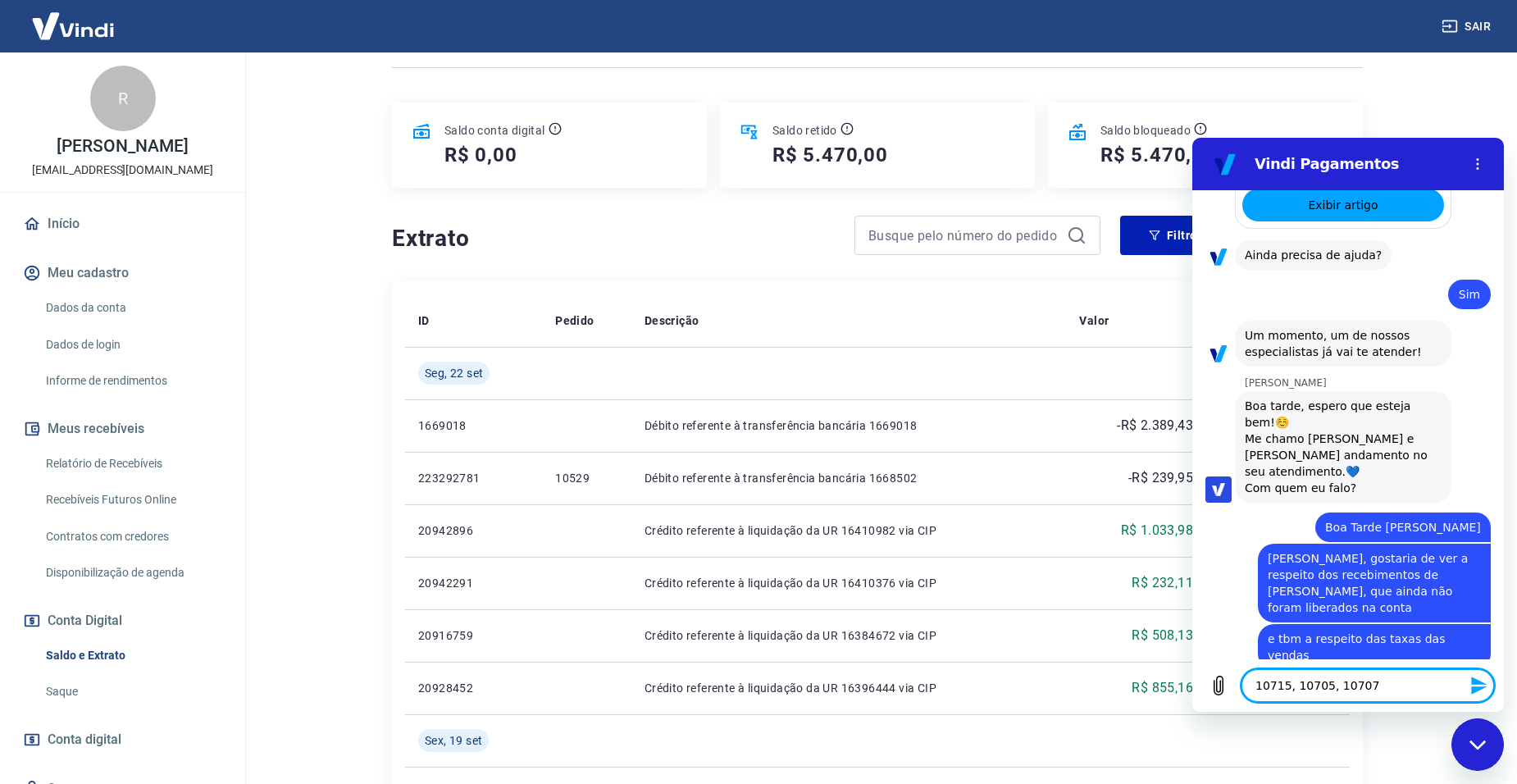
drag, startPoint x: 1475, startPoint y: 681, endPoint x: 1464, endPoint y: 686, distance: 12.1
click at [1475, 681] on icon "Enviar mensagem" at bounding box center [1478, 685] width 16 height 18
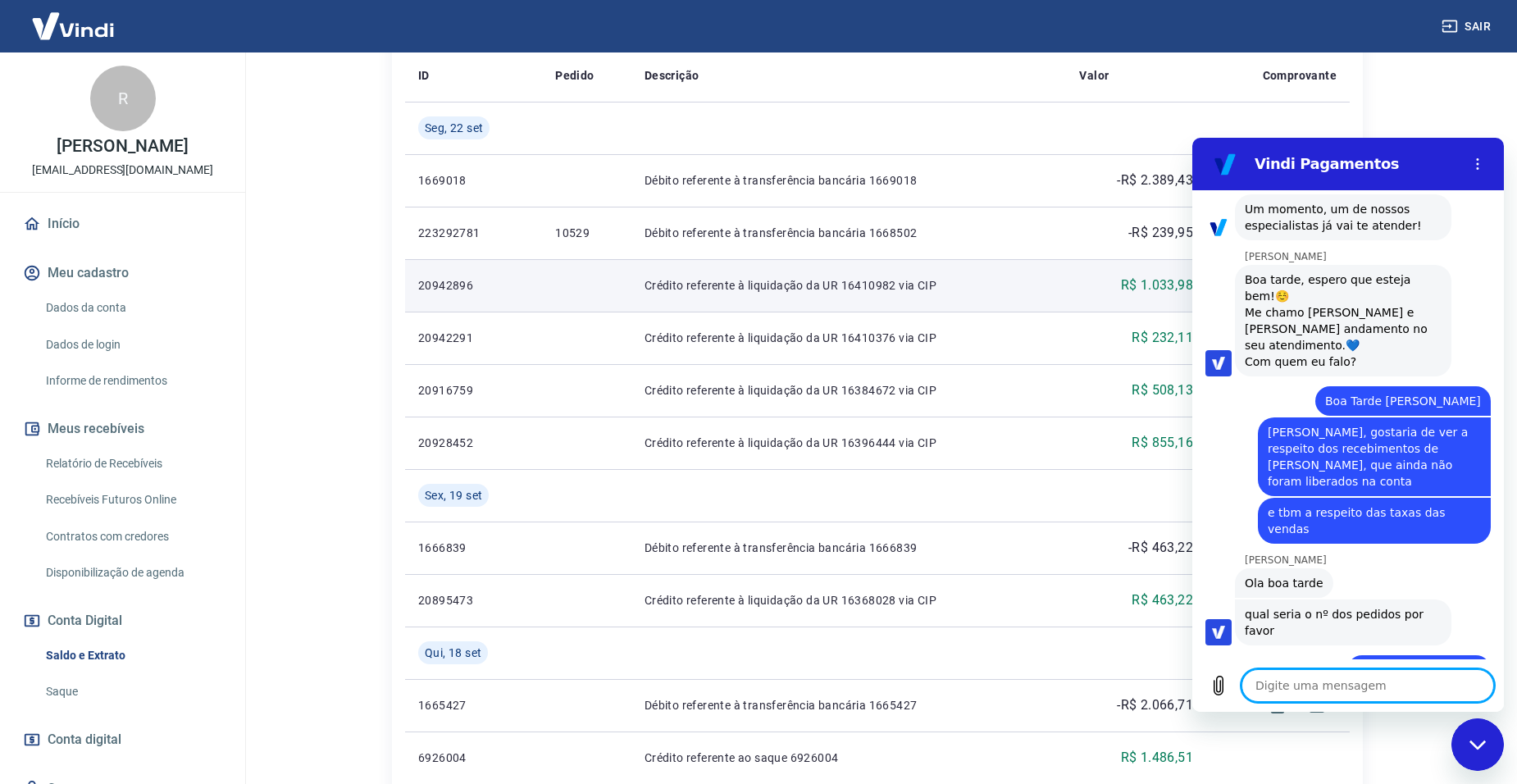
scroll to position [410, 0]
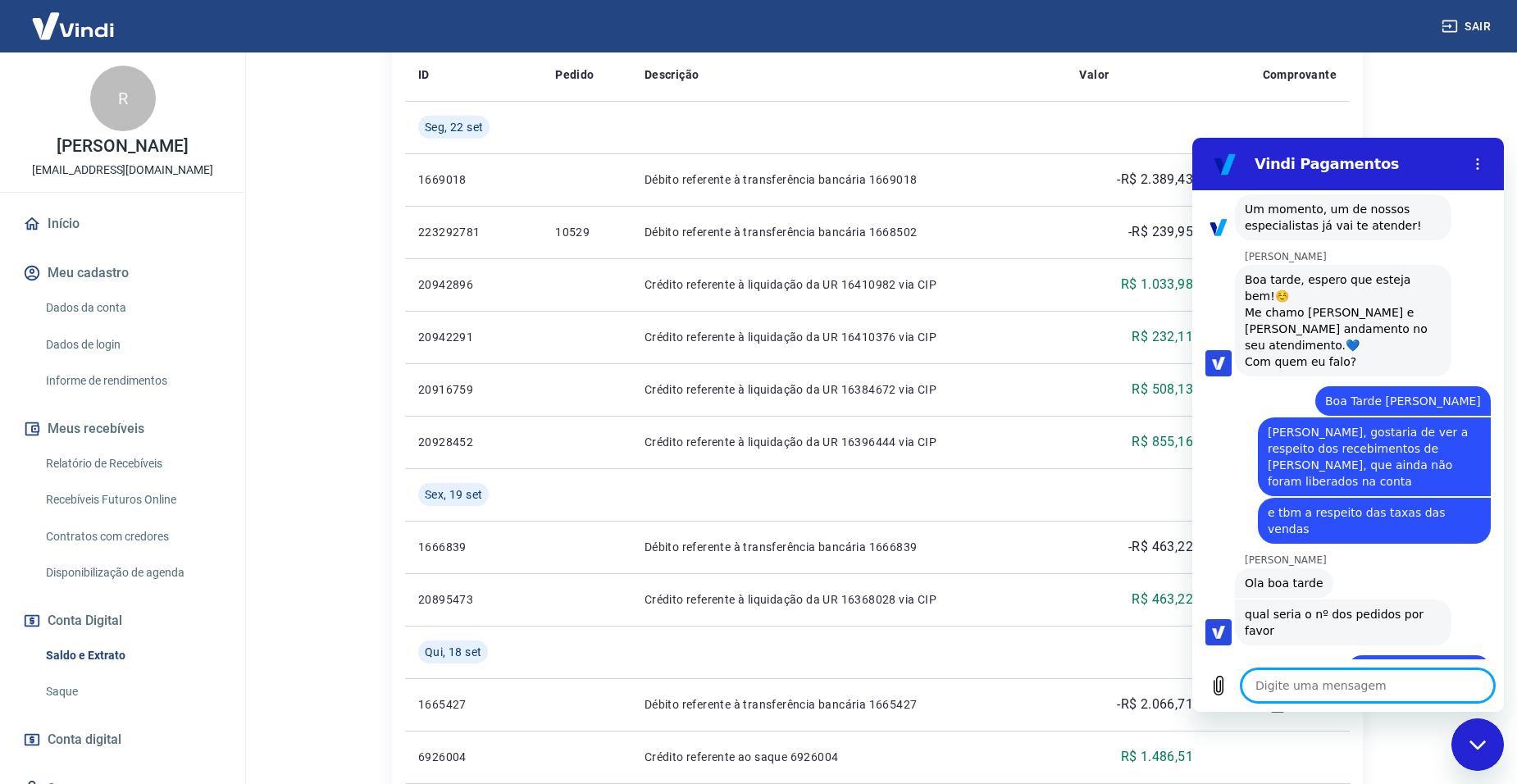
click at [1394, 692] on textarea at bounding box center [1367, 685] width 252 height 33
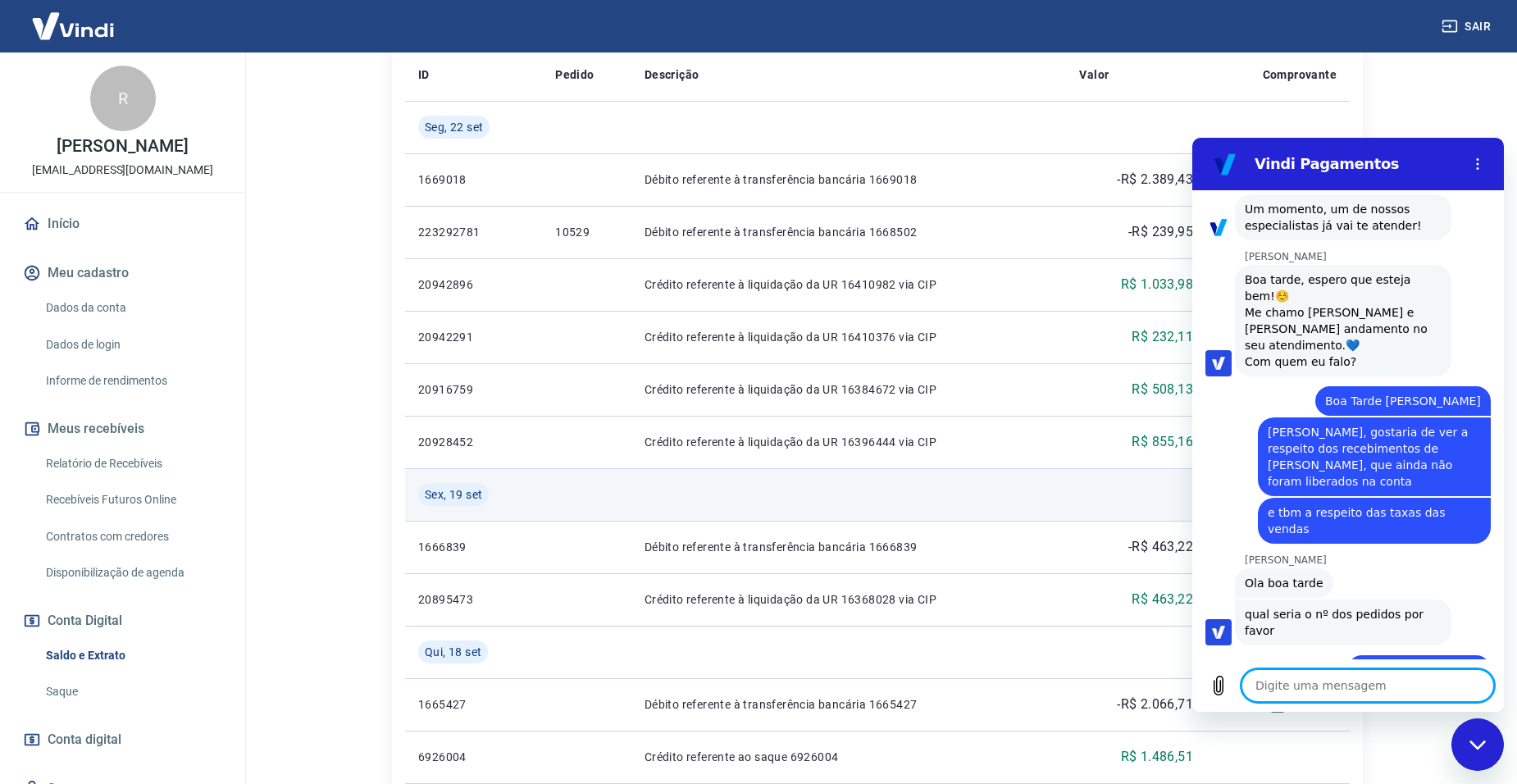
scroll to position [0, 0]
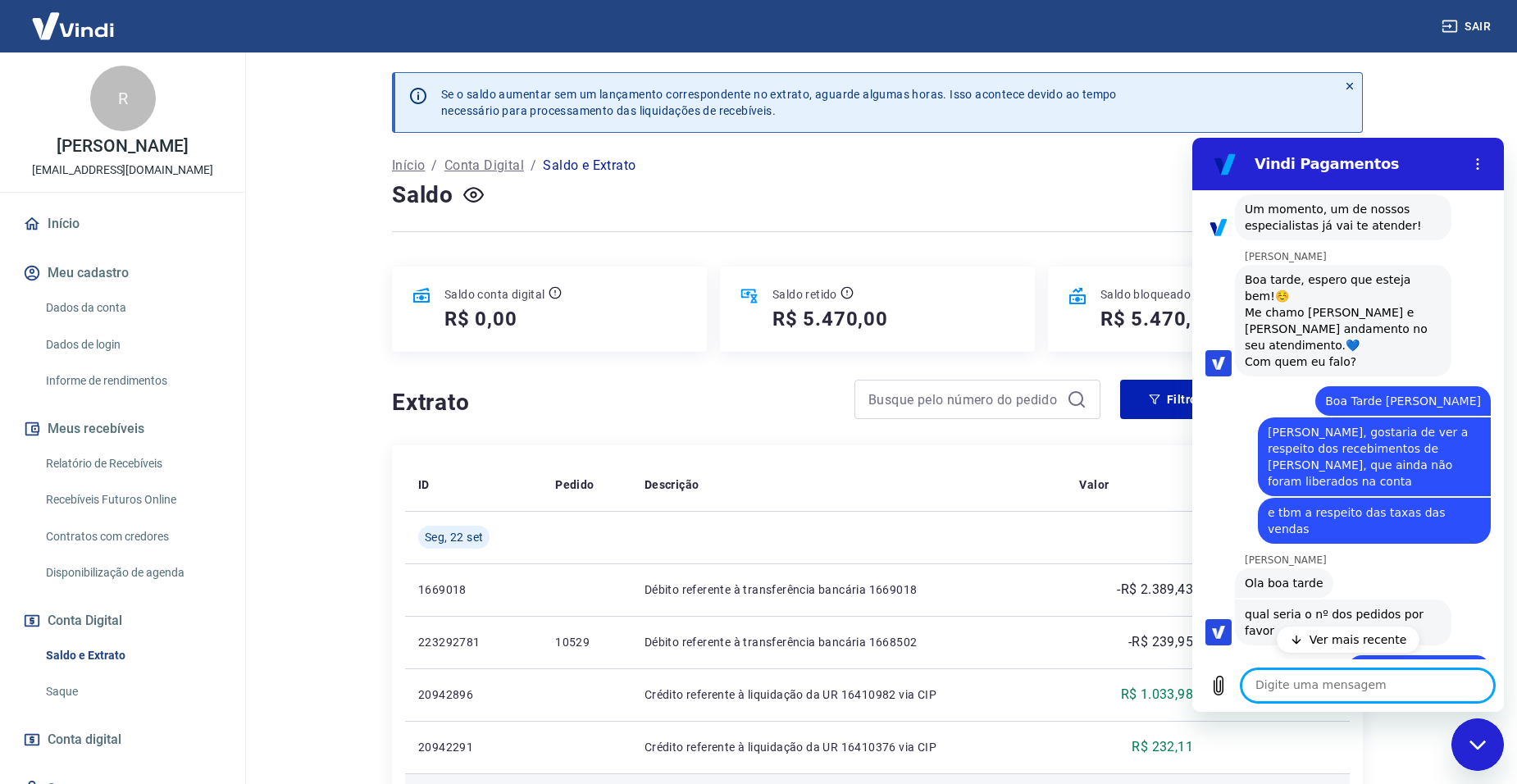
scroll to position [2314, 0]
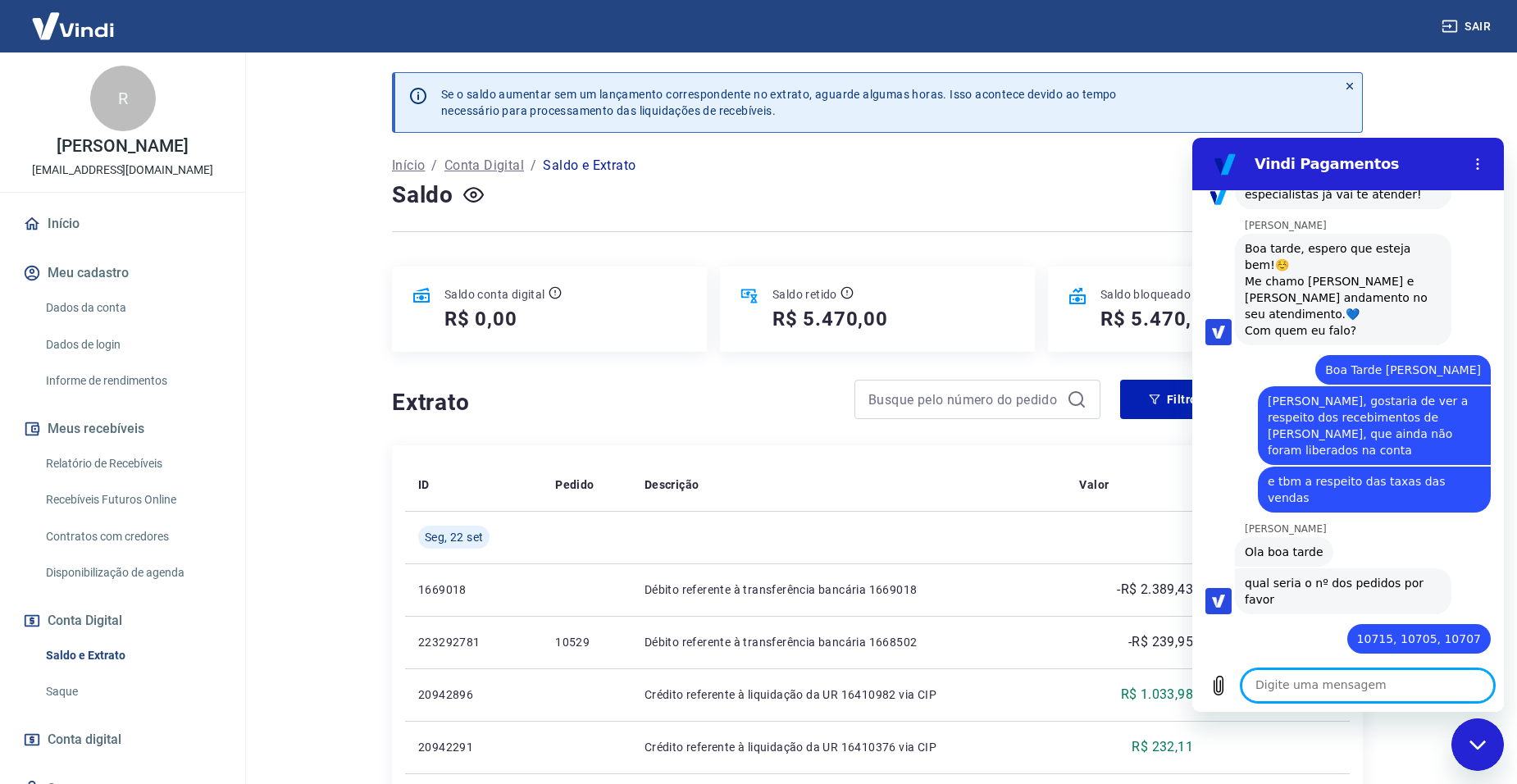
click at [1319, 783] on div at bounding box center [1348, 788] width 312 height 3
drag, startPoint x: 1323, startPoint y: 667, endPoint x: 1328, endPoint y: 677, distance: 11.2
click at [1327, 675] on div "Digite uma mensagem x" at bounding box center [1348, 685] width 312 height 52
click at [1310, 683] on textarea at bounding box center [1367, 685] width 252 height 33
type textarea "OK, estou aguardando"
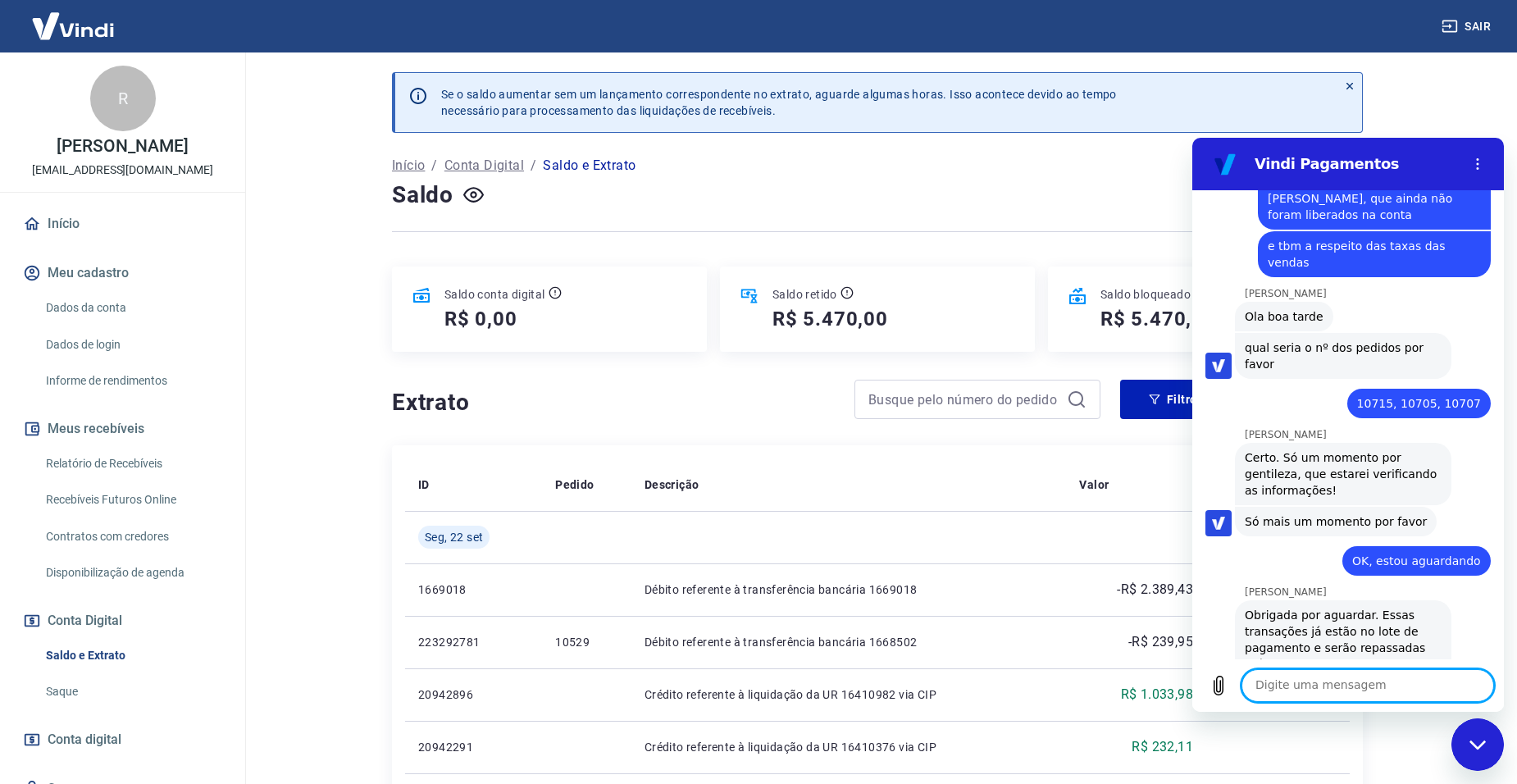
scroll to position [2552, 0]
click at [1336, 685] on textarea at bounding box center [1367, 685] width 252 height 33
type textarea "OK"
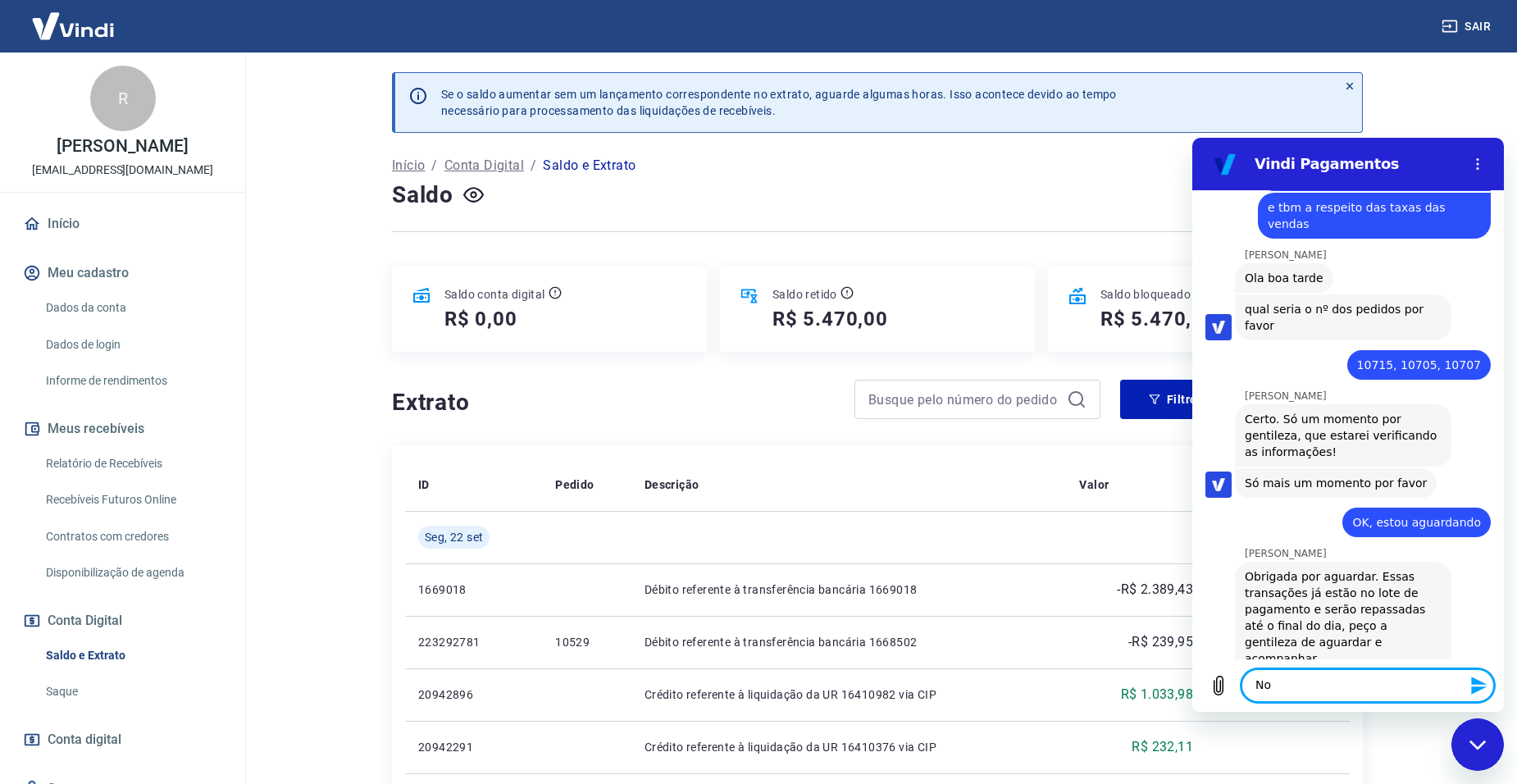
scroll to position [2591, 0]
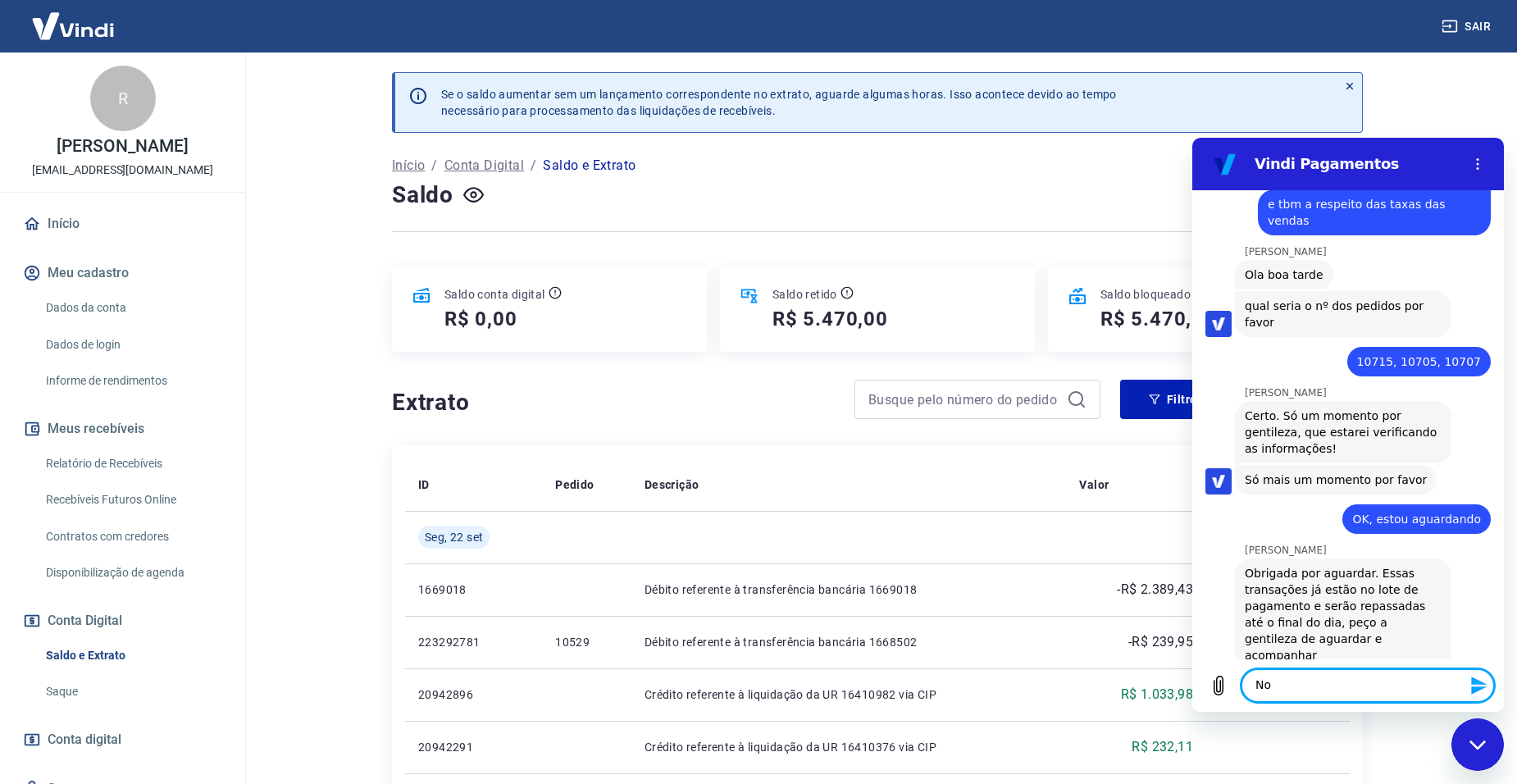
type textarea "N"
type textarea "E a respeito das taxas, com quem posso falar"
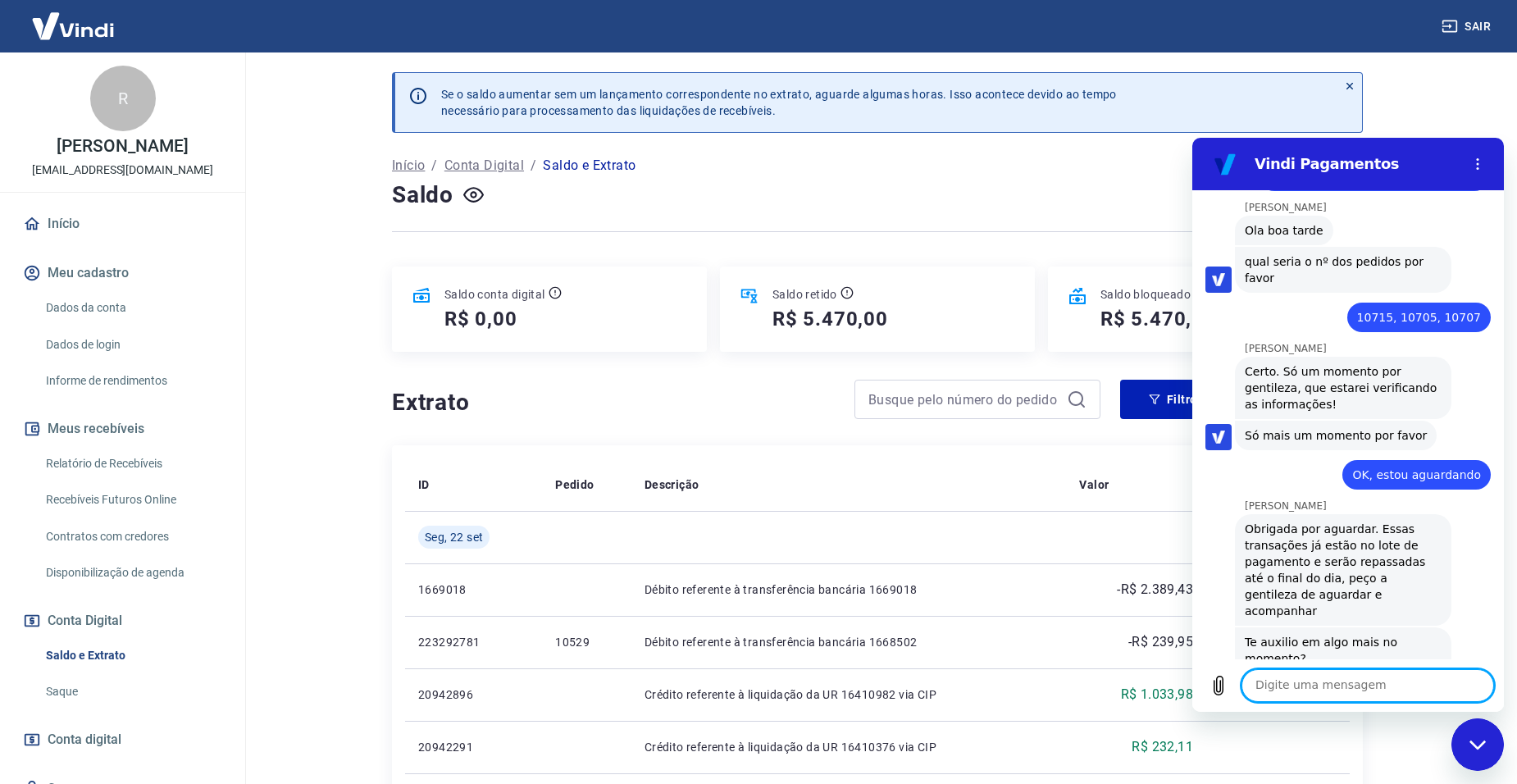
scroll to position [2639, 0]
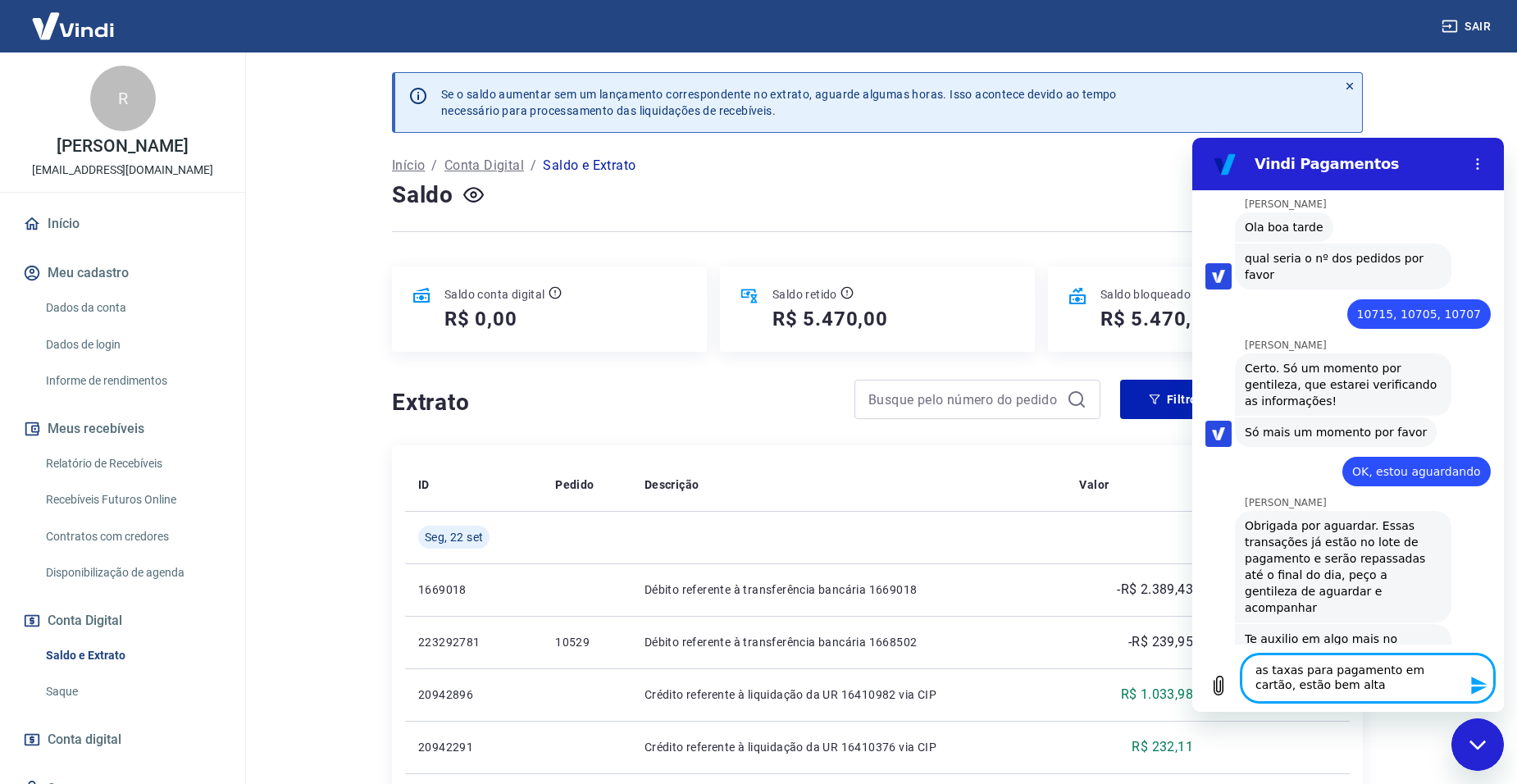
type textarea "as taxas para pagamento em cartão, estão bem altas"
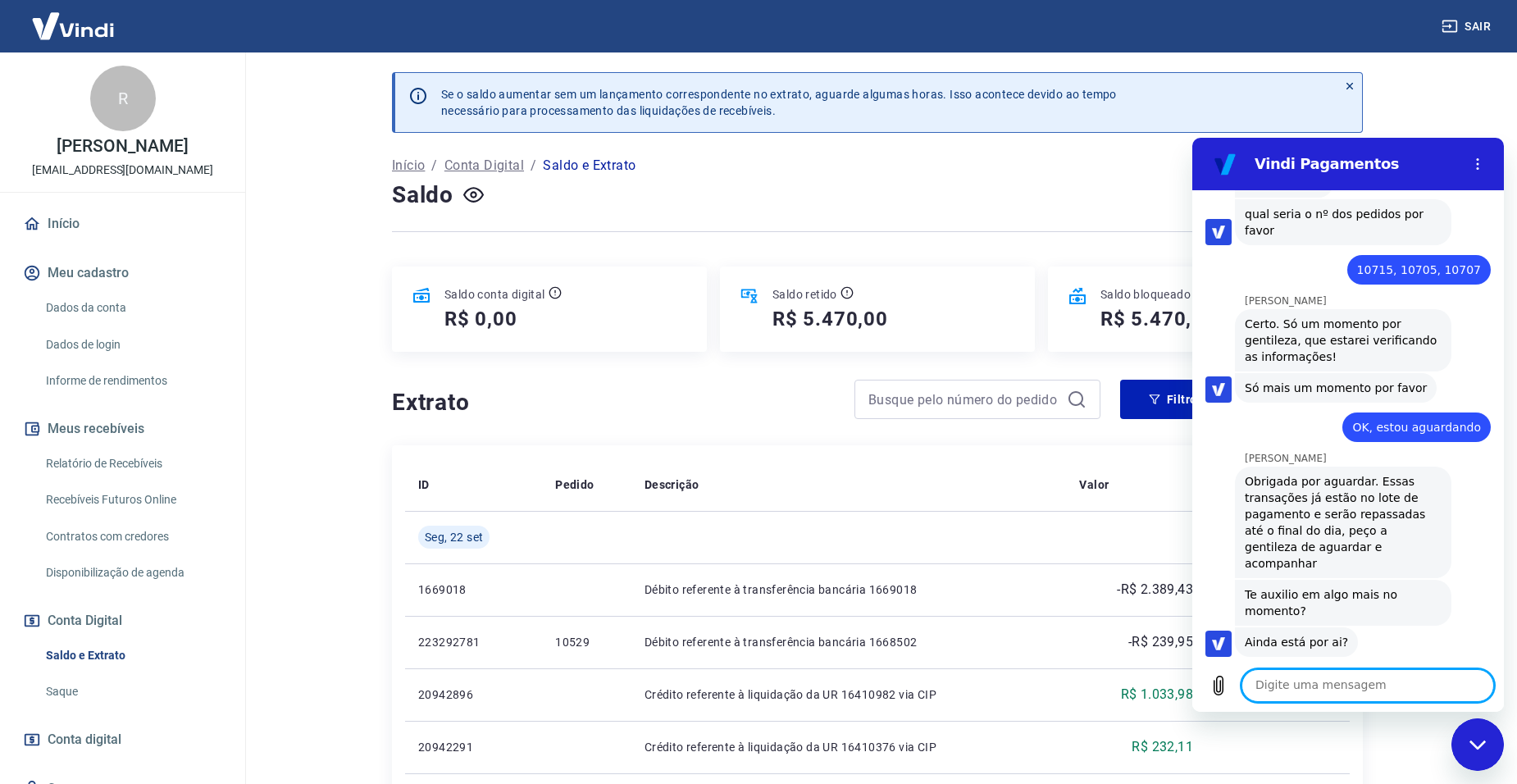
scroll to position [2686, 0]
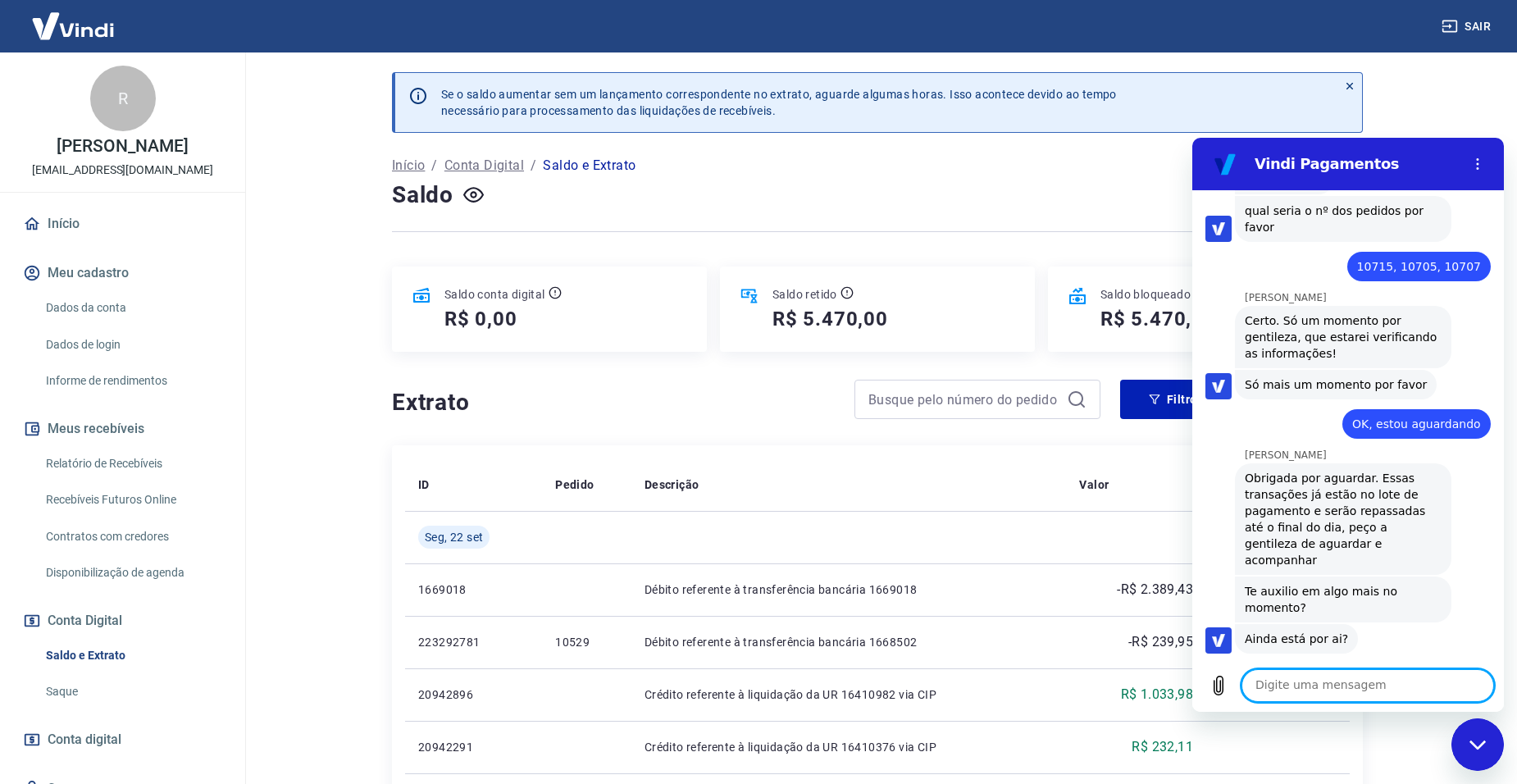
click at [546, 381] on div "Extrato" at bounding box center [745, 399] width 708 height 39
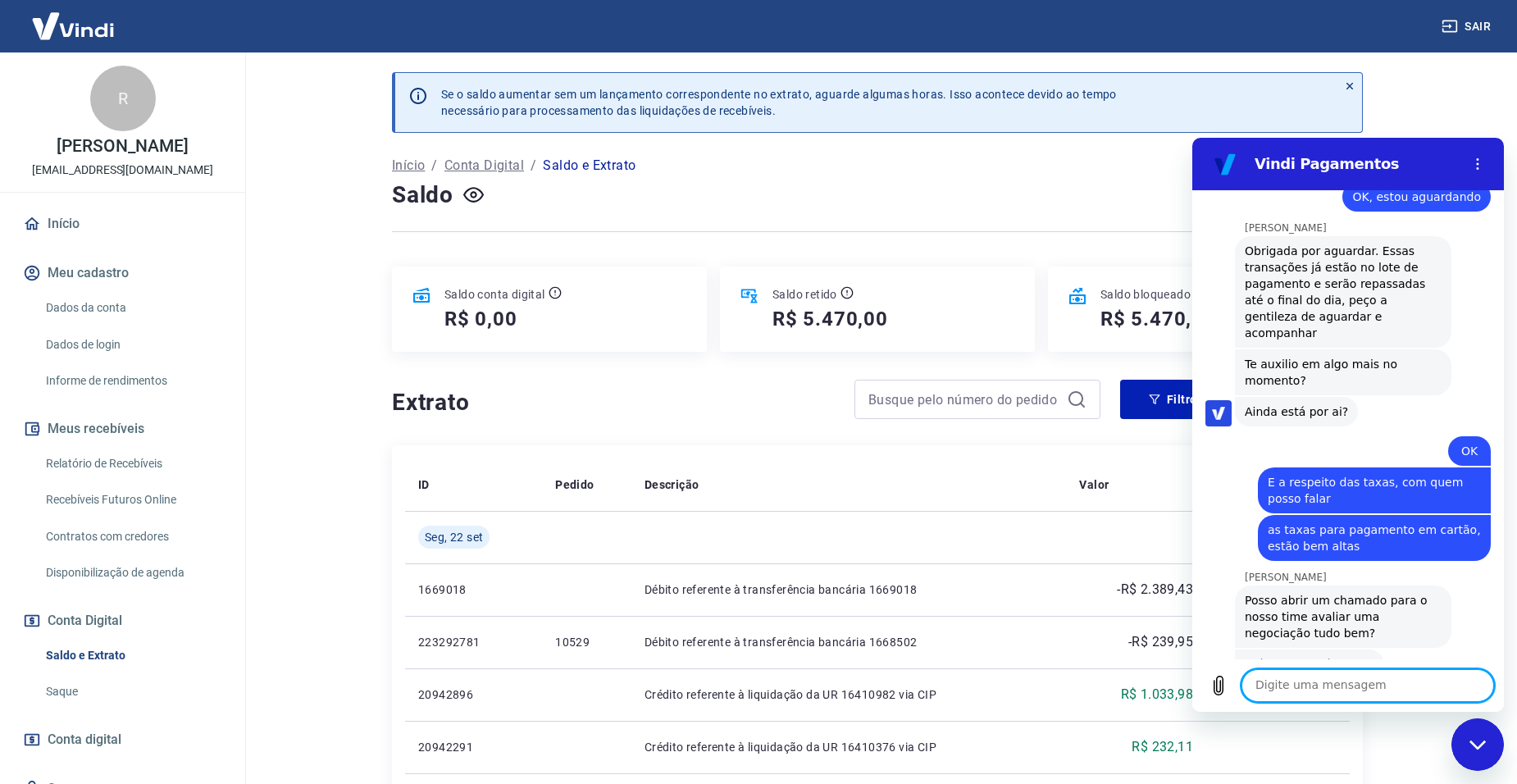
scroll to position [2918, 0]
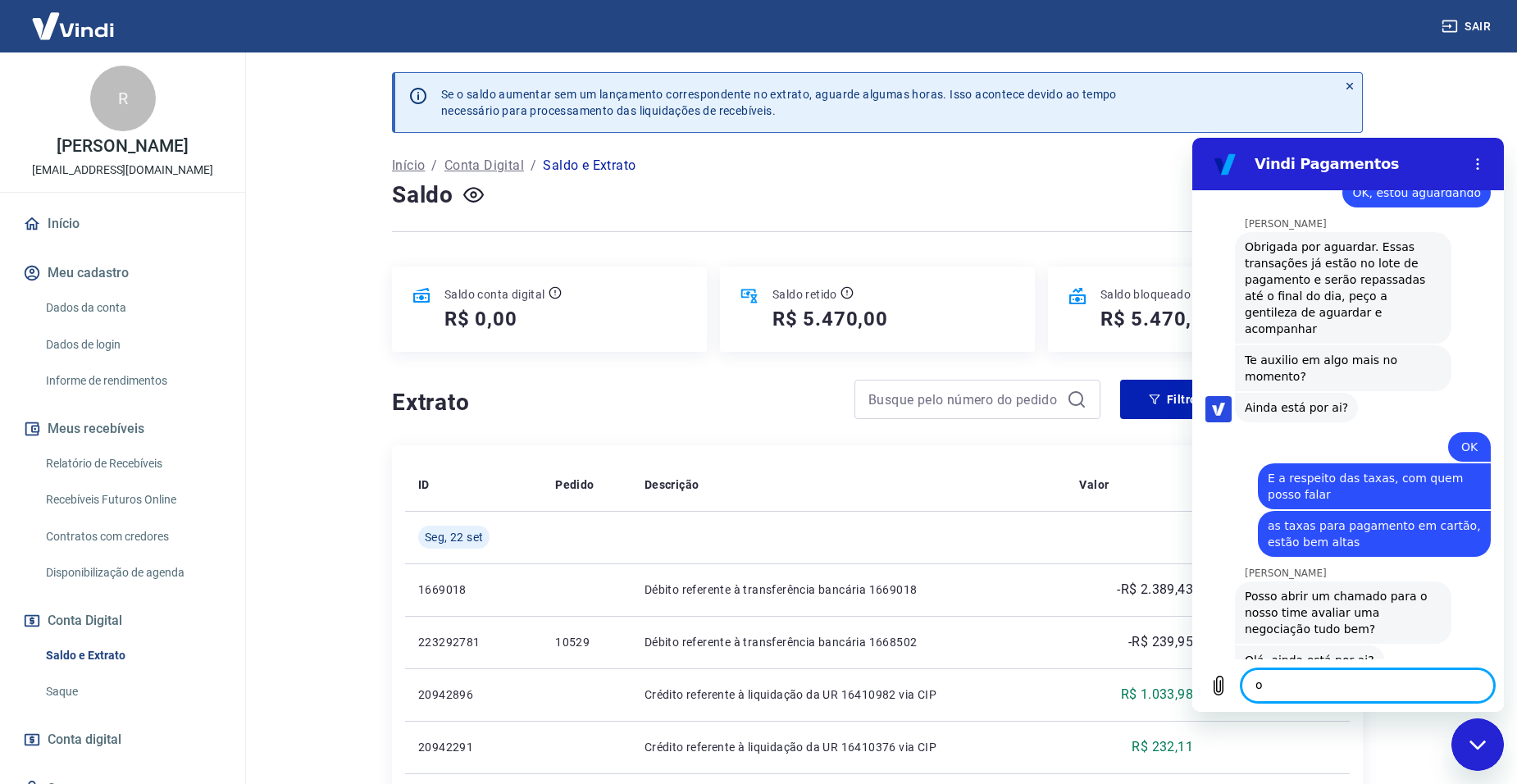
type textarea "ok"
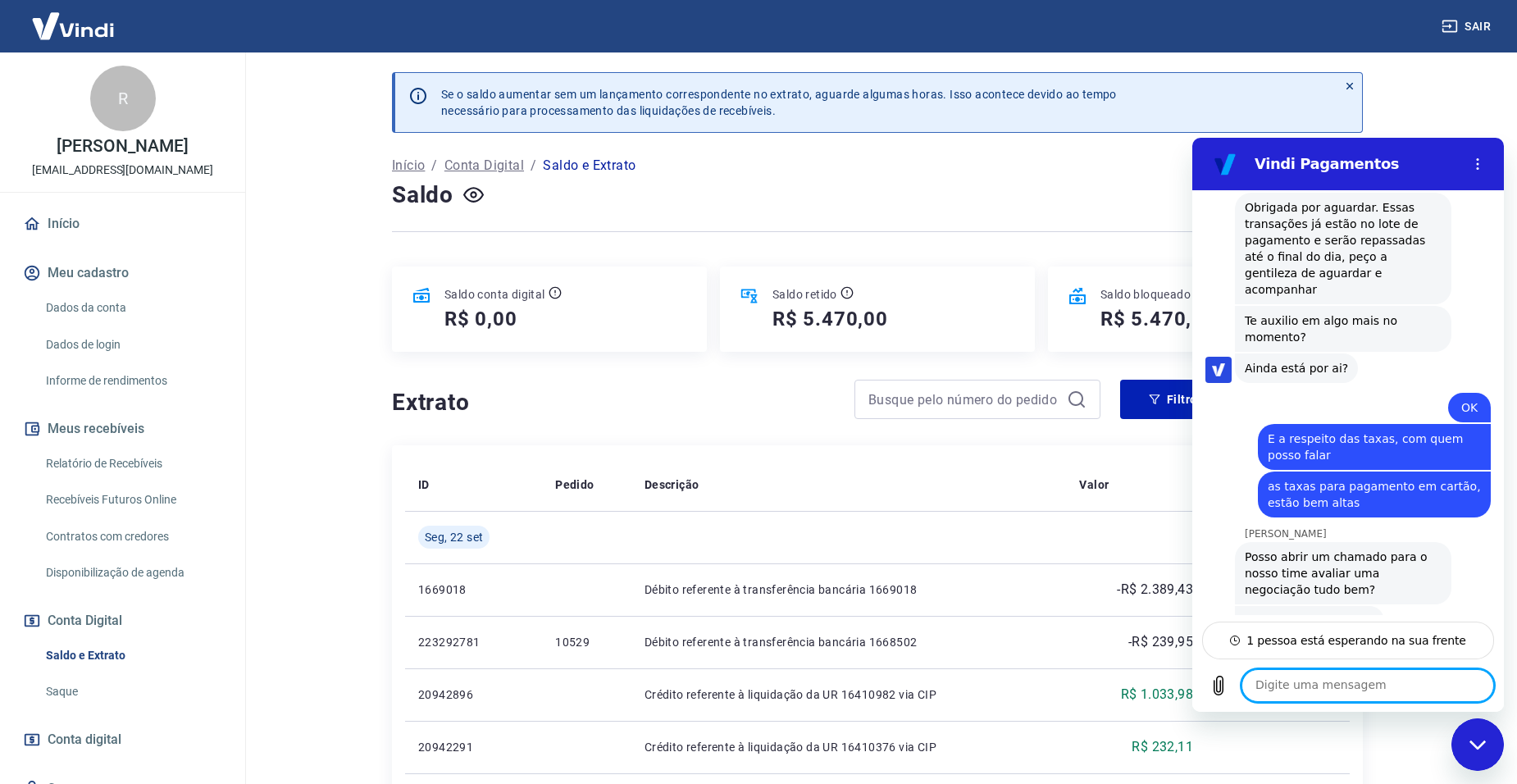
scroll to position [3002, 0]
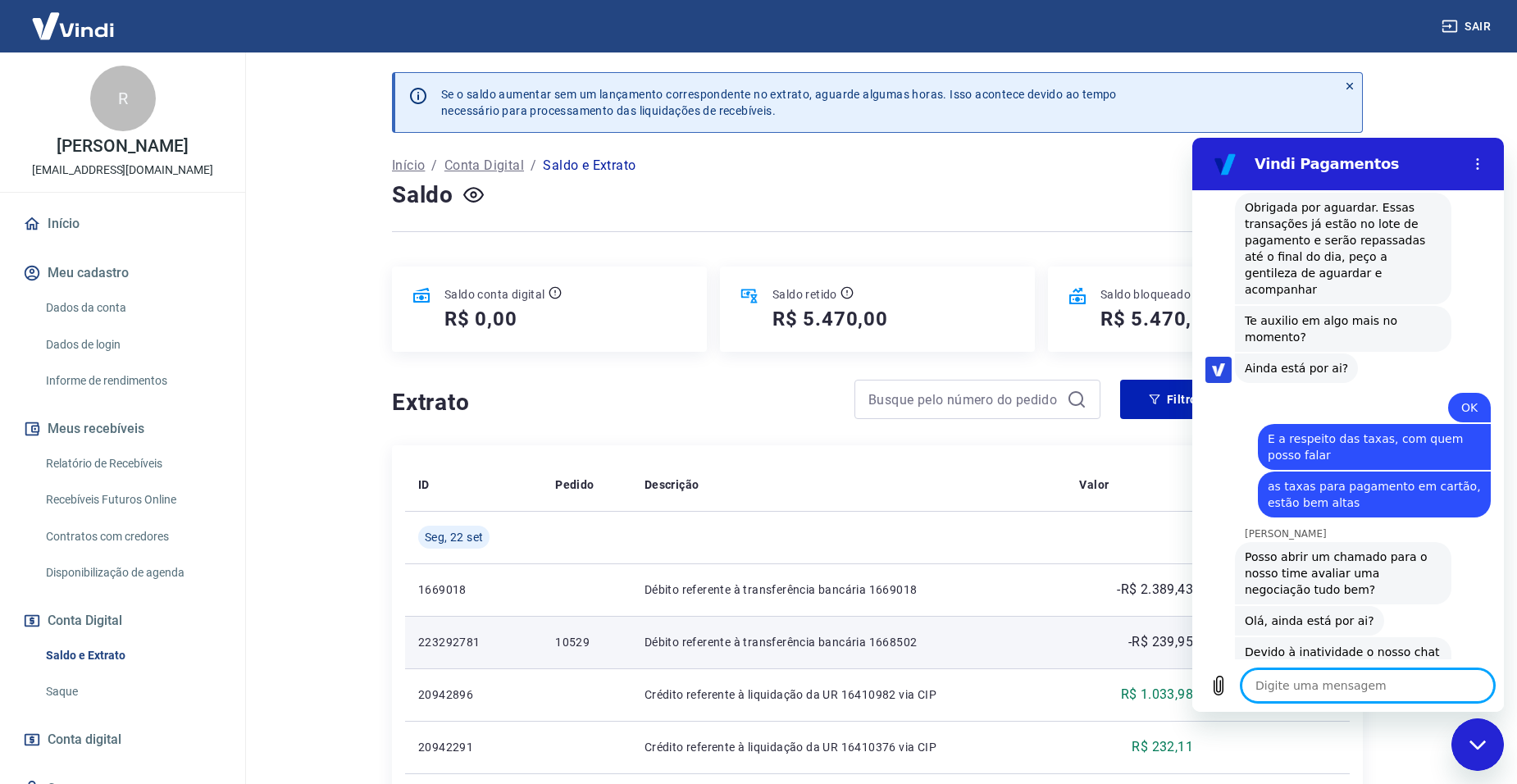
scroll to position [3002, 0]
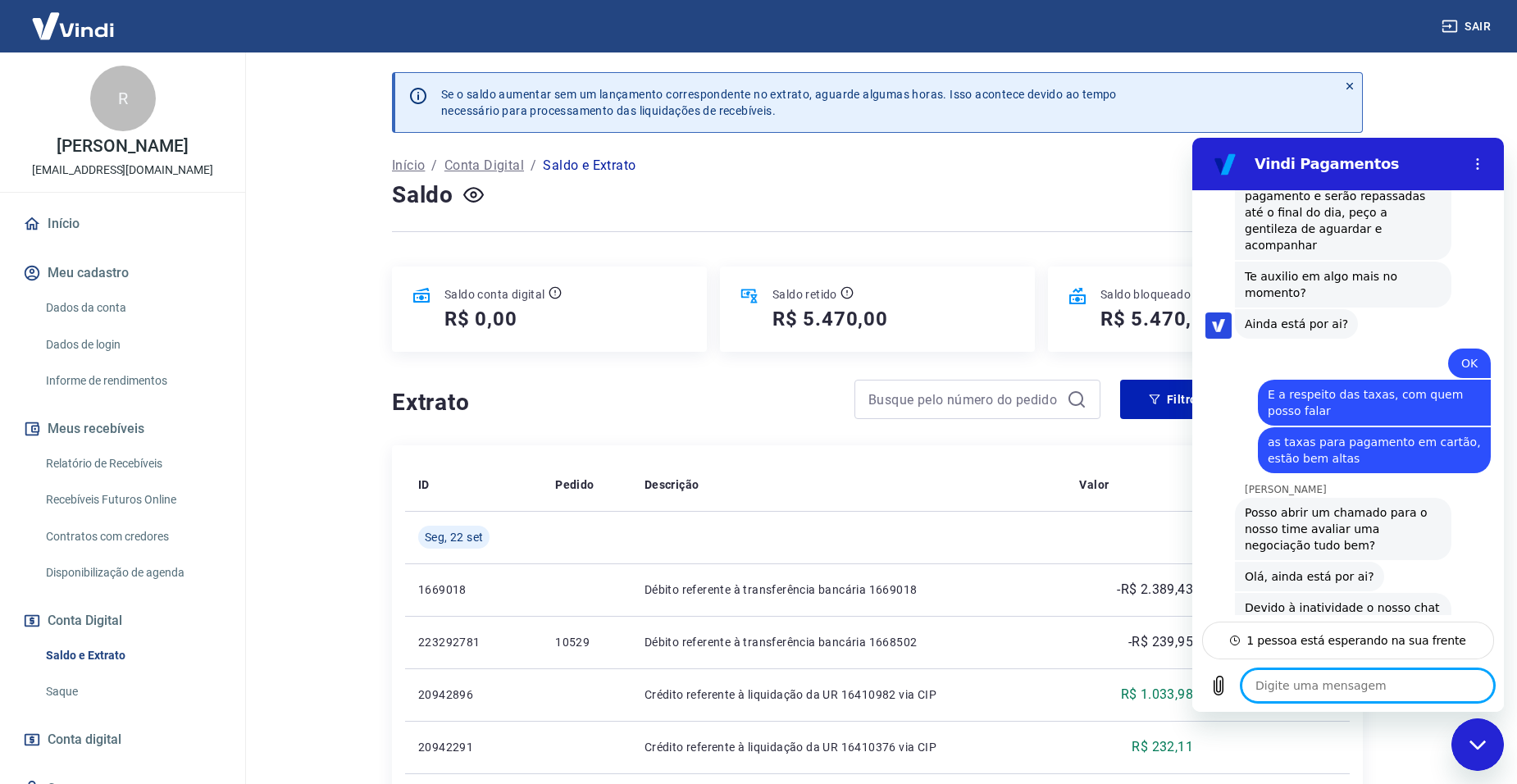
type textarea "x"
